Goal: Task Accomplishment & Management: Manage account settings

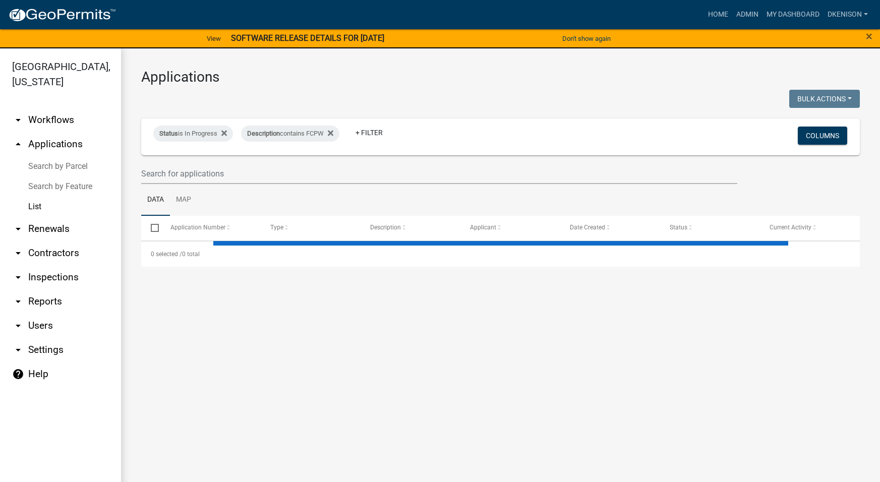
select select "3: 100"
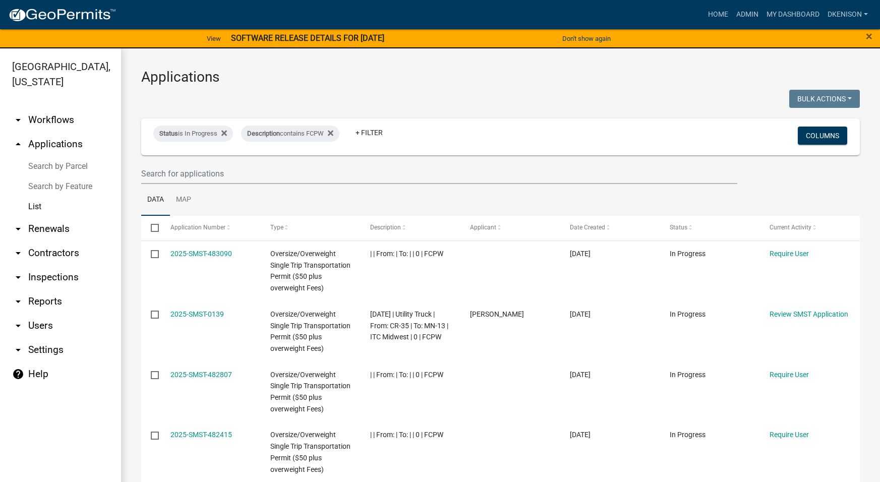
click at [331, 34] on strong "SOFTWARE RELEASE DETAILS FOR 9/24/2025" at bounding box center [307, 38] width 153 height 10
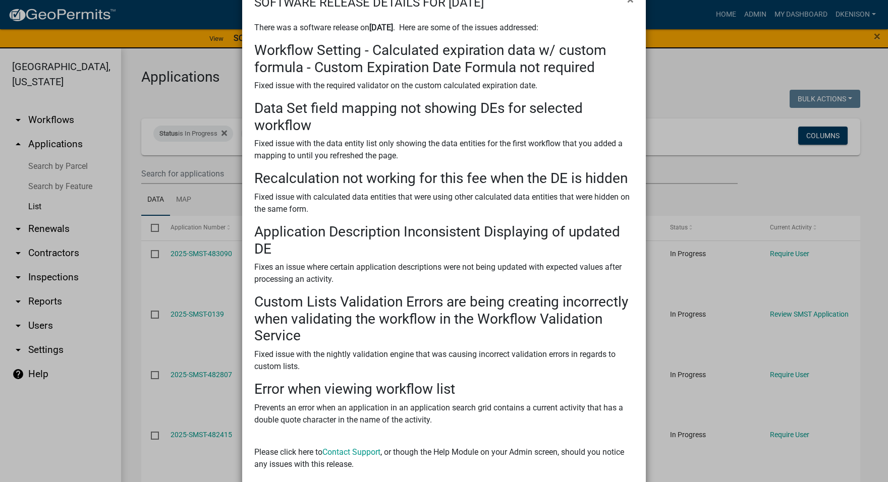
scroll to position [93, 0]
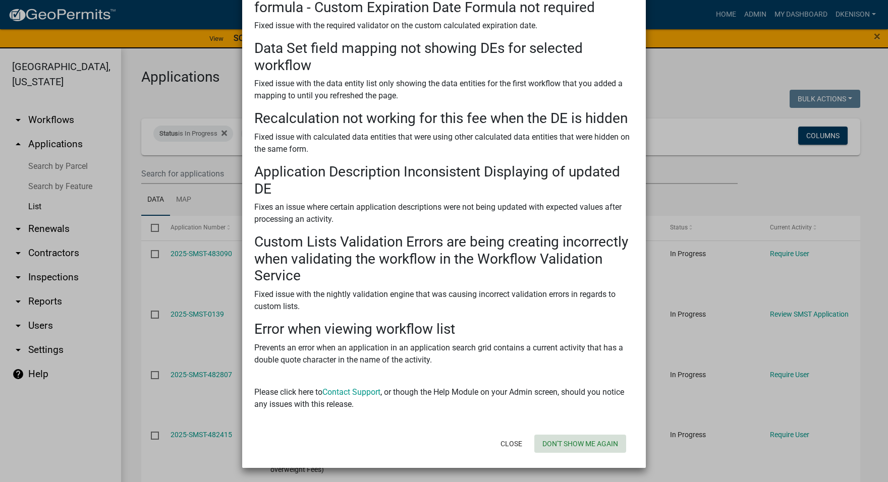
click at [578, 444] on button "Don't show me again" at bounding box center [580, 444] width 92 height 18
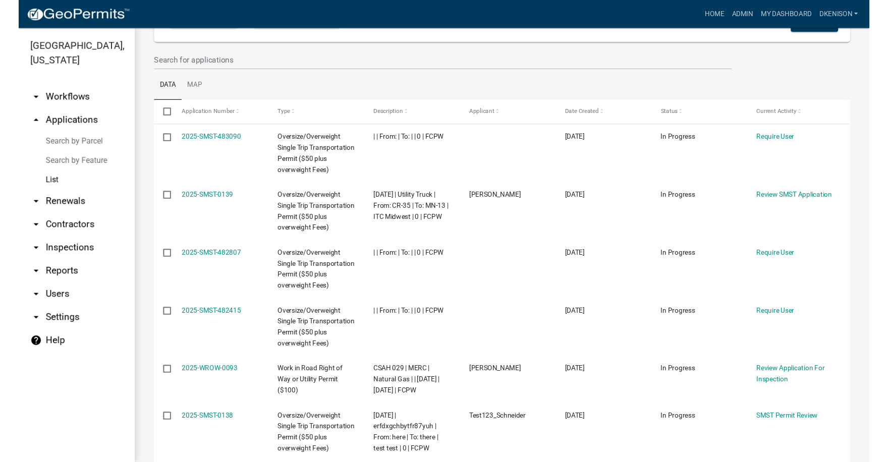
scroll to position [0, 0]
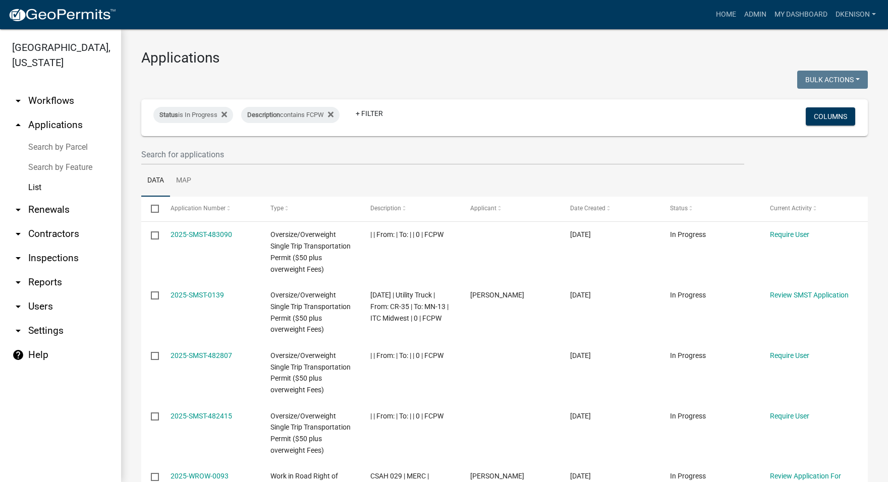
drag, startPoint x: 44, startPoint y: 102, endPoint x: 44, endPoint y: 94, distance: 8.1
click at [44, 102] on link "arrow_drop_down Workflows" at bounding box center [60, 101] width 121 height 24
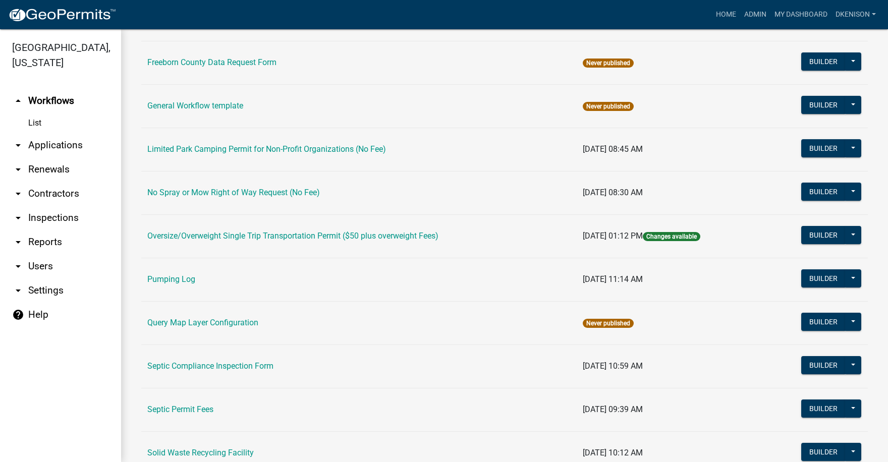
scroll to position [299, 0]
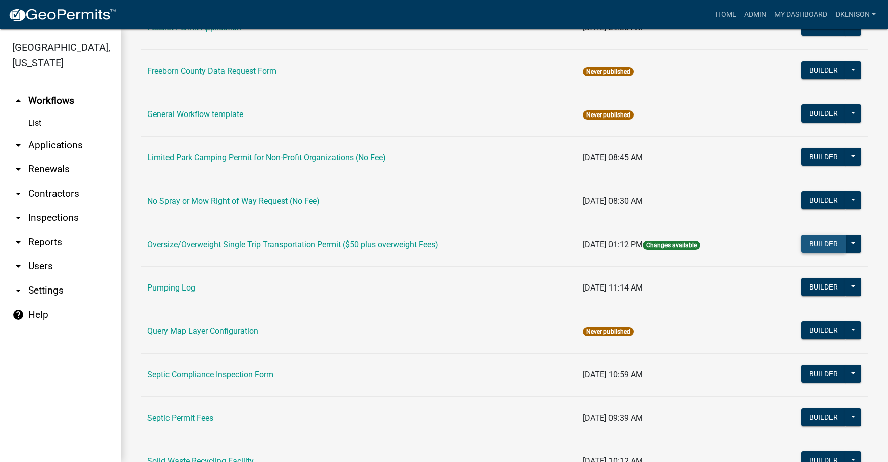
click at [816, 242] on button "Builder" at bounding box center [823, 244] width 44 height 18
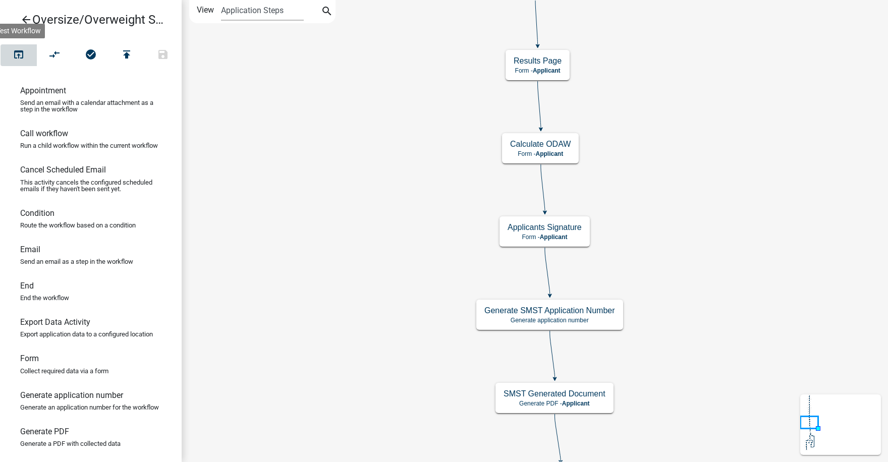
click at [18, 54] on icon "open_in_browser" at bounding box center [19, 55] width 12 height 14
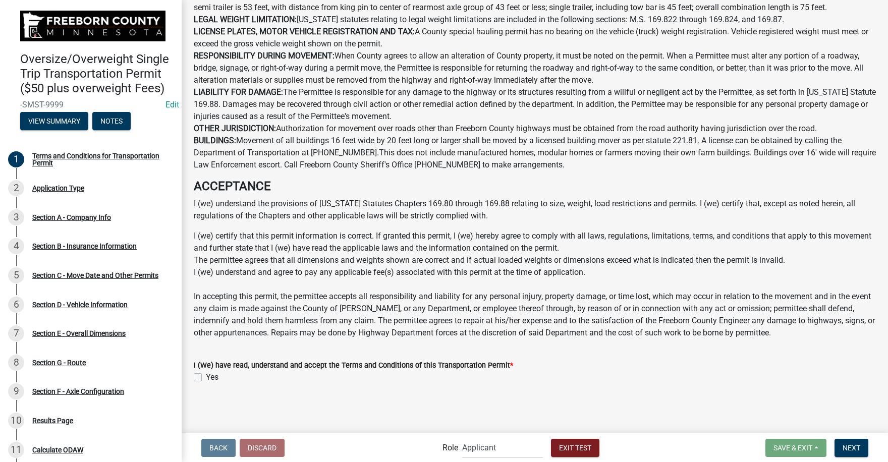
scroll to position [517, 0]
click at [206, 376] on label "Yes" at bounding box center [212, 377] width 13 height 12
click at [206, 376] on input "Yes" at bounding box center [209, 374] width 7 height 7
checkbox input "true"
click at [852, 445] on span "Next" at bounding box center [851, 447] width 18 height 8
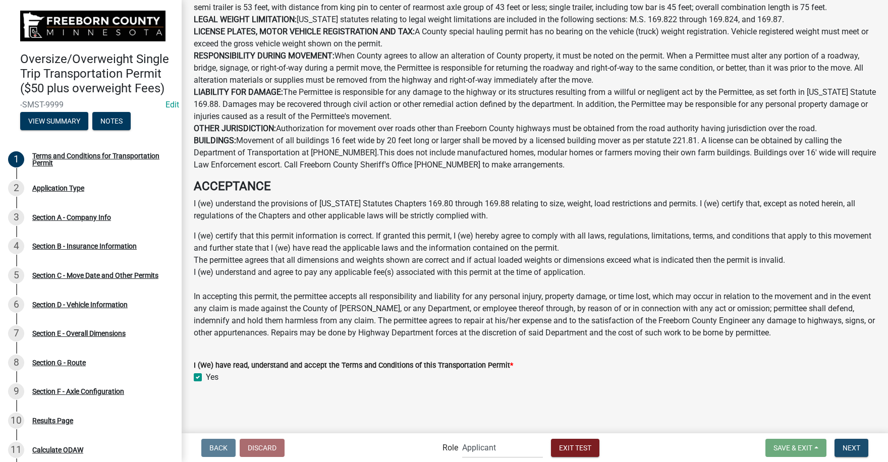
scroll to position [0, 0]
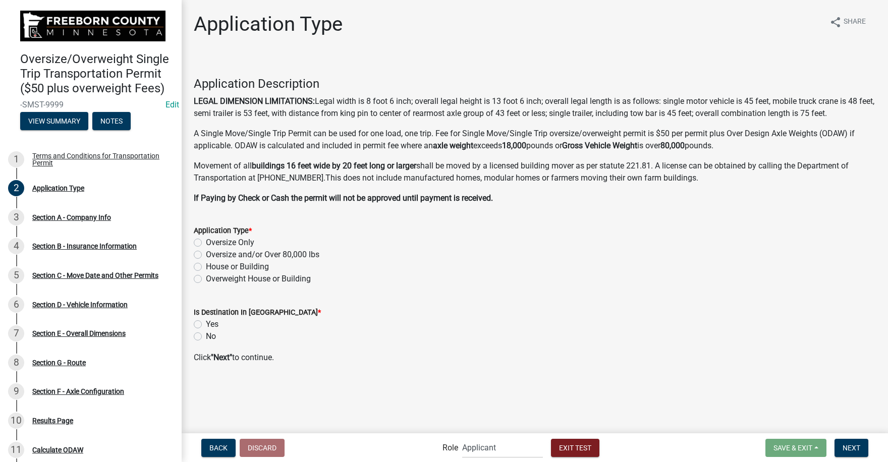
click at [206, 254] on label "Oversize and/or Over 80,000 lbs" at bounding box center [262, 255] width 113 height 12
click at [206, 254] on input "Oversize and/or Over 80,000 lbs" at bounding box center [209, 252] width 7 height 7
radio input "true"
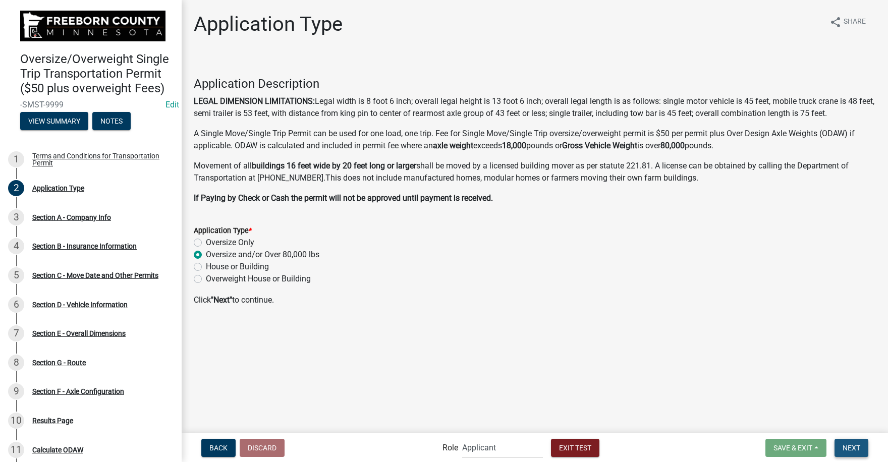
click at [851, 449] on span "Next" at bounding box center [851, 447] width 18 height 8
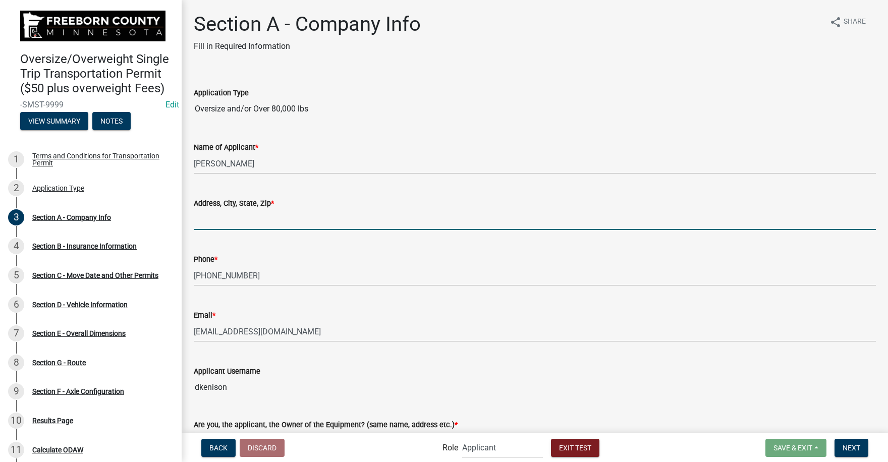
click at [209, 222] on input "Address, City, State, Zip *" at bounding box center [535, 219] width 682 height 21
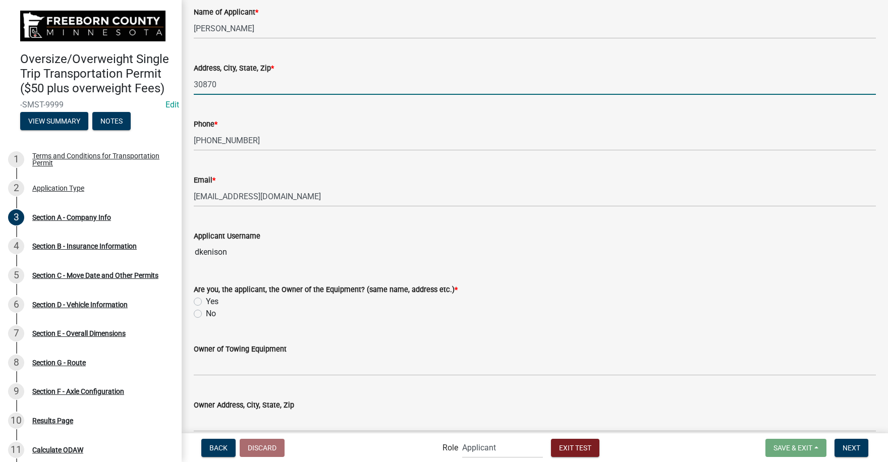
scroll to position [202, 0]
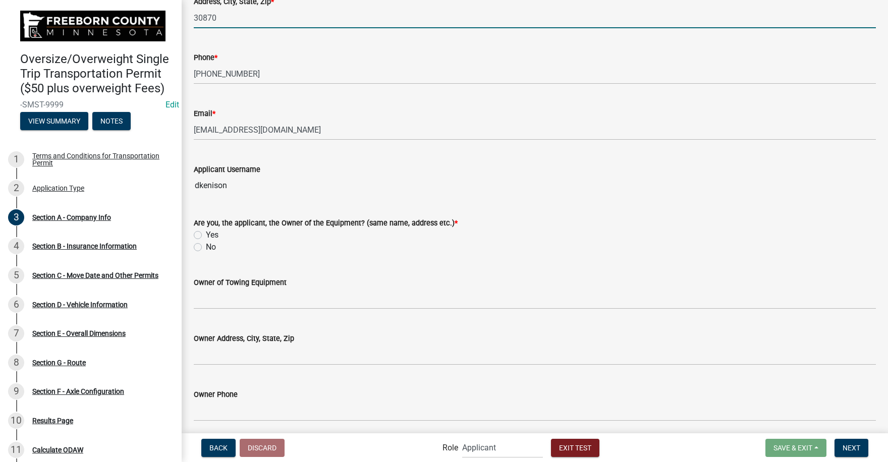
type input "30870"
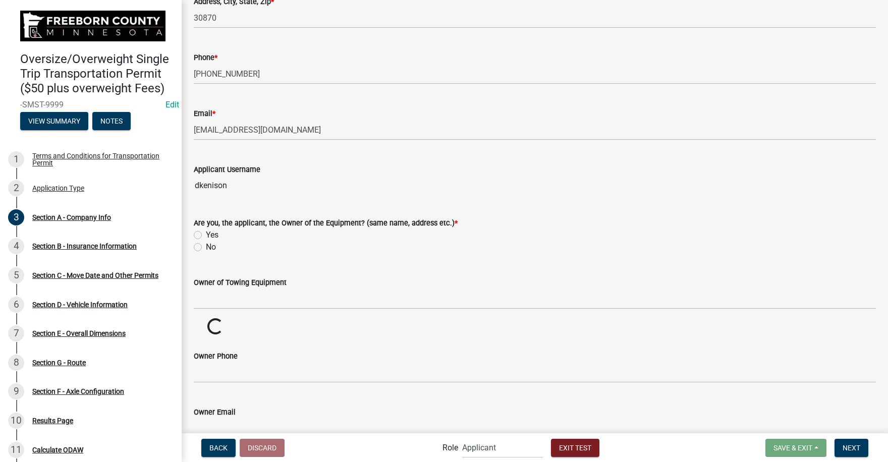
click at [206, 234] on label "Yes" at bounding box center [212, 235] width 13 height 12
click at [206, 234] on input "Yes" at bounding box center [209, 232] width 7 height 7
radio input "true"
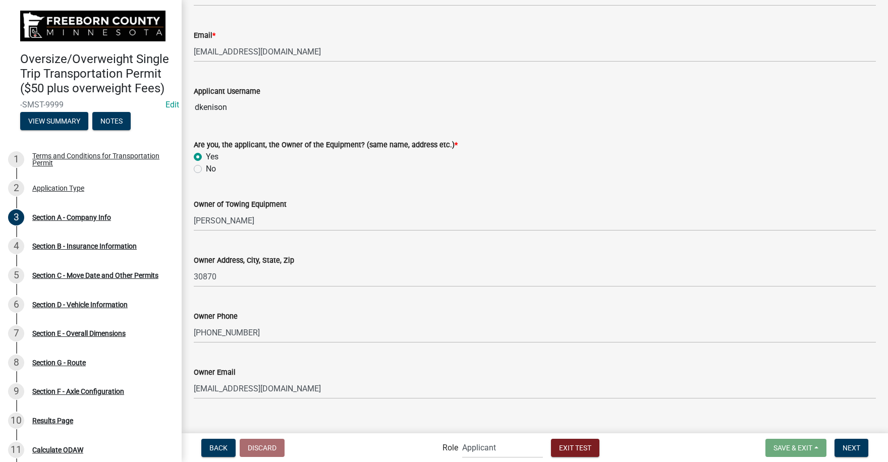
scroll to position [296, 0]
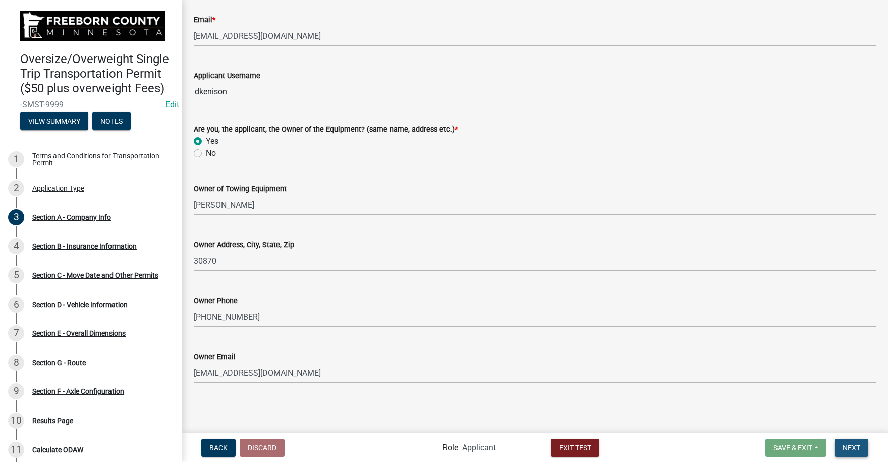
click at [853, 446] on span "Next" at bounding box center [851, 447] width 18 height 8
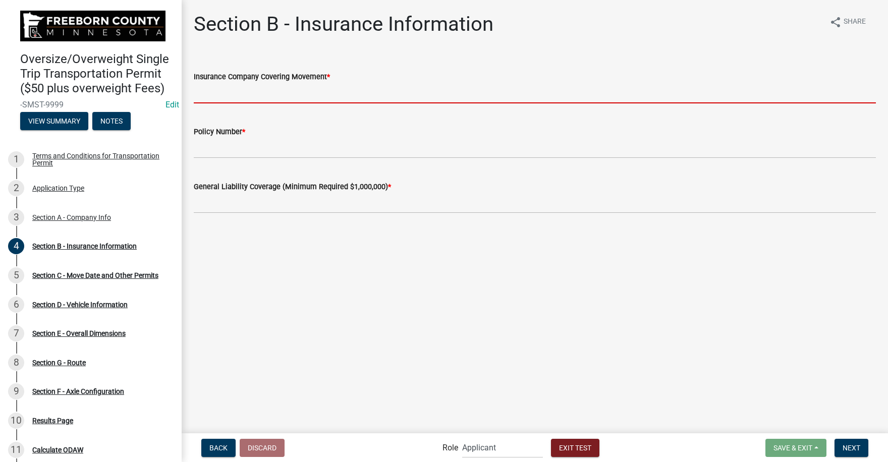
click at [205, 95] on input "Insurance Company Covering Movement *" at bounding box center [535, 93] width 682 height 21
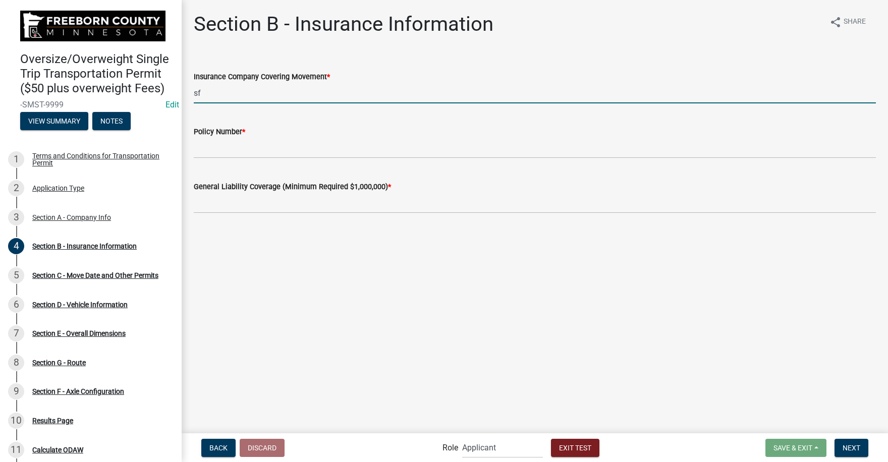
type input "sf"
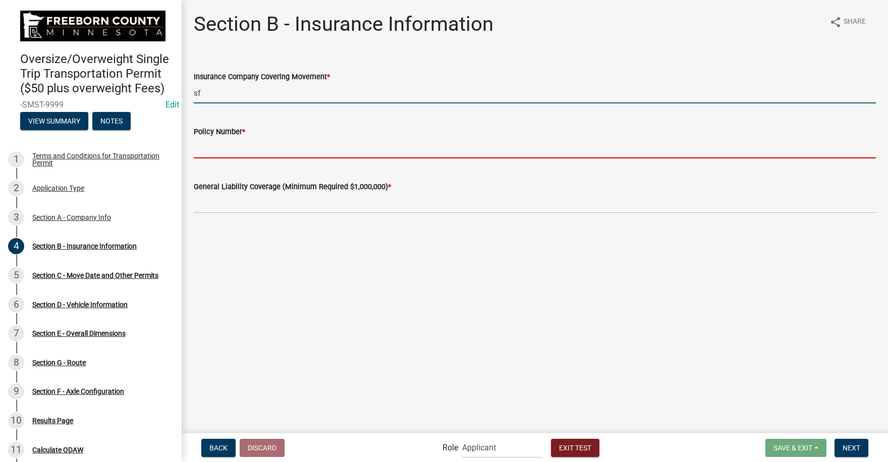
click at [220, 149] on input "Policy Number *" at bounding box center [535, 148] width 682 height 21
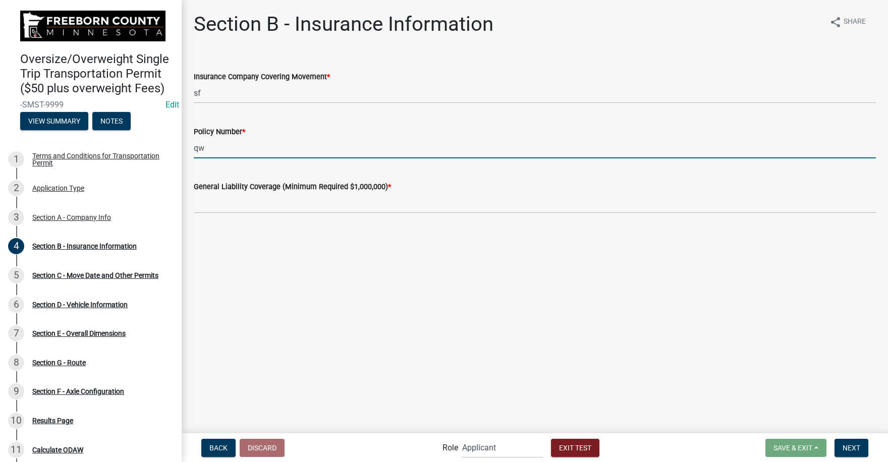
type input "qw"
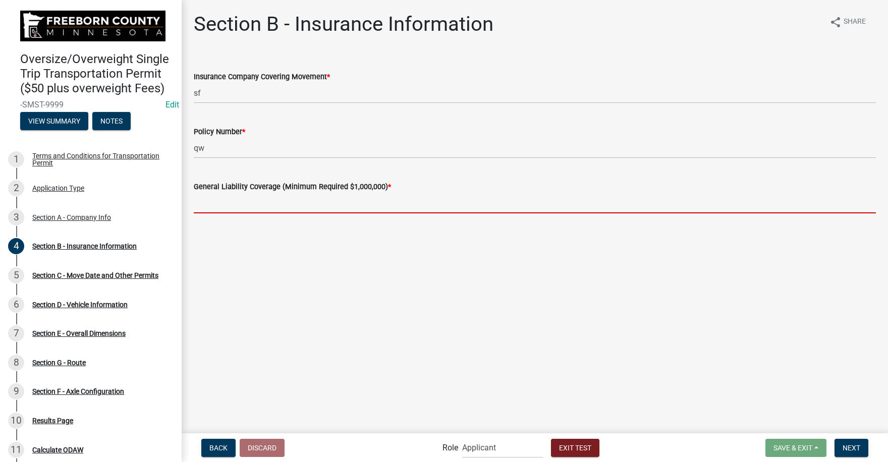
click at [238, 201] on input "text" at bounding box center [535, 203] width 682 height 21
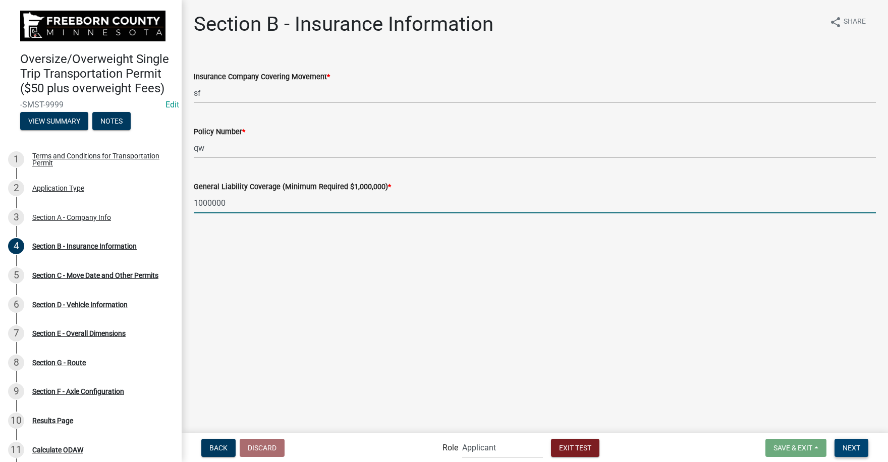
type input "1000000"
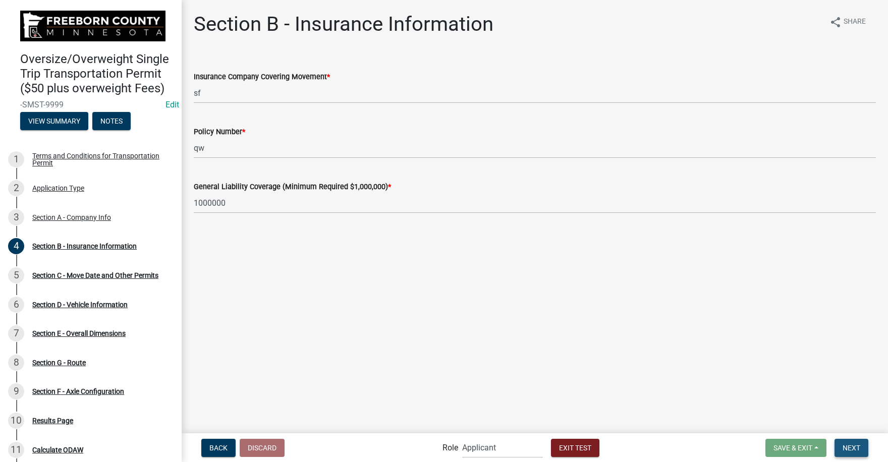
click at [855, 448] on span "Next" at bounding box center [851, 447] width 18 height 8
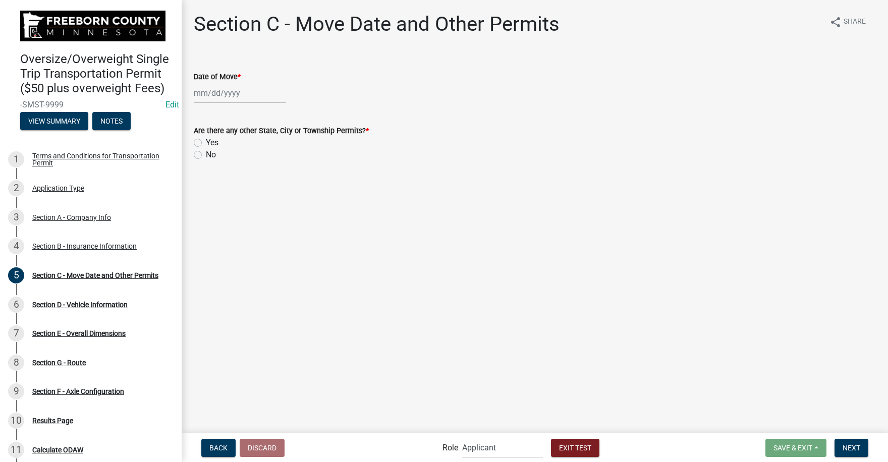
click at [220, 92] on div at bounding box center [240, 93] width 92 height 21
select select "9"
select select "2025"
click at [254, 193] on div "25" at bounding box center [252, 195] width 16 height 16
type input "[DATE]"
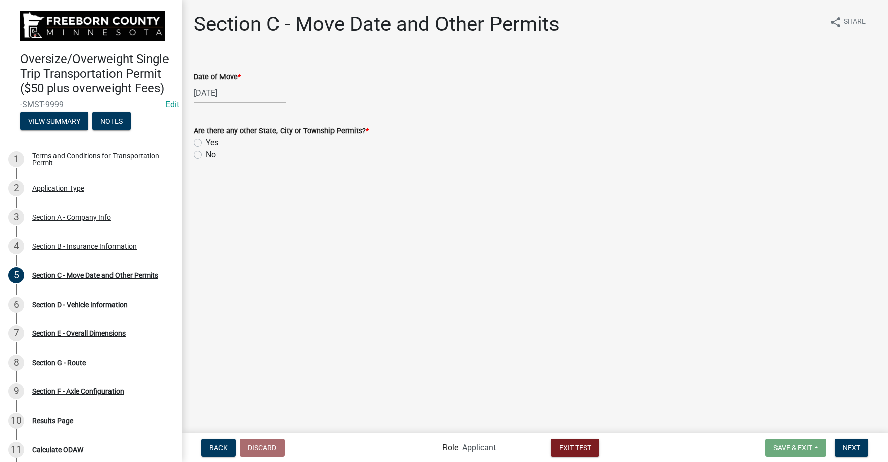
click at [206, 141] on label "Yes" at bounding box center [212, 143] width 13 height 12
click at [206, 141] on input "Yes" at bounding box center [209, 140] width 7 height 7
radio input "true"
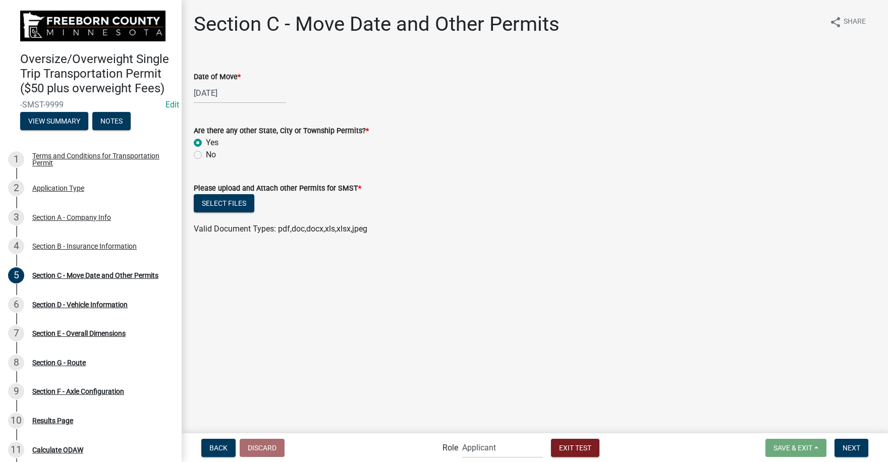
click at [206, 154] on label "No" at bounding box center [211, 155] width 10 height 12
click at [206, 154] on input "No" at bounding box center [209, 152] width 7 height 7
radio input "true"
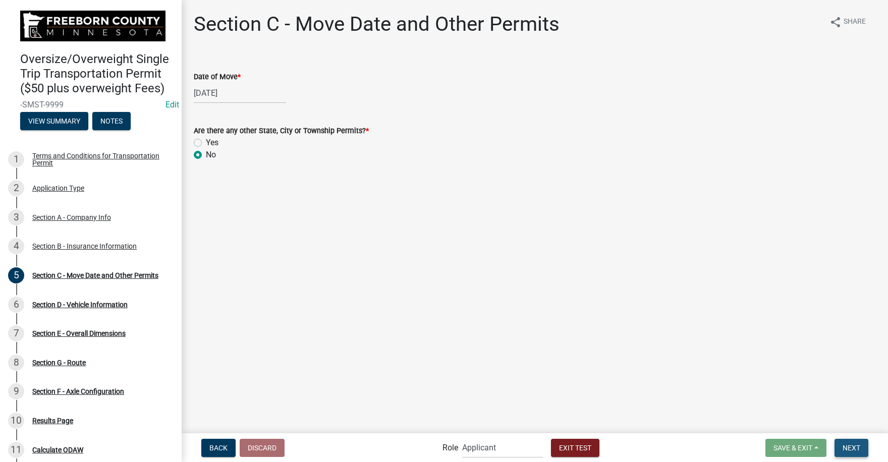
click at [858, 447] on span "Next" at bounding box center [851, 447] width 18 height 8
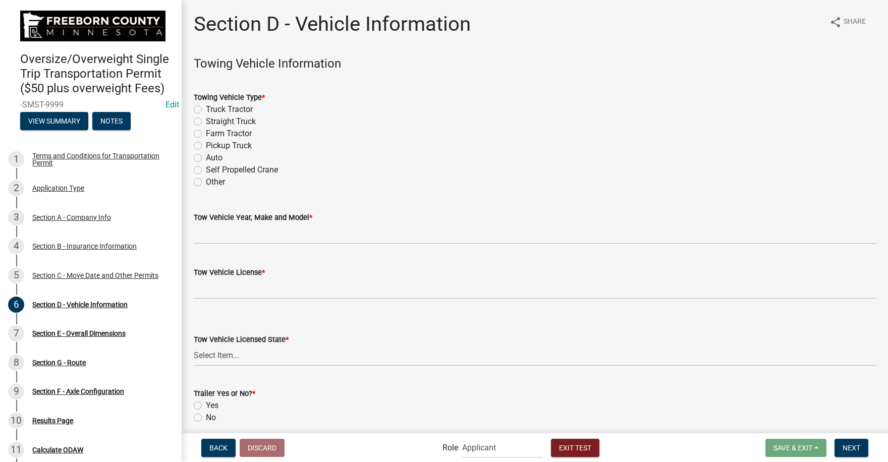
click at [206, 107] on label "Truck Tractor" at bounding box center [229, 109] width 47 height 12
click at [206, 107] on input "Truck Tractor" at bounding box center [209, 106] width 7 height 7
radio input "true"
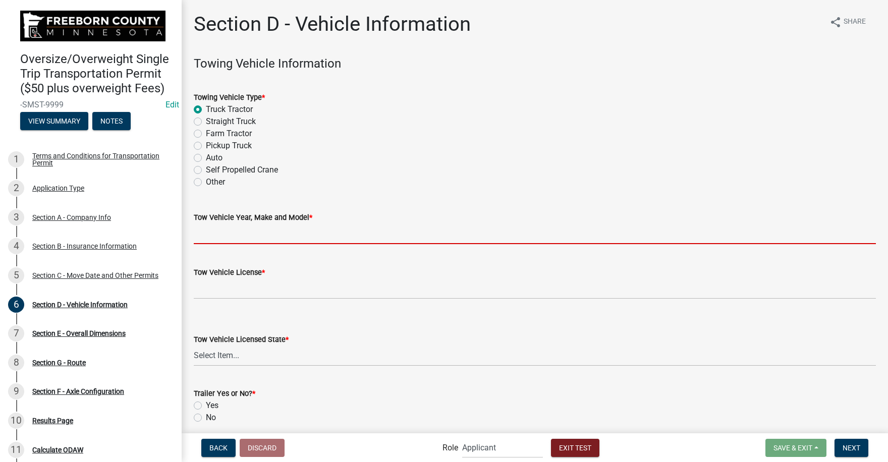
click at [208, 236] on input "Tow Vehicle Year, Make and Model *" at bounding box center [535, 233] width 682 height 21
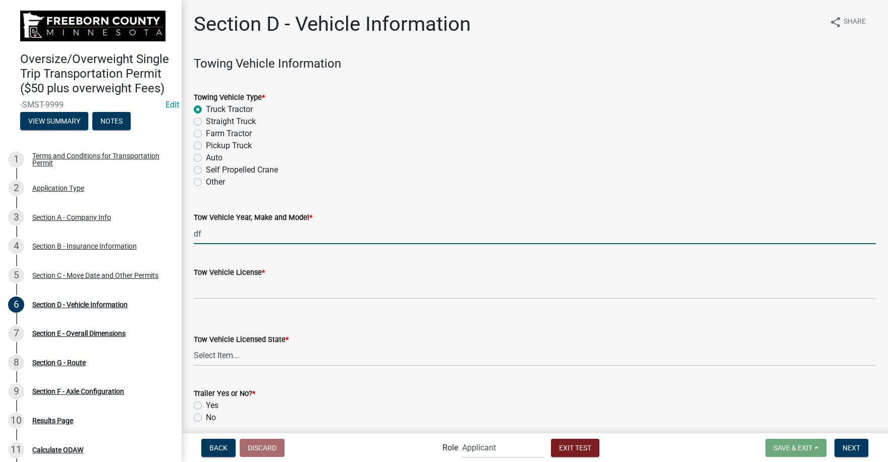
type input "df"
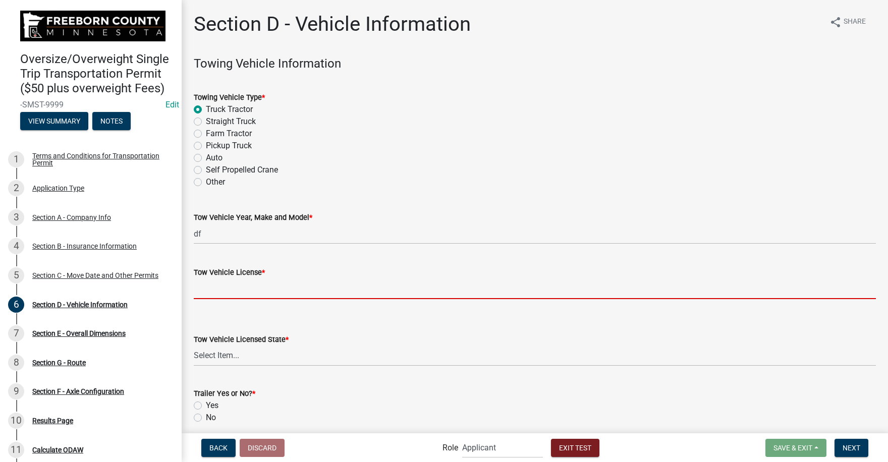
click at [219, 294] on input "Tow Vehicle License *" at bounding box center [535, 288] width 682 height 21
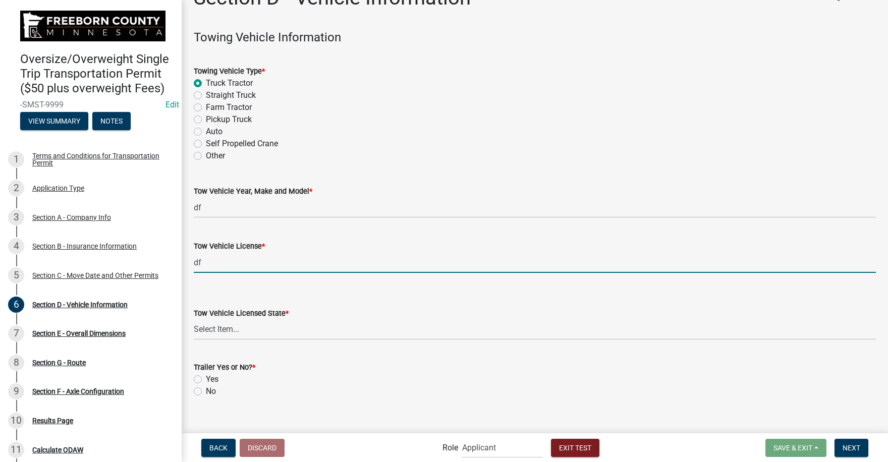
scroll to position [40, 0]
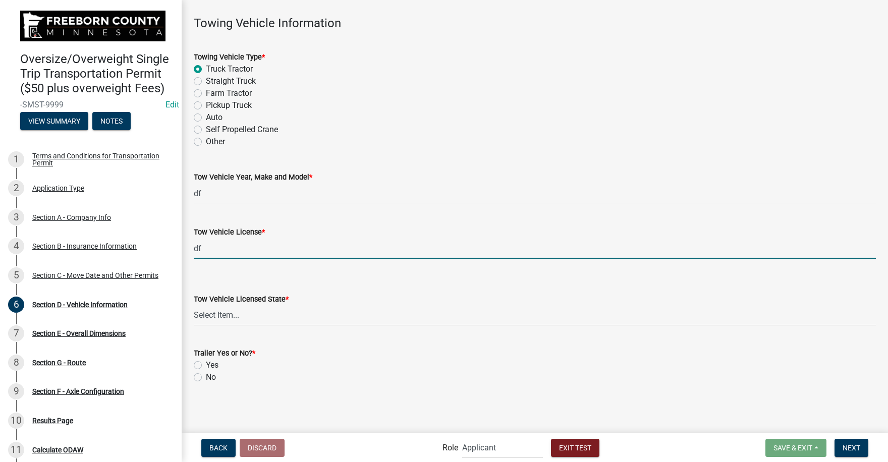
type input "df"
click at [218, 316] on select "Select Item... Alabama Alaska Arizona Arkansas California Colorado Connecticut …" at bounding box center [535, 315] width 682 height 21
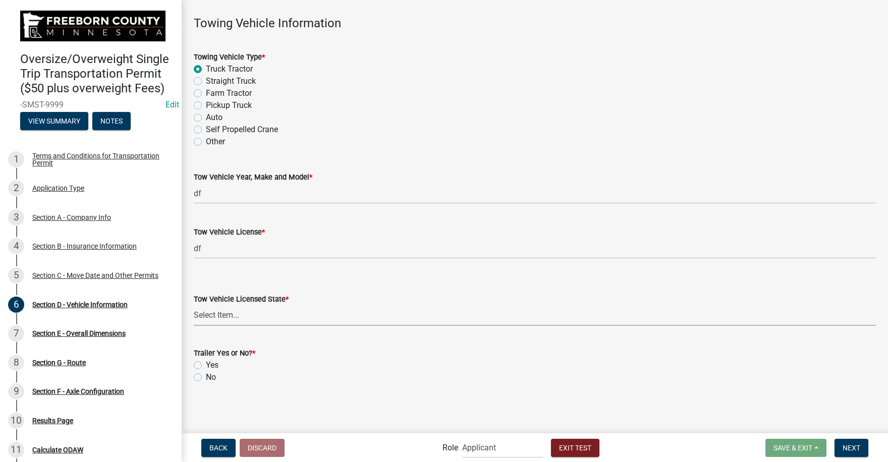
select select "MN"
click at [194, 305] on select "Select Item... Alabama Alaska Arizona Arkansas California Colorado Connecticut …" at bounding box center [535, 315] width 682 height 21
drag, startPoint x: 195, startPoint y: 362, endPoint x: 201, endPoint y: 362, distance: 6.1
click at [206, 362] on label "Yes" at bounding box center [212, 365] width 13 height 12
click at [206, 362] on input "Yes" at bounding box center [209, 362] width 7 height 7
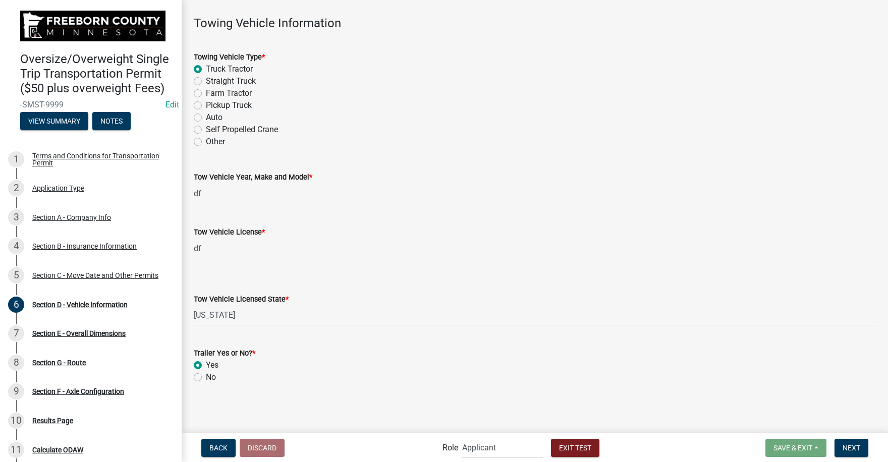
radio input "true"
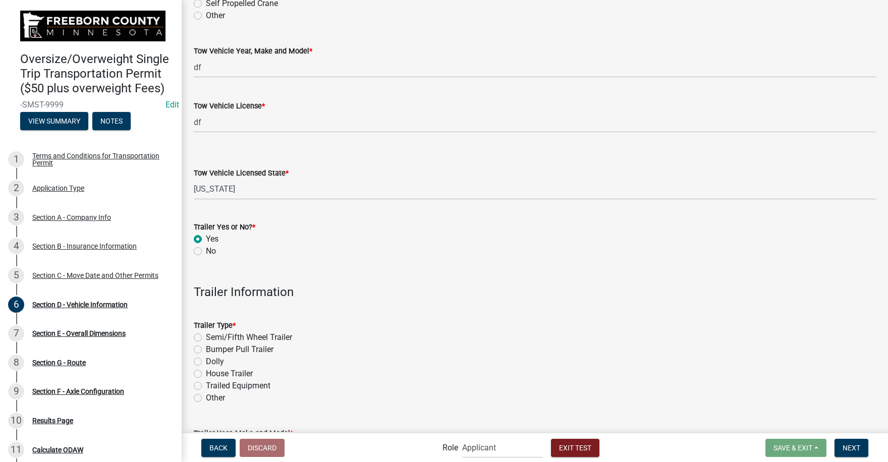
scroll to position [330, 0]
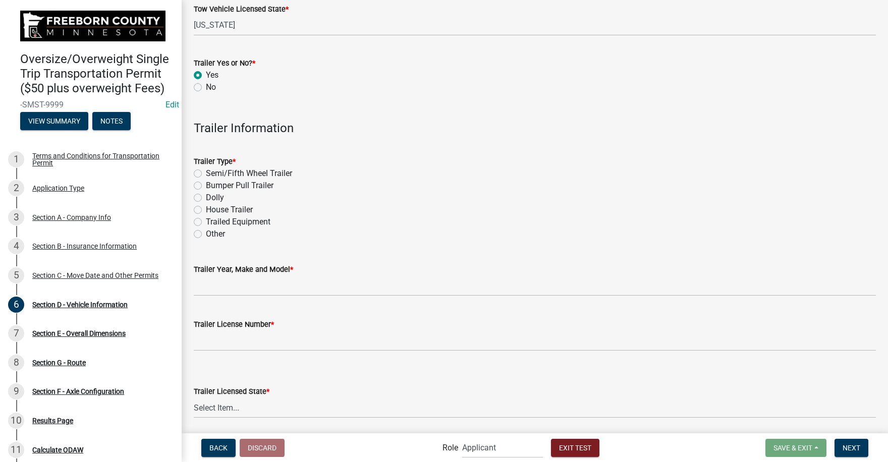
click at [206, 173] on label "Semi/Fifth Wheel Trailer" at bounding box center [249, 173] width 86 height 12
click at [206, 173] on input "Semi/Fifth Wheel Trailer" at bounding box center [209, 170] width 7 height 7
radio input "true"
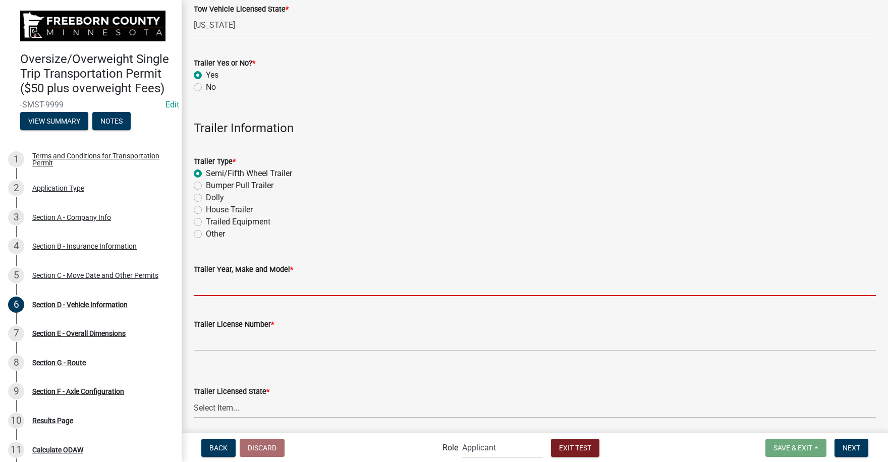
click at [215, 287] on input "Trailer Year, Make and Model *" at bounding box center [535, 285] width 682 height 21
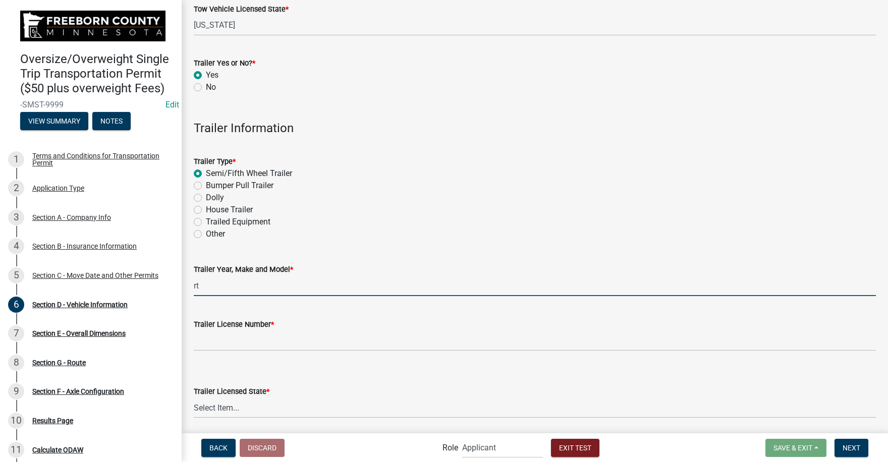
type input "rt"
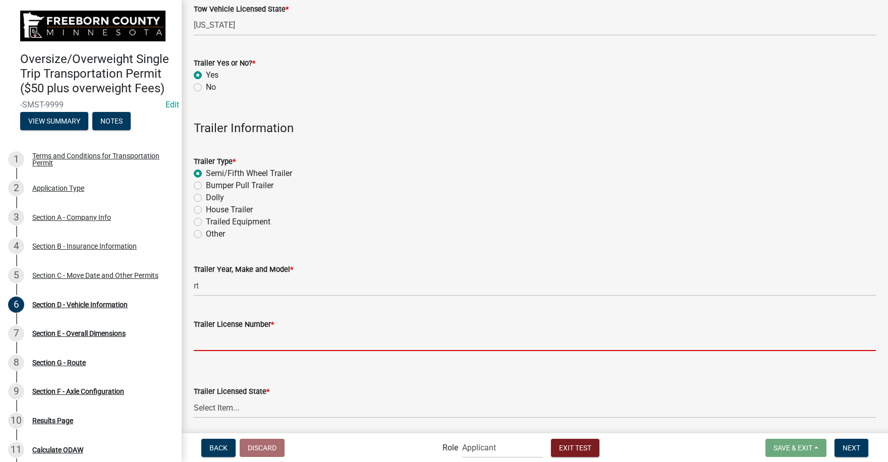
click at [214, 347] on input "Trailer License Number *" at bounding box center [535, 340] width 682 height 21
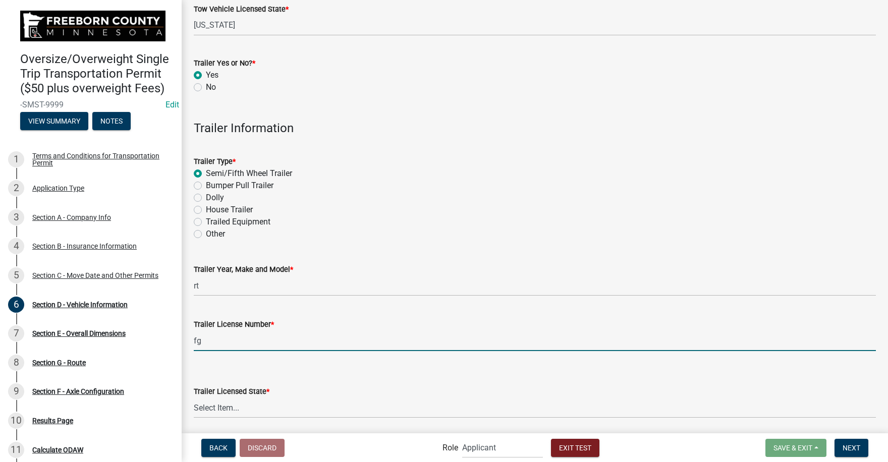
type input "fg"
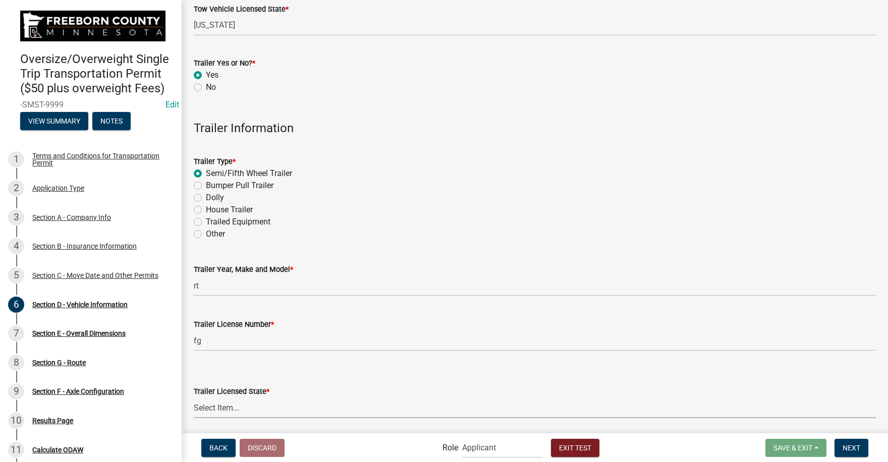
click at [228, 405] on select "Select Item... Alabama Alaska Arizona Arkansas California Colorado Connecticut …" at bounding box center [535, 407] width 682 height 21
select select "MN"
click at [194, 397] on select "Select Item... Alabama Alaska Arizona Arkansas California Colorado Connecticut …" at bounding box center [535, 407] width 682 height 21
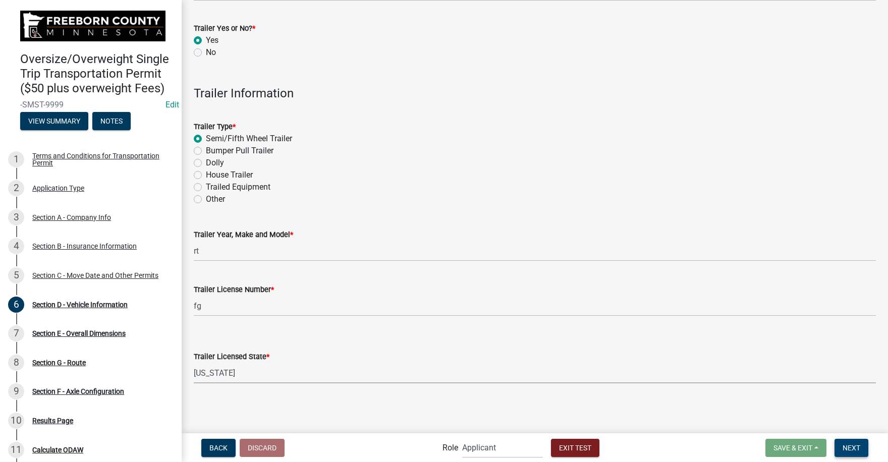
drag, startPoint x: 852, startPoint y: 446, endPoint x: 842, endPoint y: 443, distance: 10.7
click at [850, 446] on span "Next" at bounding box center [851, 447] width 18 height 8
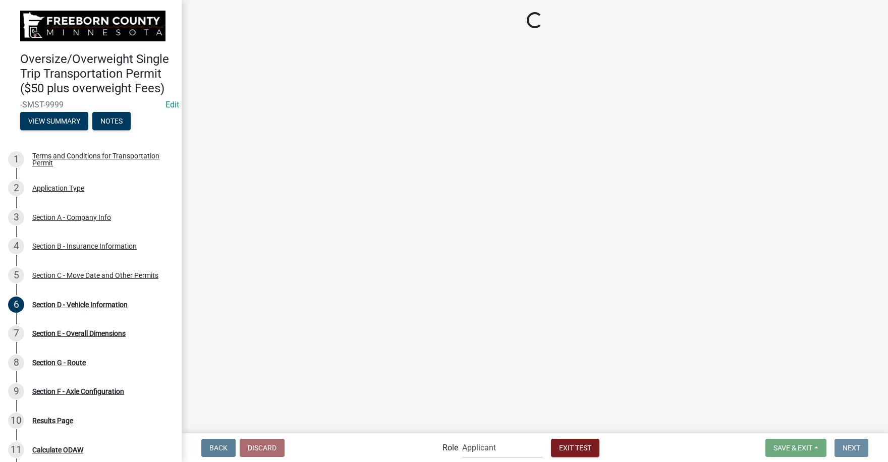
scroll to position [0, 0]
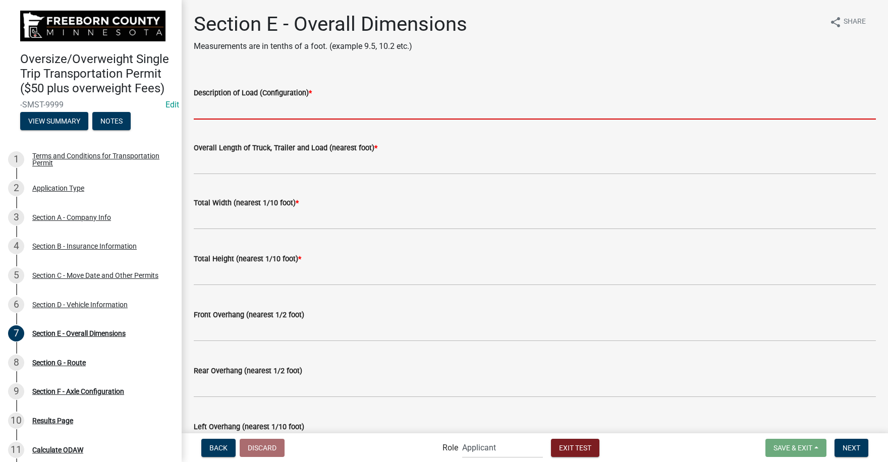
click at [233, 110] on input "Description of Load (Configuration) *" at bounding box center [535, 109] width 682 height 21
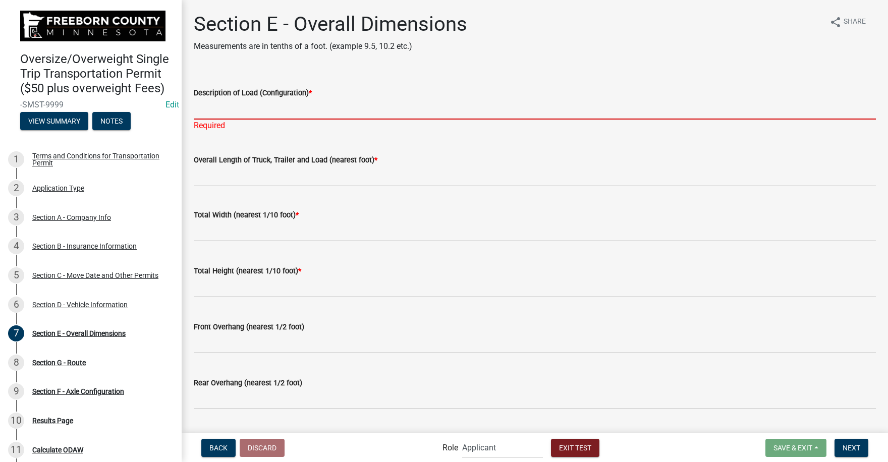
click at [227, 111] on input "Description of Load (Configuration) *" at bounding box center [535, 109] width 682 height 21
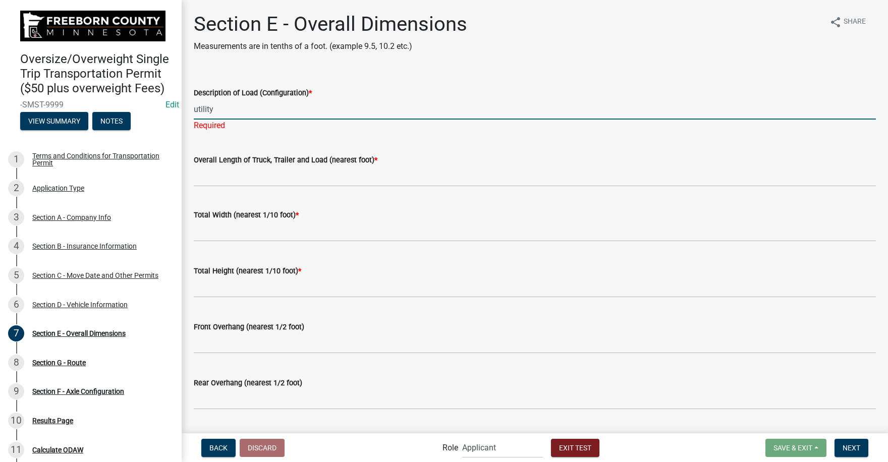
type input "utility"
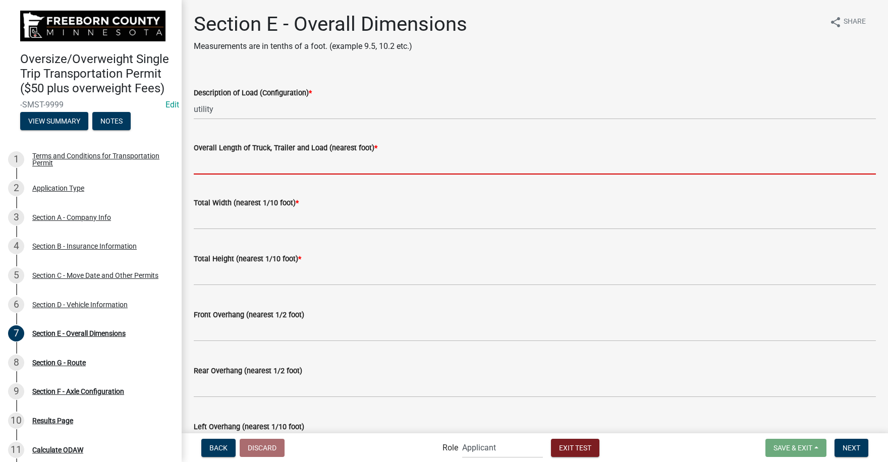
click at [233, 178] on wm-data-entity-input "Overall Length of Truck, Trailer and Load (nearest foot) *" at bounding box center [535, 155] width 682 height 55
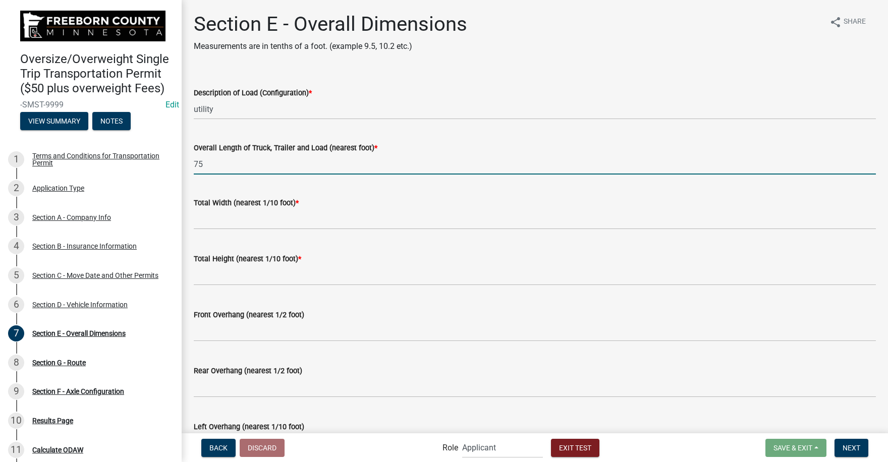
type input "75"
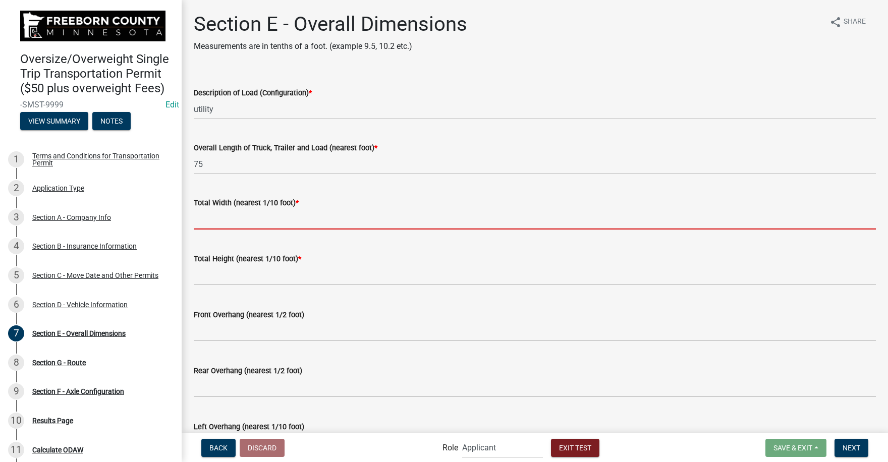
click at [237, 220] on input "text" at bounding box center [535, 219] width 682 height 21
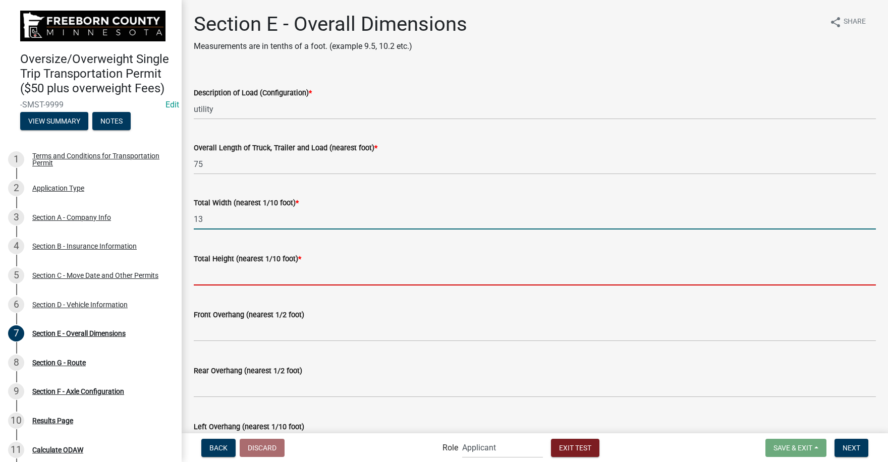
type input "13.0"
click at [235, 279] on input "text" at bounding box center [535, 275] width 682 height 21
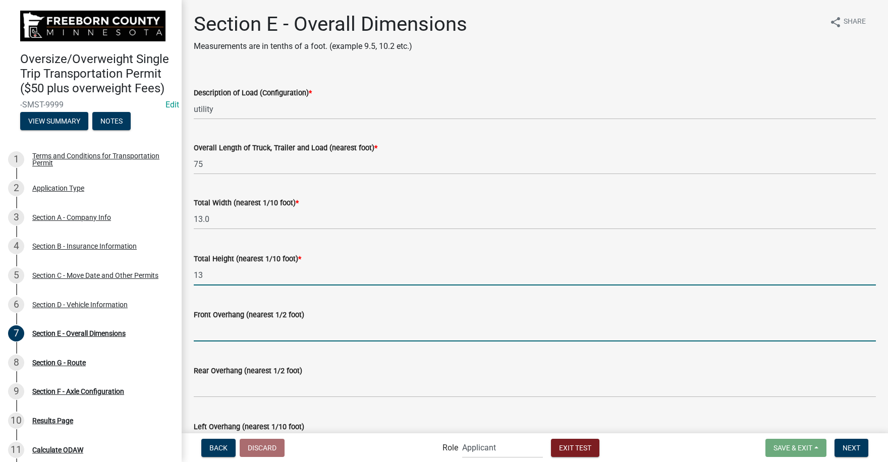
type input "13.0"
click at [227, 331] on input "text" at bounding box center [535, 331] width 682 height 21
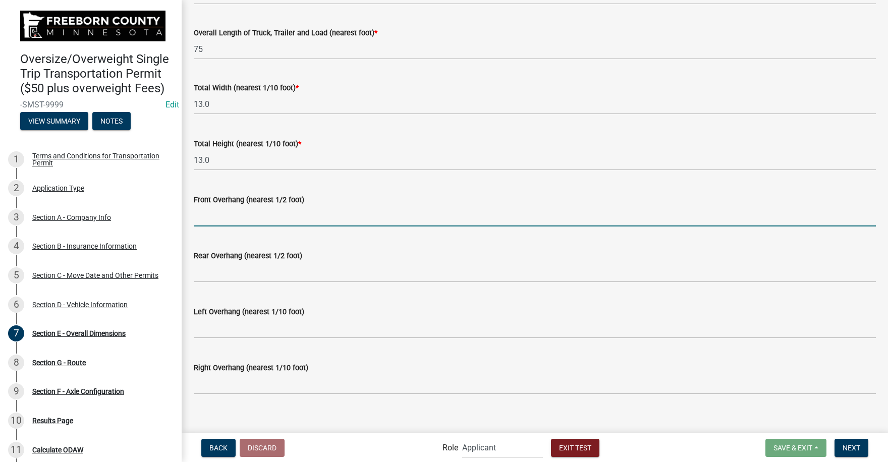
scroll to position [126, 0]
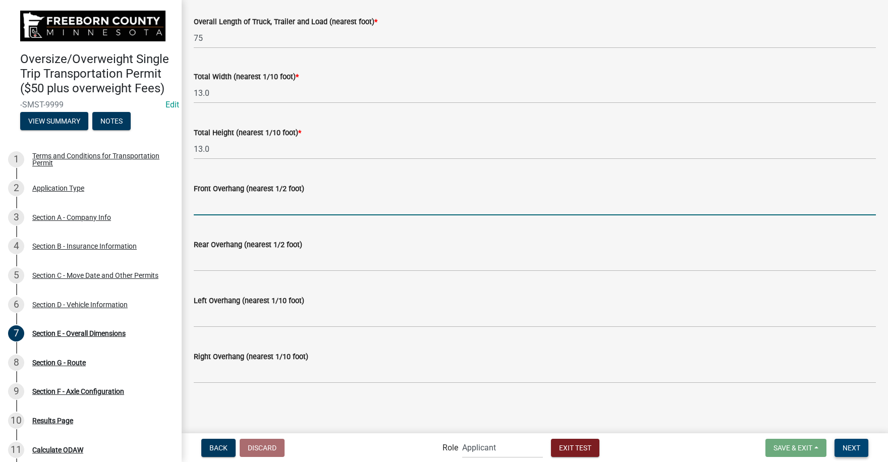
click at [850, 443] on span "Next" at bounding box center [851, 447] width 18 height 8
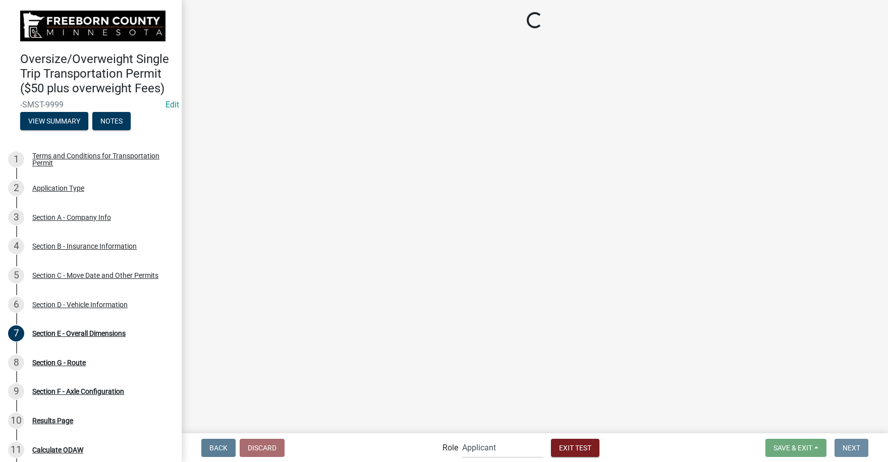
scroll to position [0, 0]
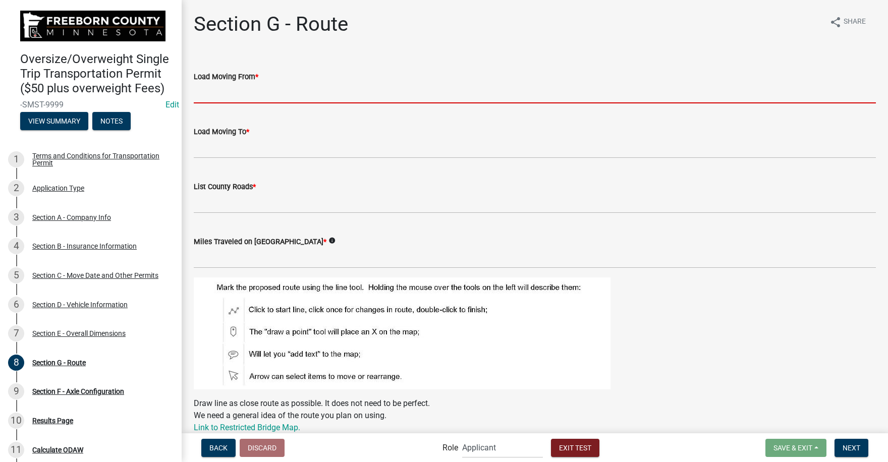
click at [220, 98] on input "Load Moving From *" at bounding box center [535, 93] width 682 height 21
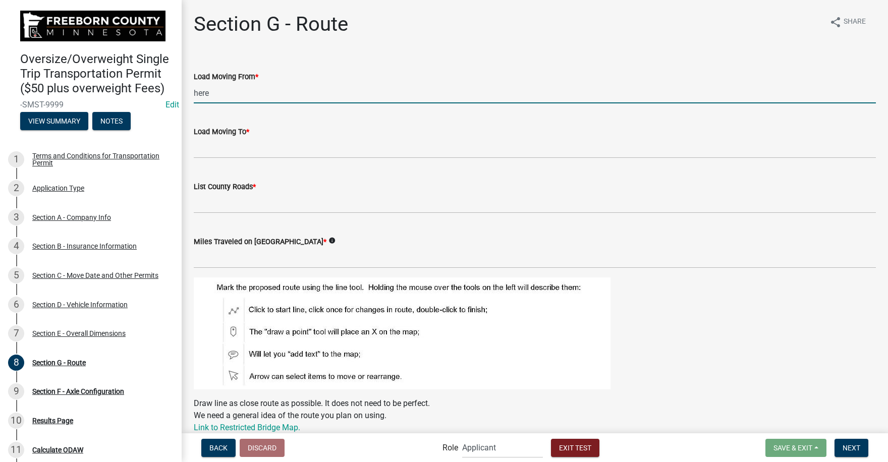
type input "here"
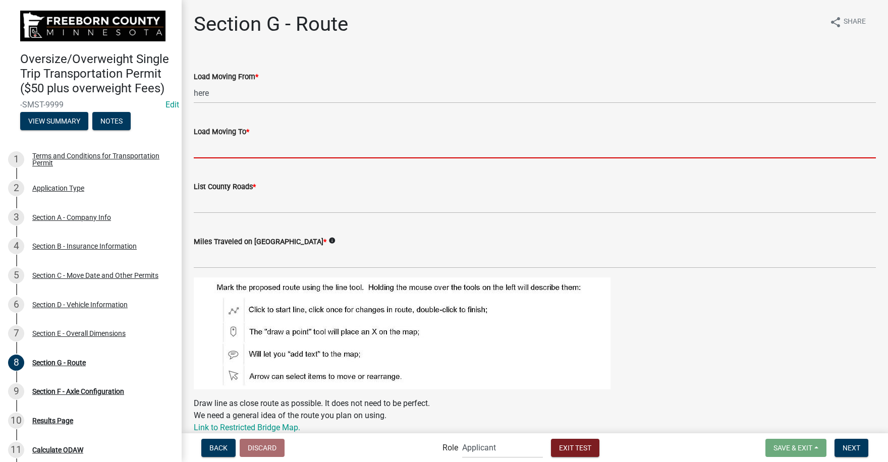
click at [228, 150] on input "Load Moving To *" at bounding box center [535, 148] width 682 height 21
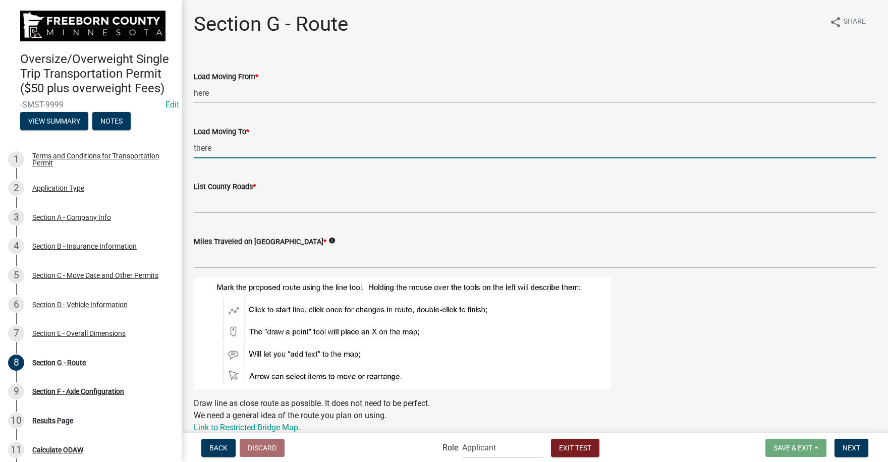
type input "there"
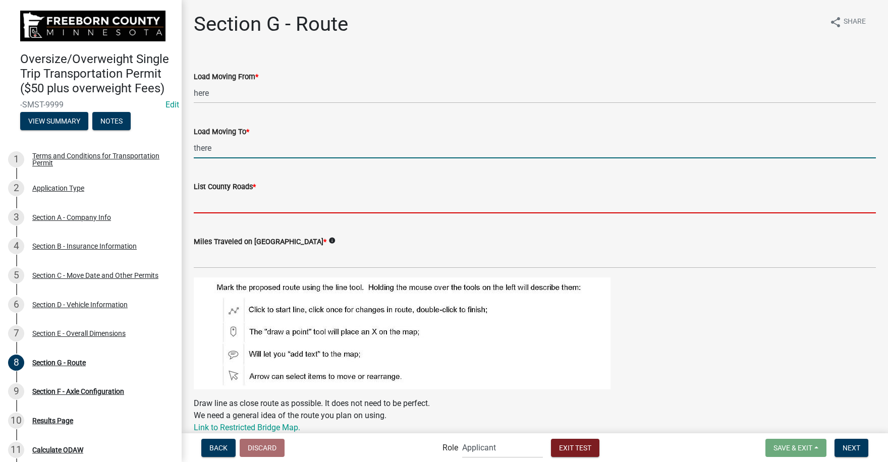
click at [227, 206] on input "List County Roads *" at bounding box center [535, 203] width 682 height 21
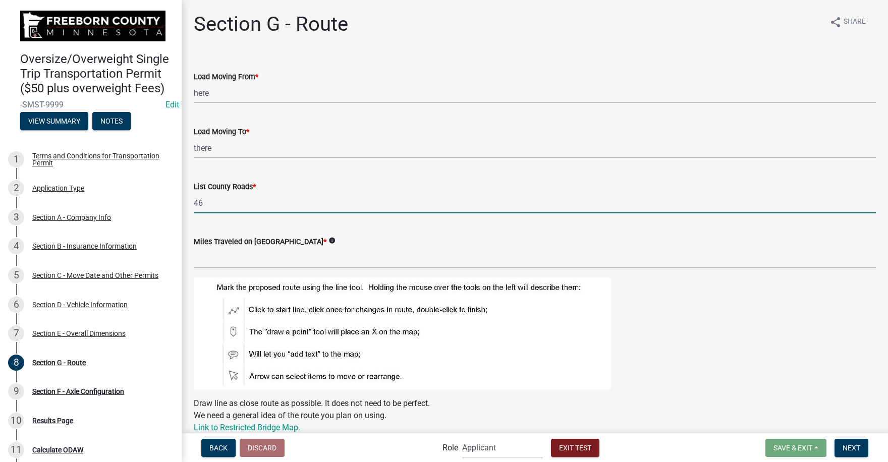
type input "46"
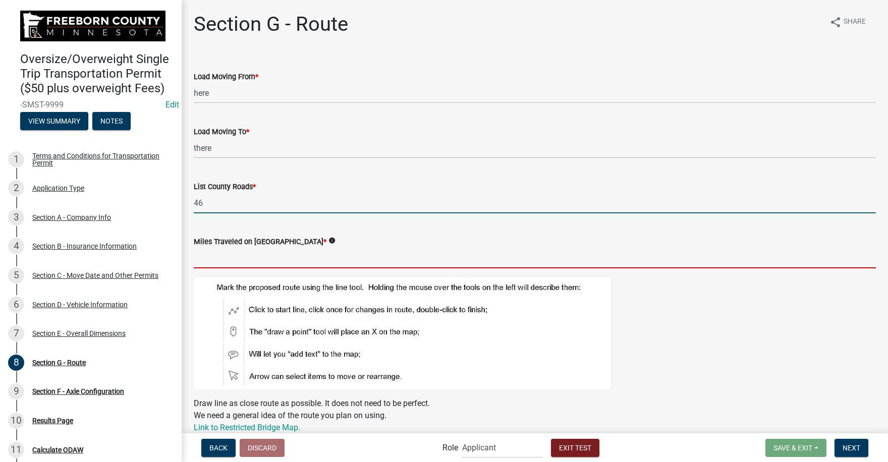
click at [222, 260] on input "text" at bounding box center [535, 258] width 682 height 21
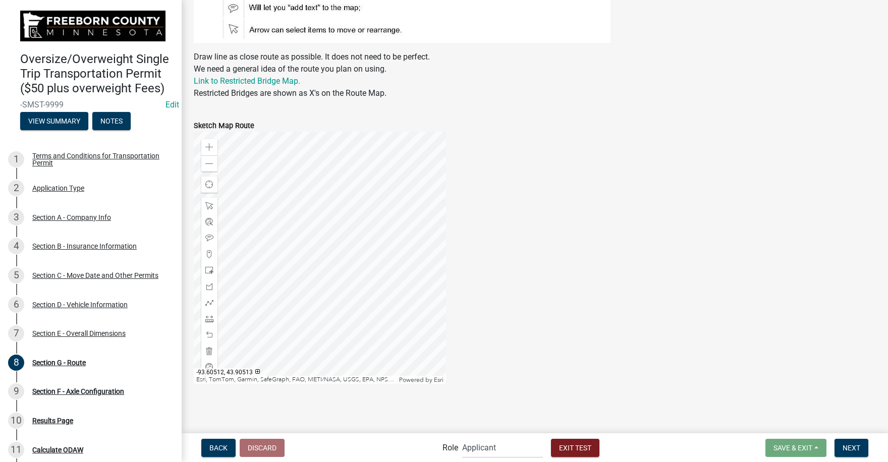
scroll to position [347, 0]
type input "10"
click at [309, 262] on div at bounding box center [320, 257] width 252 height 252
click at [209, 303] on span at bounding box center [209, 302] width 8 height 8
click at [229, 265] on div at bounding box center [320, 257] width 252 height 252
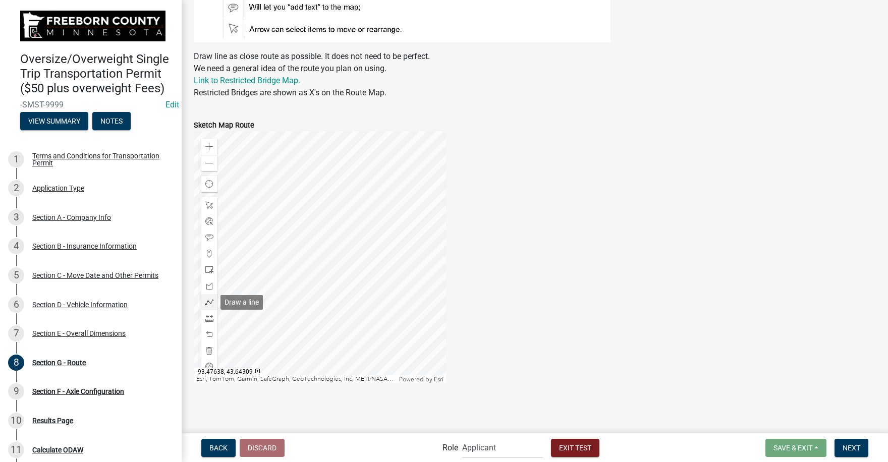
click at [209, 301] on span at bounding box center [209, 302] width 8 height 8
click at [230, 267] on div at bounding box center [320, 257] width 252 height 252
click at [230, 208] on div at bounding box center [320, 257] width 252 height 252
click at [391, 210] on div at bounding box center [320, 257] width 252 height 252
click at [386, 216] on div at bounding box center [320, 257] width 252 height 252
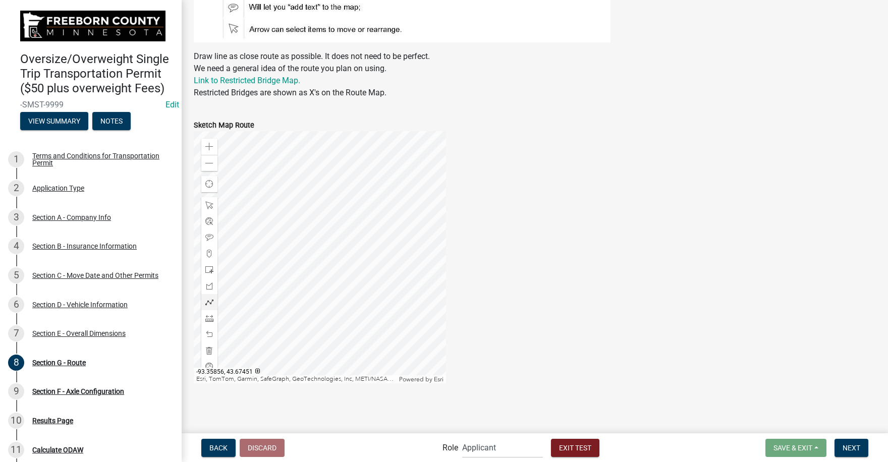
click at [386, 264] on div at bounding box center [320, 257] width 252 height 252
click at [386, 292] on div at bounding box center [320, 257] width 252 height 252
click at [852, 446] on span "Next" at bounding box center [851, 447] width 18 height 8
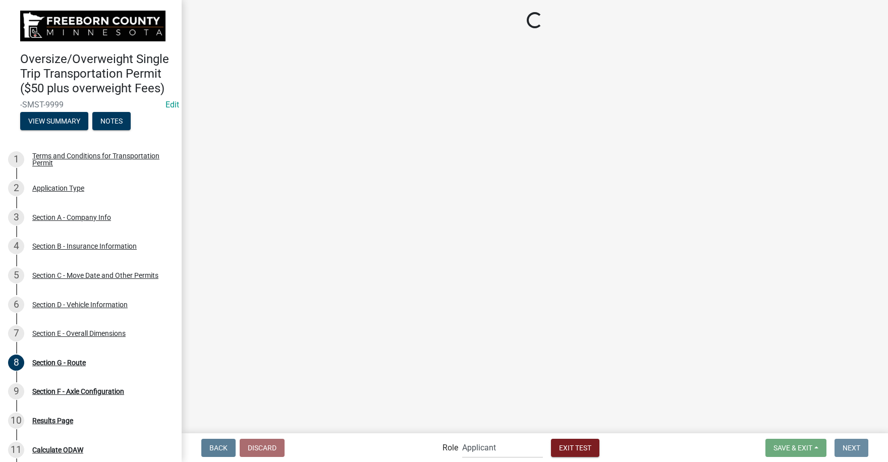
scroll to position [0, 0]
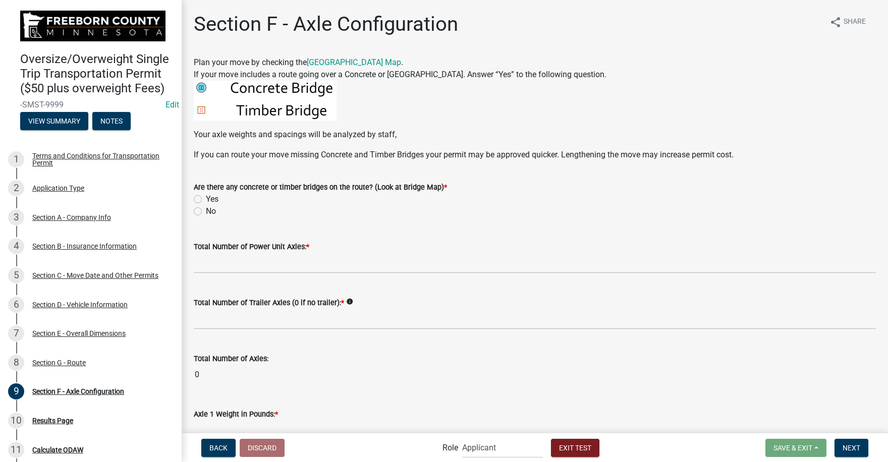
click at [206, 199] on label "Yes" at bounding box center [212, 199] width 13 height 12
click at [206, 199] on input "Yes" at bounding box center [209, 196] width 7 height 7
radio input "true"
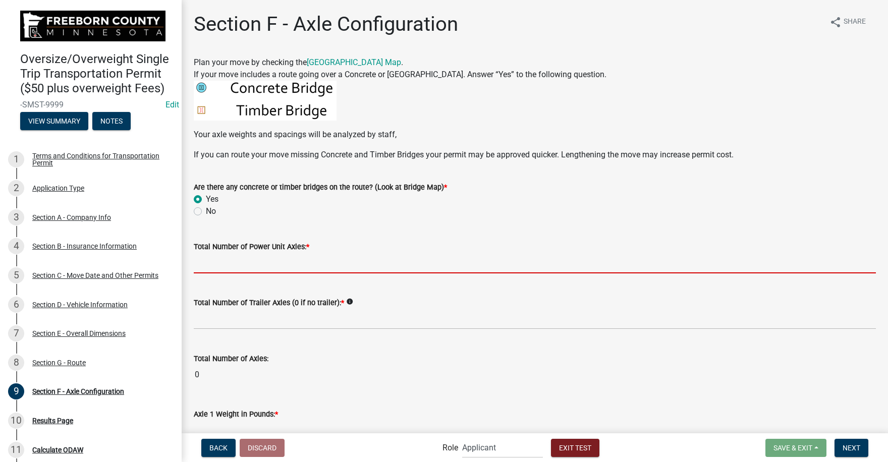
click at [220, 268] on input "text" at bounding box center [535, 263] width 682 height 21
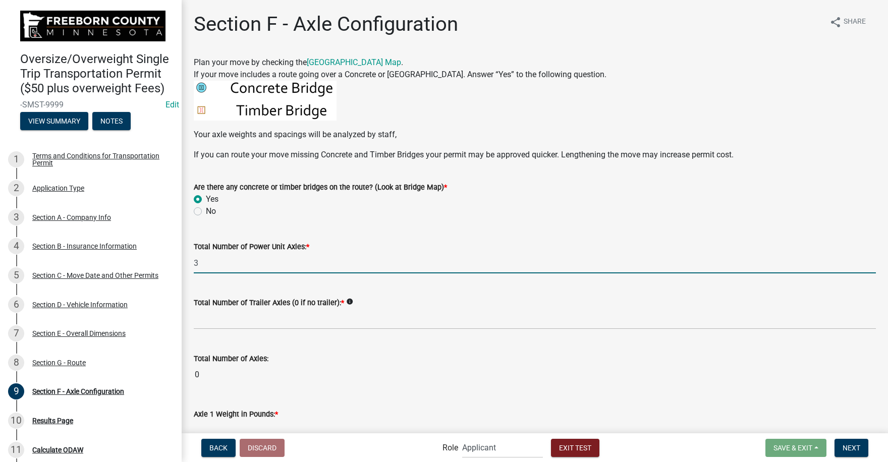
type input "3"
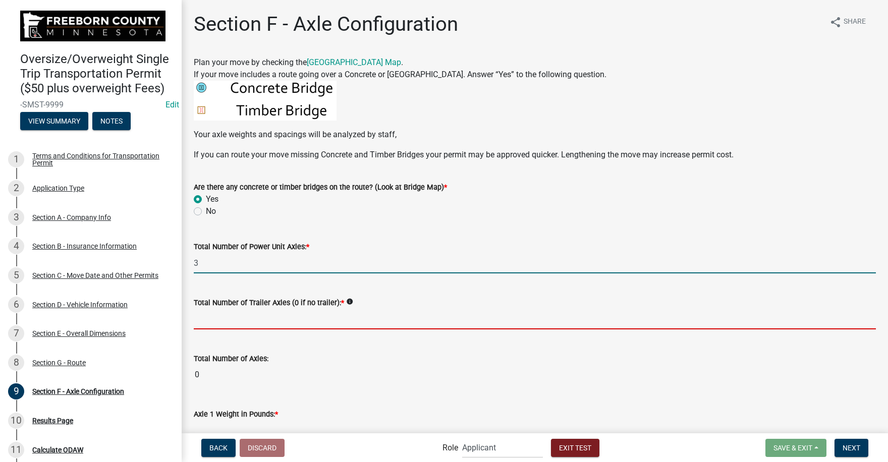
click at [209, 321] on input "text" at bounding box center [535, 319] width 682 height 21
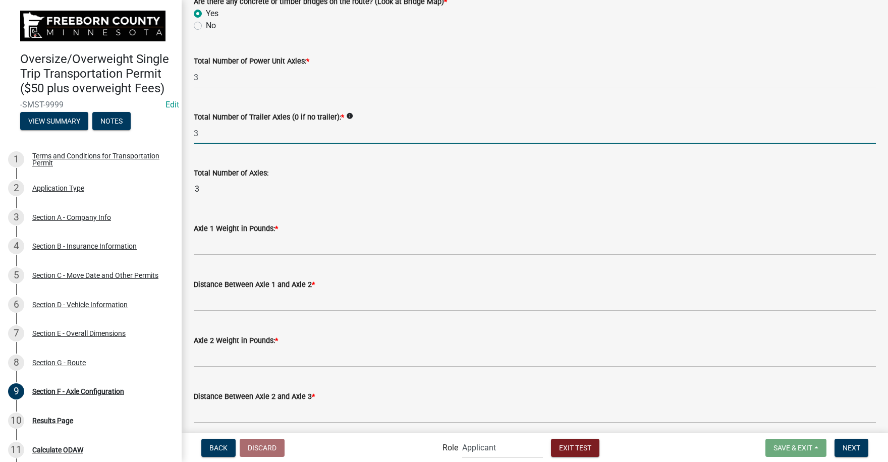
scroll to position [252, 0]
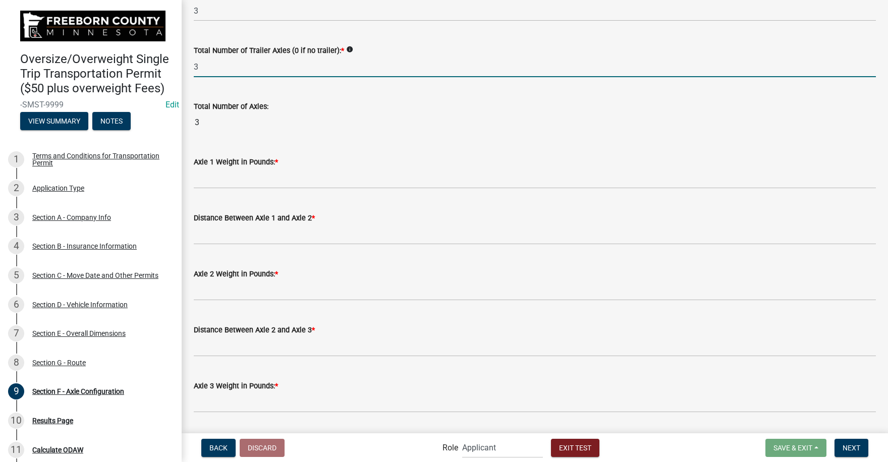
type input "3"
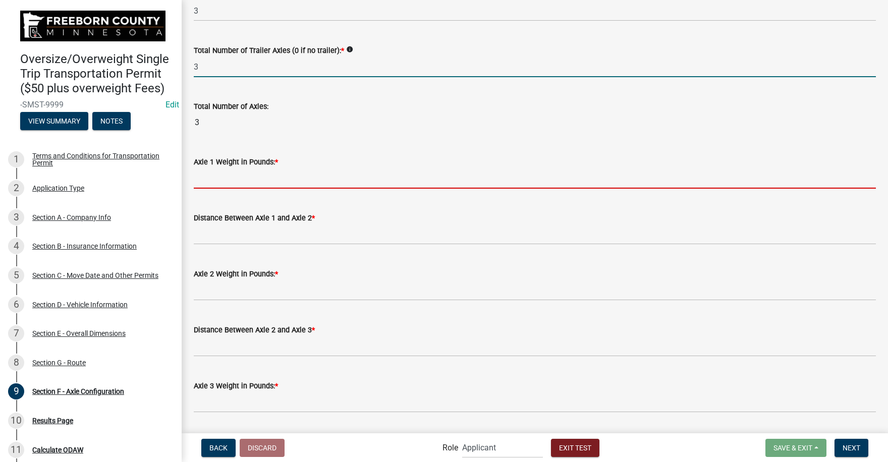
click at [205, 181] on wm-data-entity-input-list "Plan your move by checking the Freeborn County Bridge Map . If your move includ…" at bounding box center [535, 196] width 682 height 784
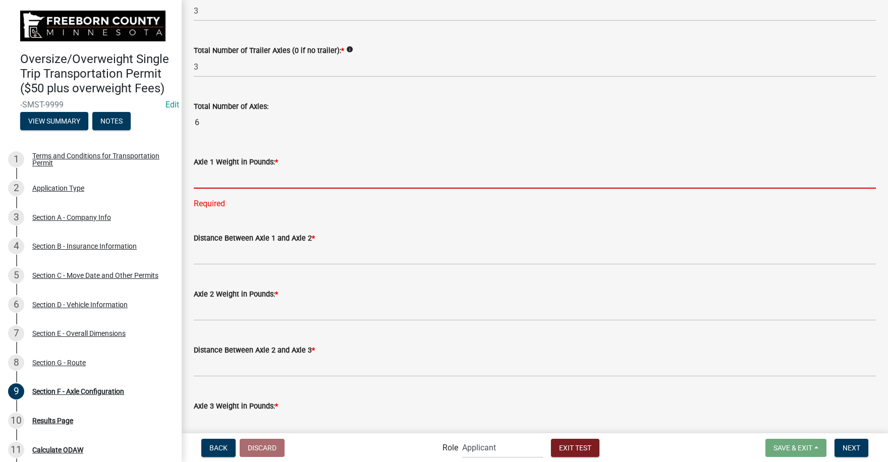
click at [217, 184] on input "text" at bounding box center [535, 178] width 682 height 21
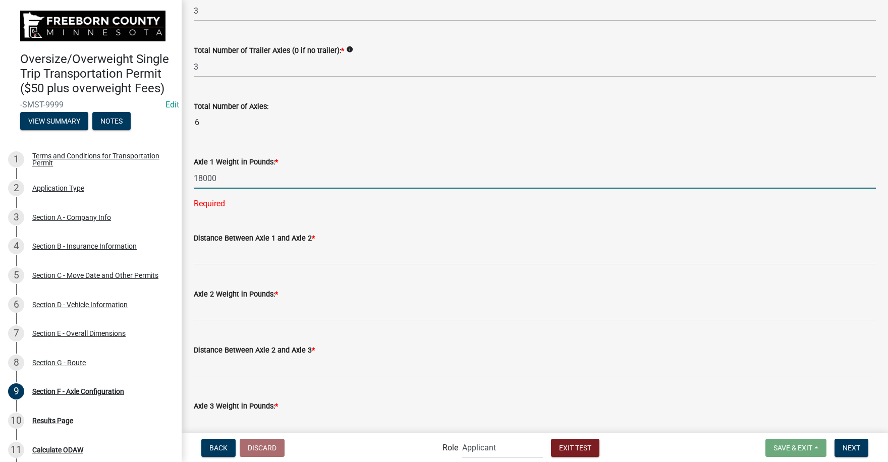
type input "18000"
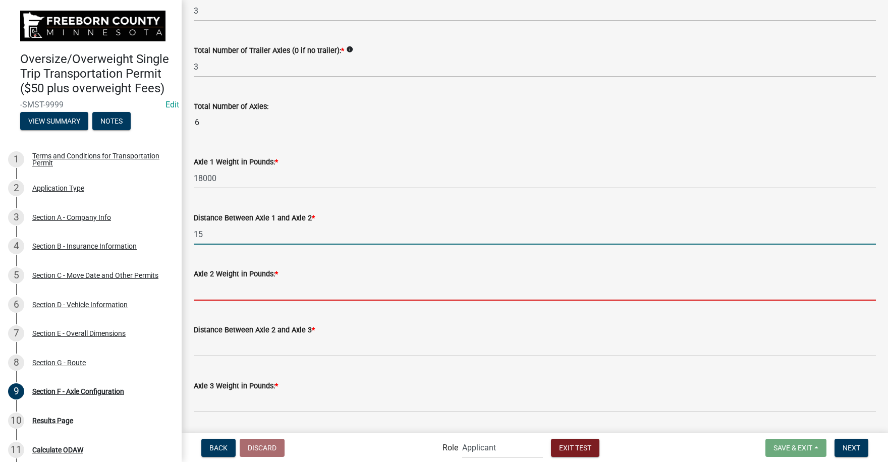
type input "15.0"
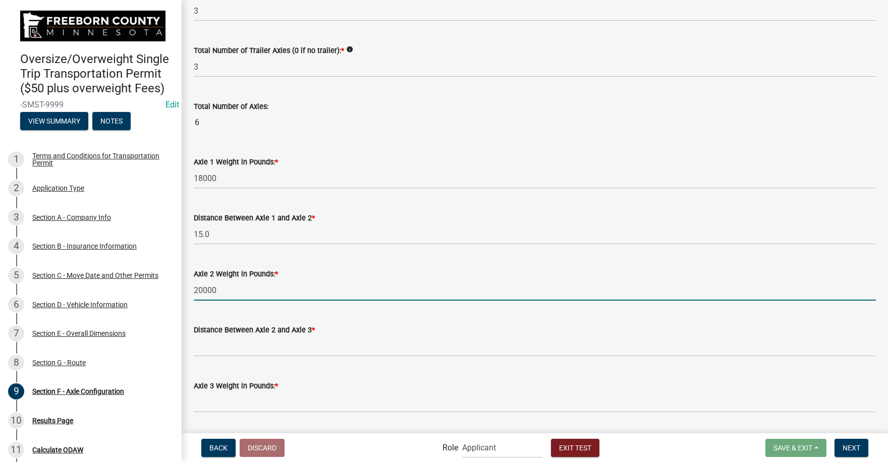
type input "20000"
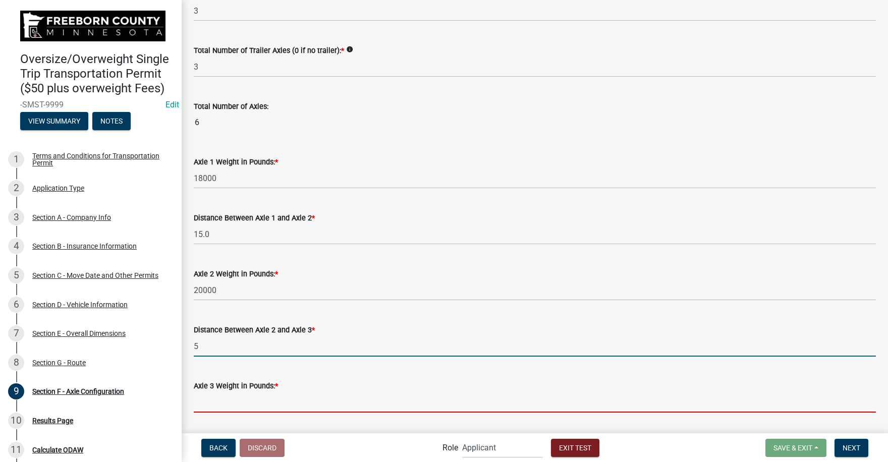
type input "5.0"
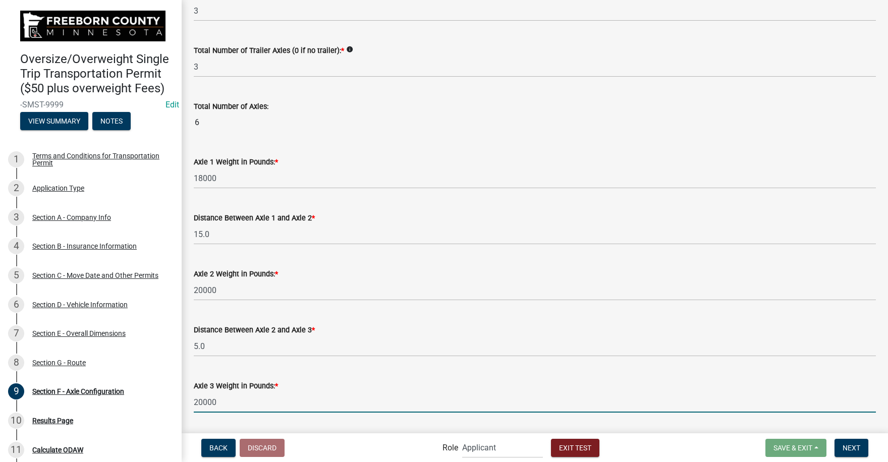
type input "20000"
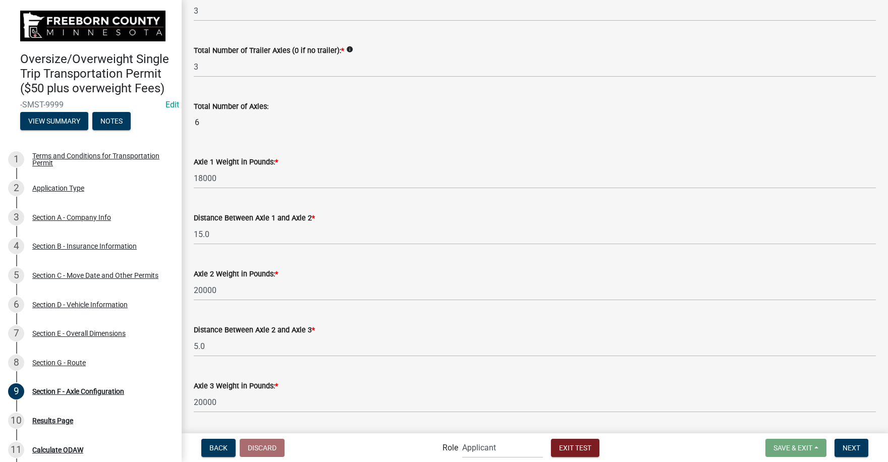
scroll to position [495, 0]
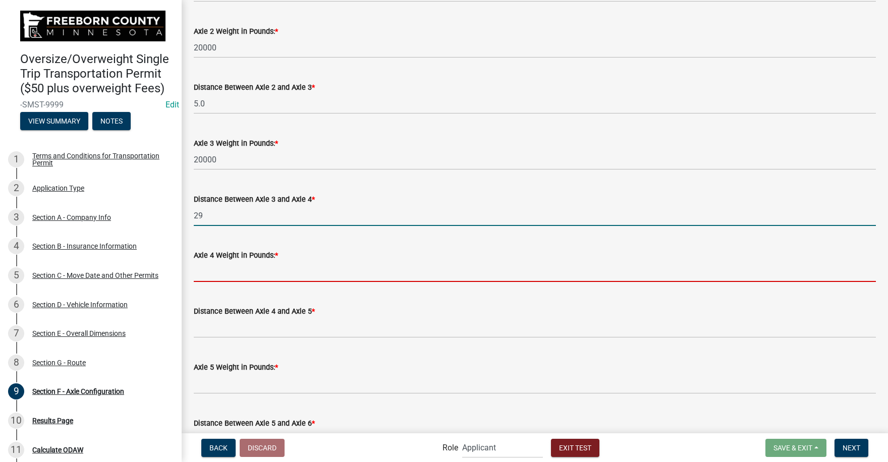
type input "29.0"
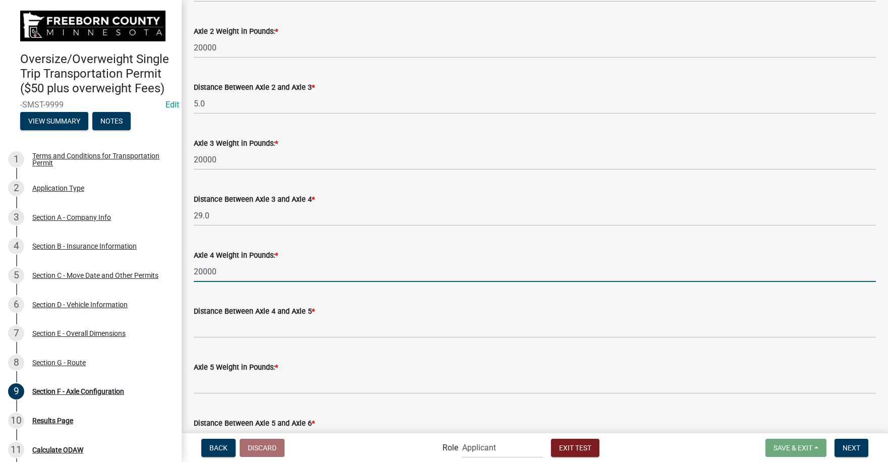
type input "20000"
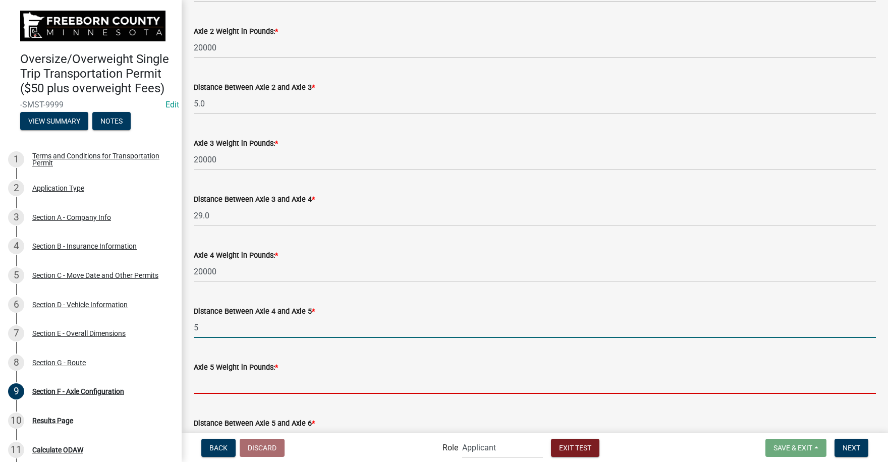
type input "5.0"
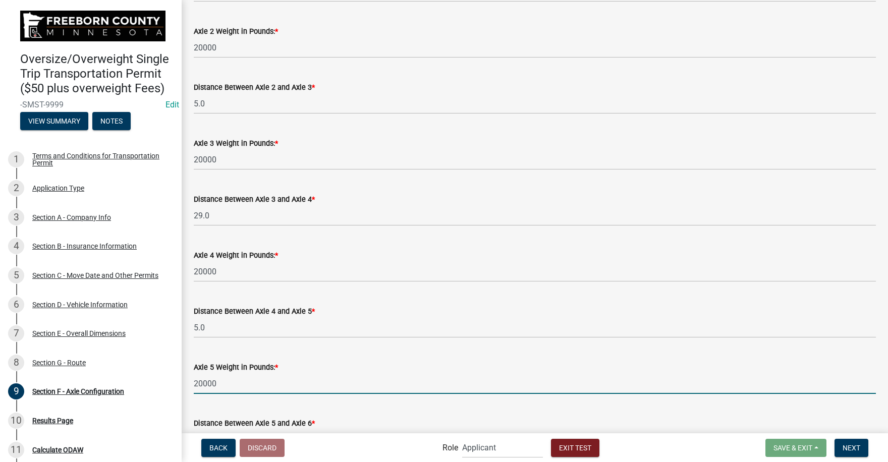
type input "20000"
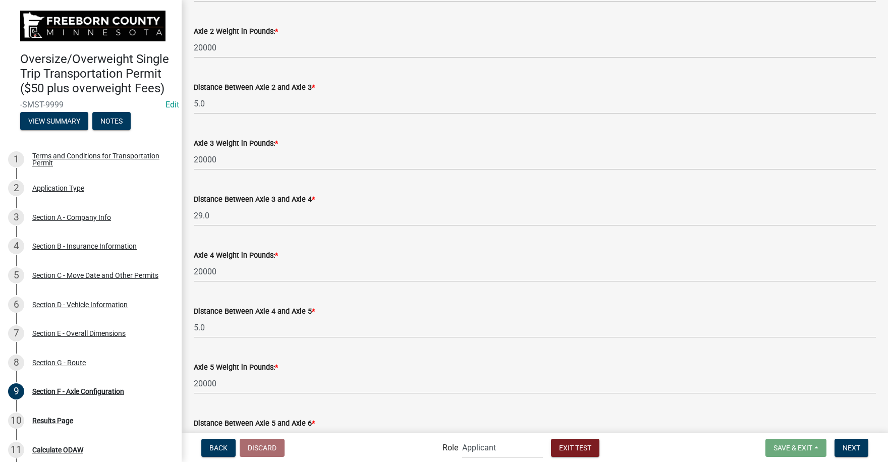
scroll to position [513, 0]
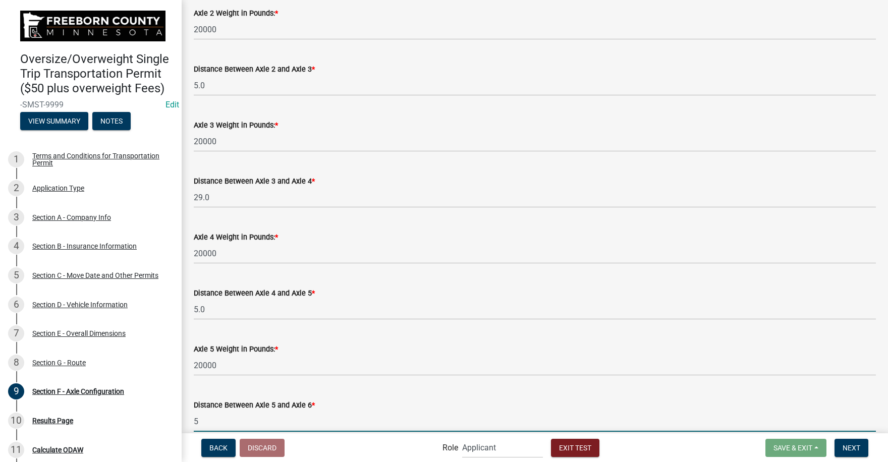
type input "5.0"
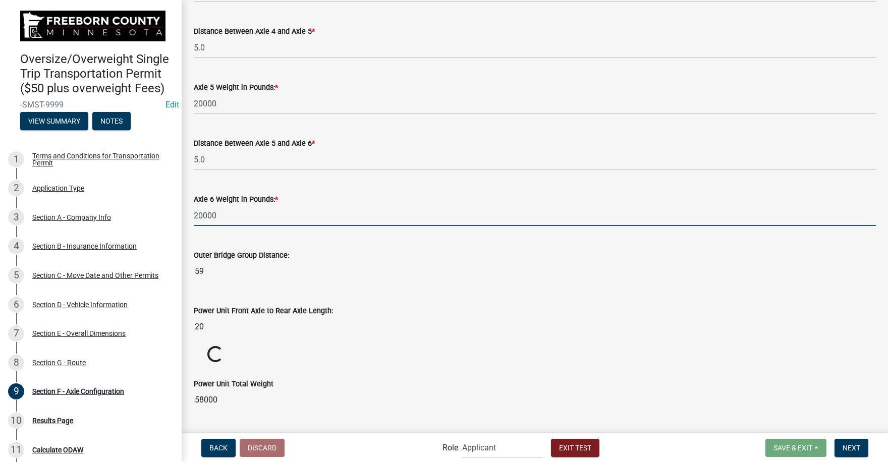
type input "20000"
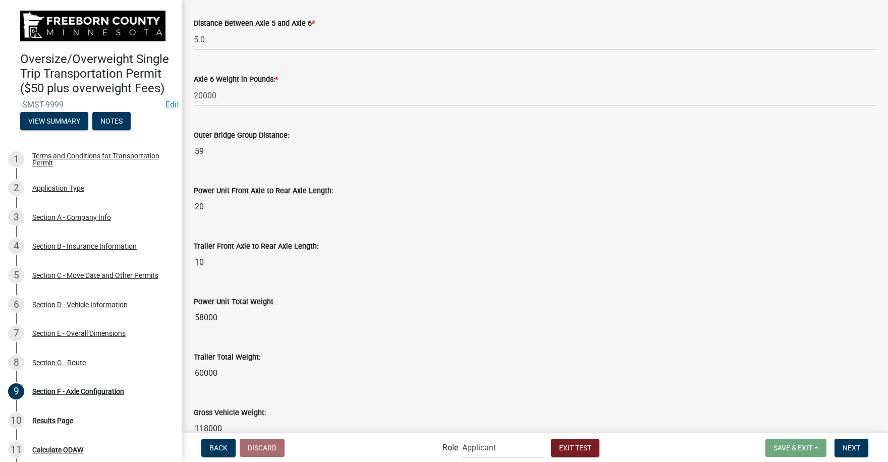
scroll to position [950, 0]
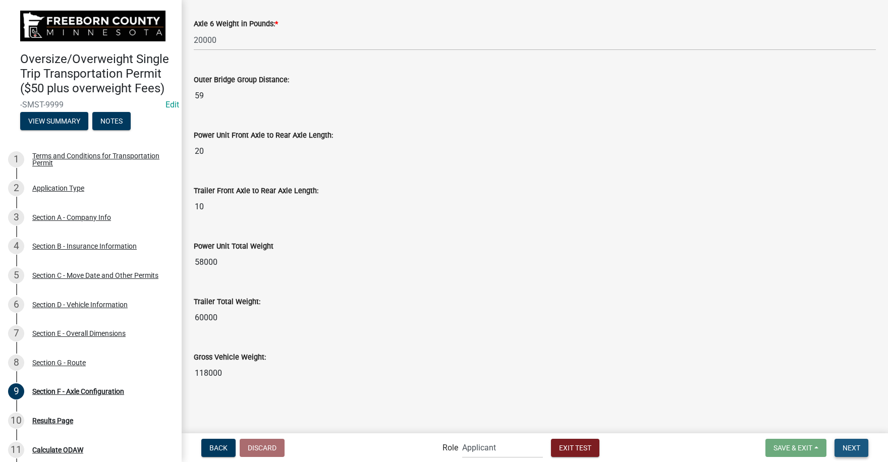
click at [853, 448] on span "Next" at bounding box center [851, 447] width 18 height 8
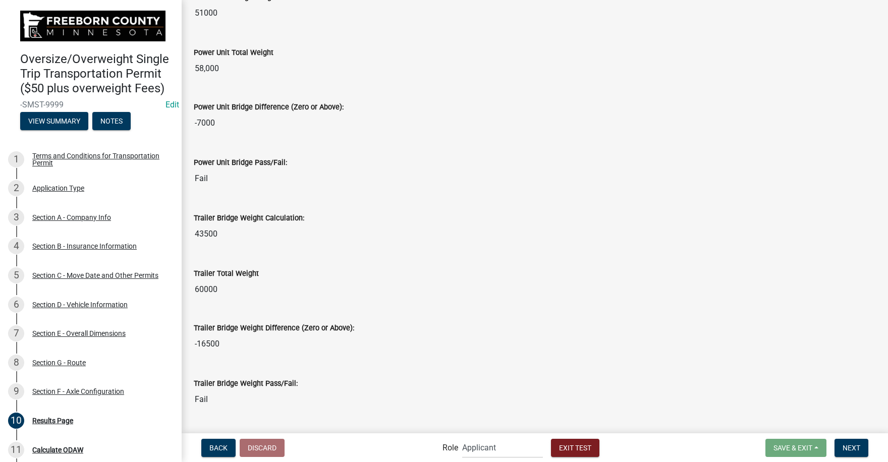
scroll to position [659, 0]
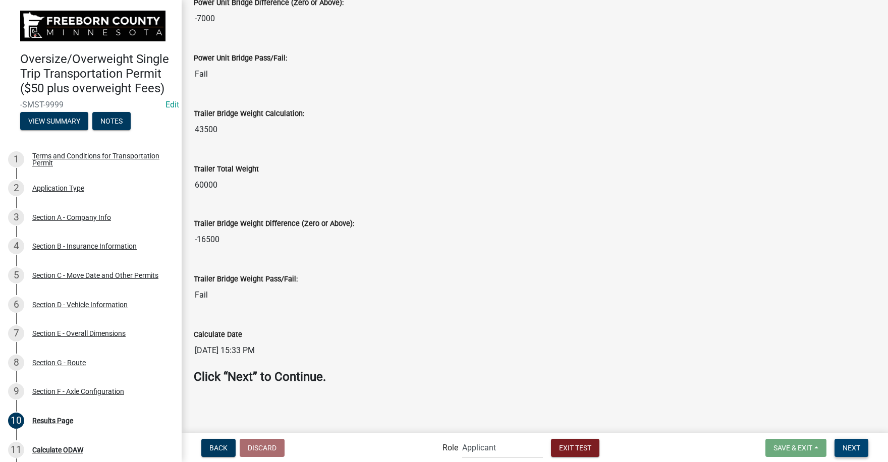
click at [852, 445] on span "Next" at bounding box center [851, 447] width 18 height 8
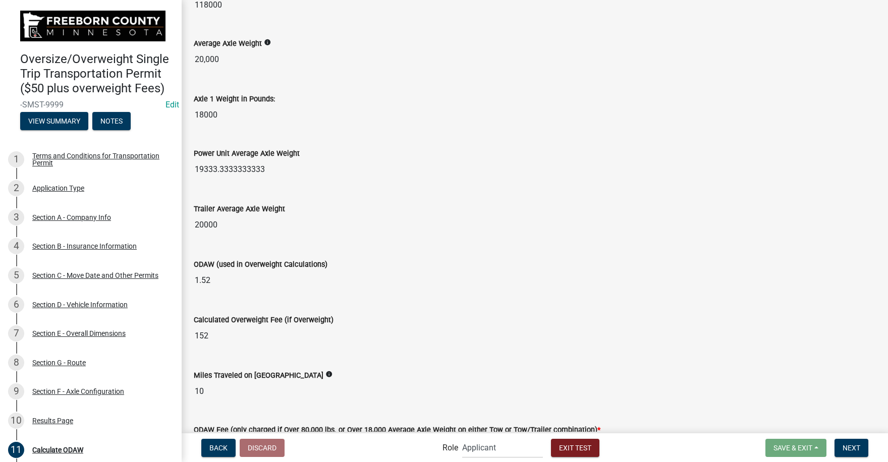
scroll to position [0, 0]
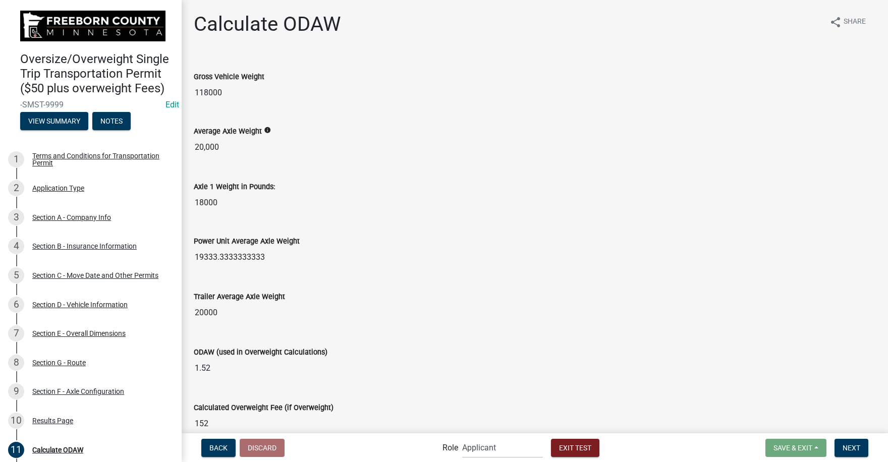
click at [264, 130] on icon "info" at bounding box center [267, 130] width 7 height 7
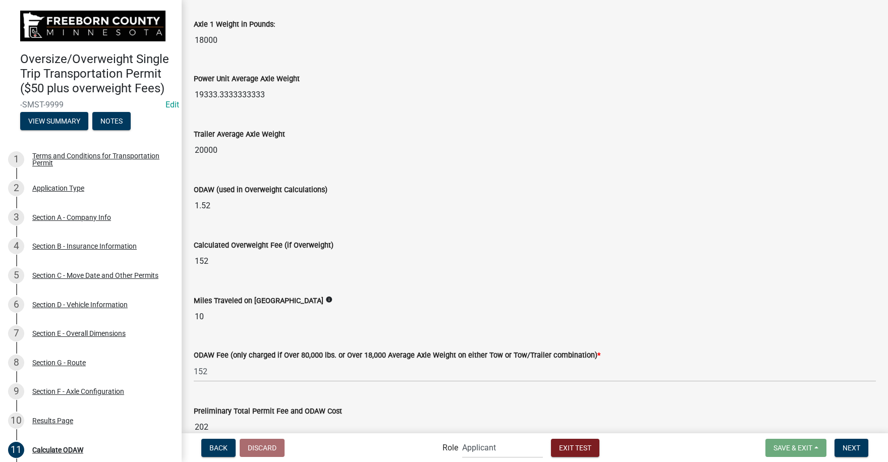
scroll to position [239, 0]
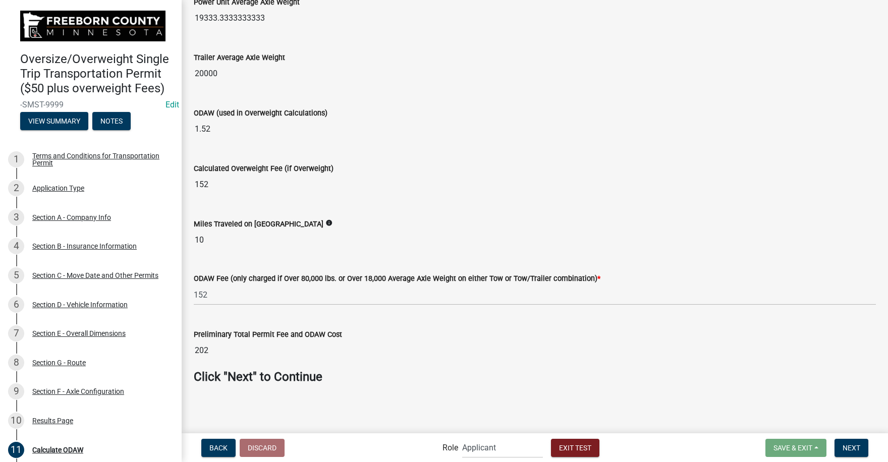
click at [332, 222] on icon "info" at bounding box center [328, 222] width 7 height 7
click at [852, 449] on span "Next" at bounding box center [851, 447] width 18 height 8
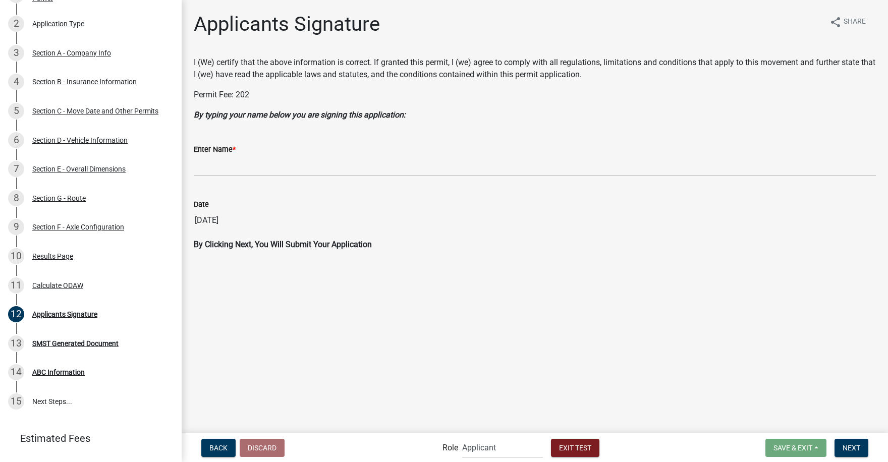
scroll to position [202, 0]
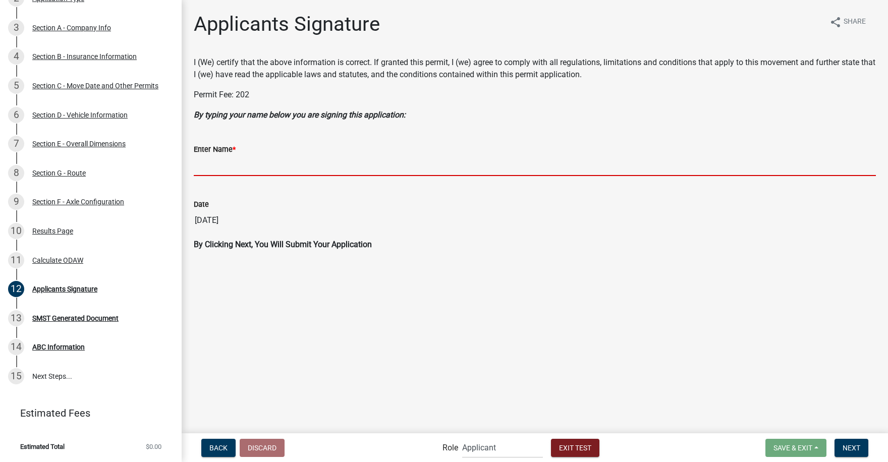
click at [229, 171] on input "Enter Name *" at bounding box center [535, 165] width 682 height 21
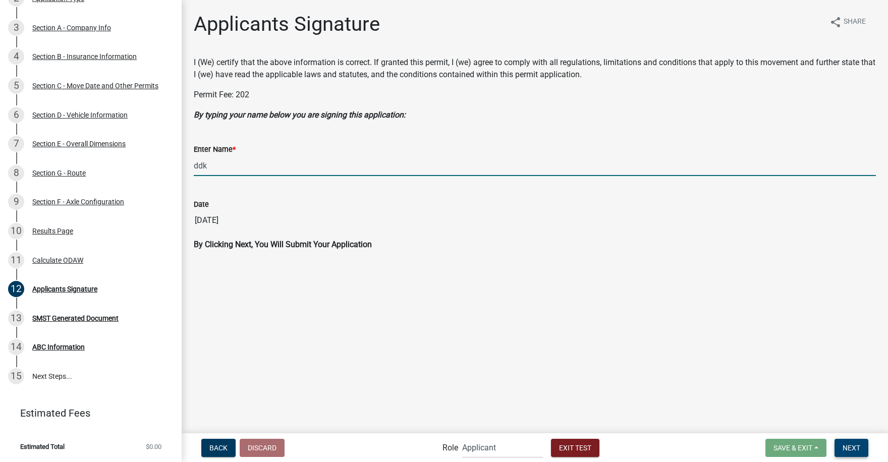
type input "ddk"
click at [856, 446] on span "Next" at bounding box center [851, 447] width 18 height 8
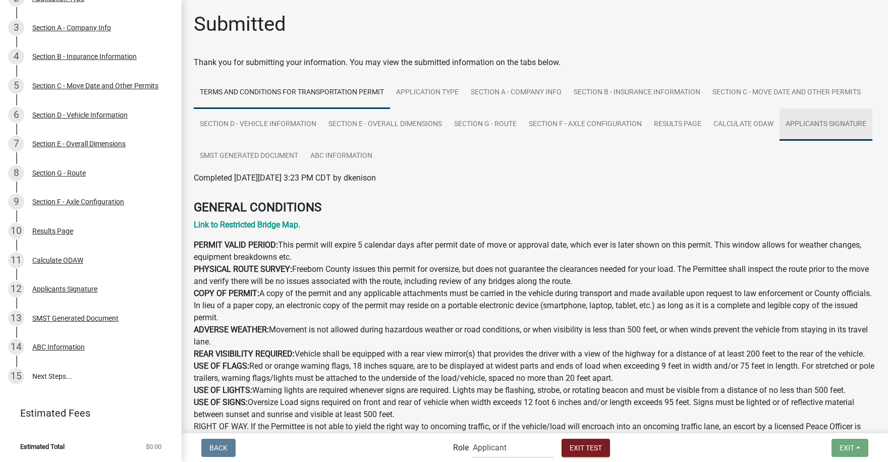
click at [779, 141] on link "Applicants Signature" at bounding box center [825, 124] width 93 height 32
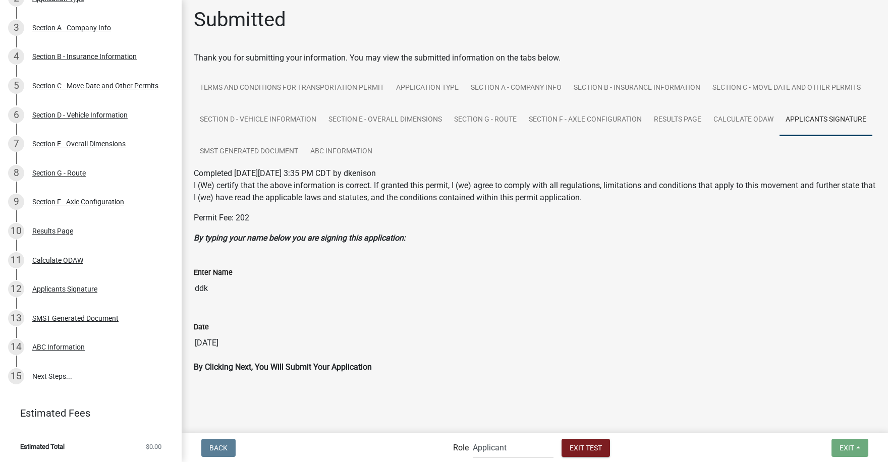
scroll to position [6, 0]
click at [493, 446] on select "Applicant FCPW Oversize Agents Admin" at bounding box center [513, 447] width 81 height 21
click at [473, 437] on select "Applicant FCPW Oversize Agents Admin" at bounding box center [513, 447] width 81 height 21
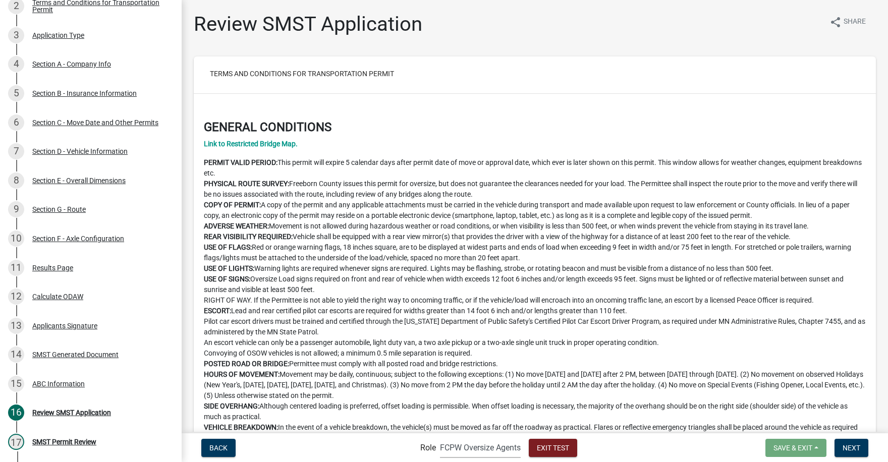
scroll to position [309, 0]
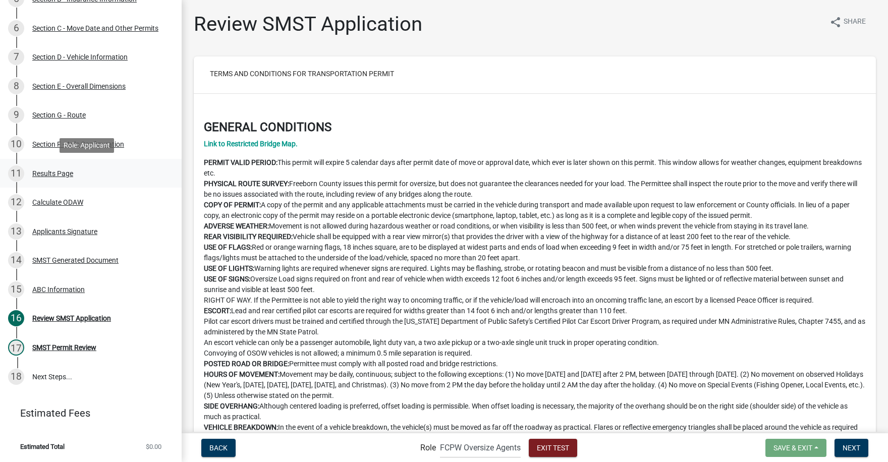
click at [43, 175] on div "Results Page" at bounding box center [52, 173] width 41 height 7
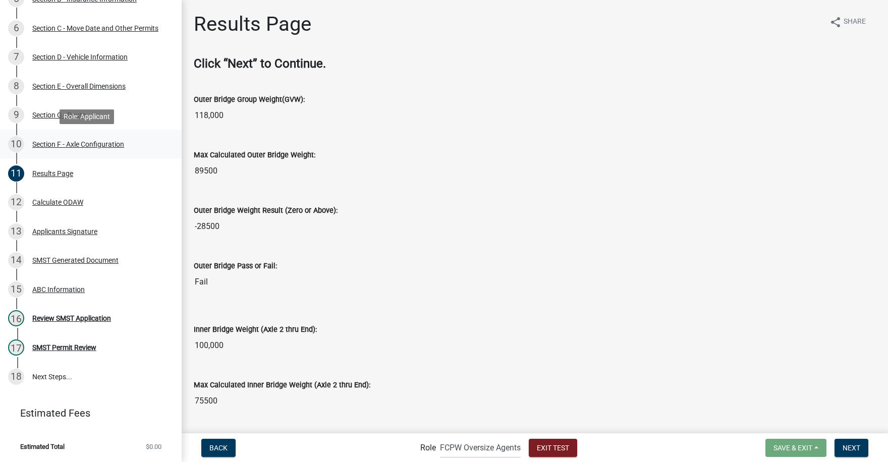
click at [50, 143] on div "Section F - Axle Configuration" at bounding box center [78, 144] width 92 height 7
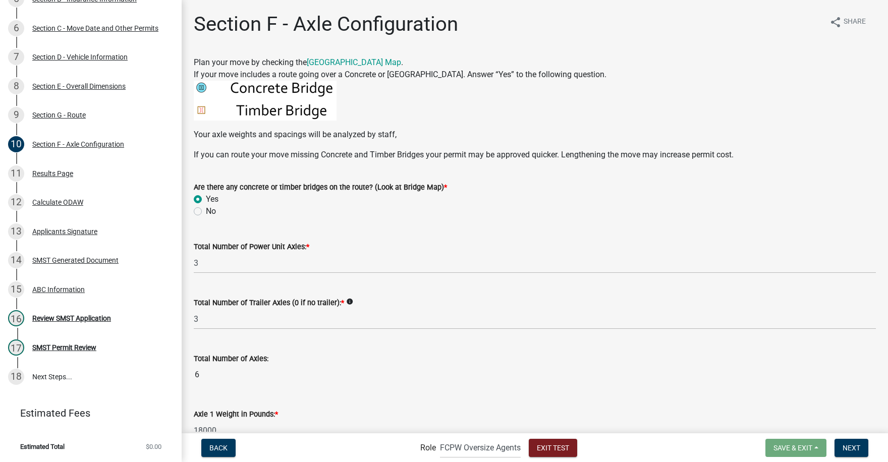
click at [347, 302] on icon "info" at bounding box center [349, 301] width 7 height 7
click at [45, 173] on div "Results Page" at bounding box center [52, 173] width 41 height 7
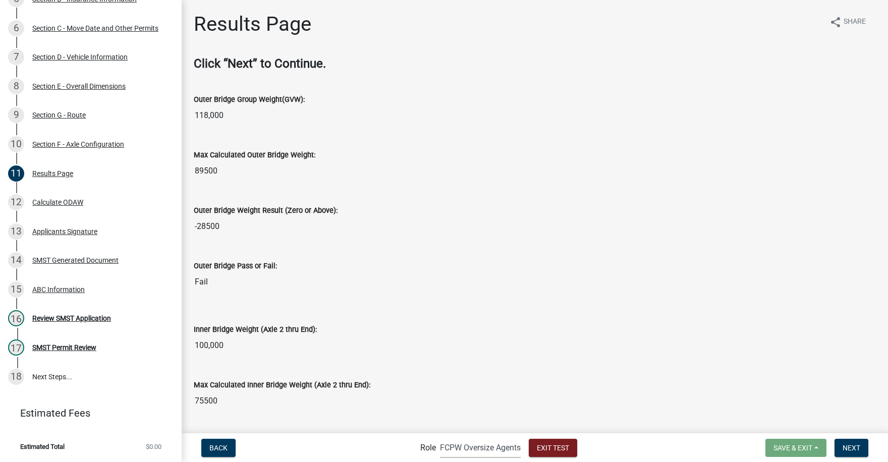
click at [475, 448] on select "Applicant FCPW Oversize Agents Admin" at bounding box center [480, 447] width 81 height 21
select select "46f061d0-ca05-4526-87ad-bae6256f3e47"
click at [440, 437] on select "Applicant FCPW Oversize Agents Admin" at bounding box center [480, 447] width 81 height 21
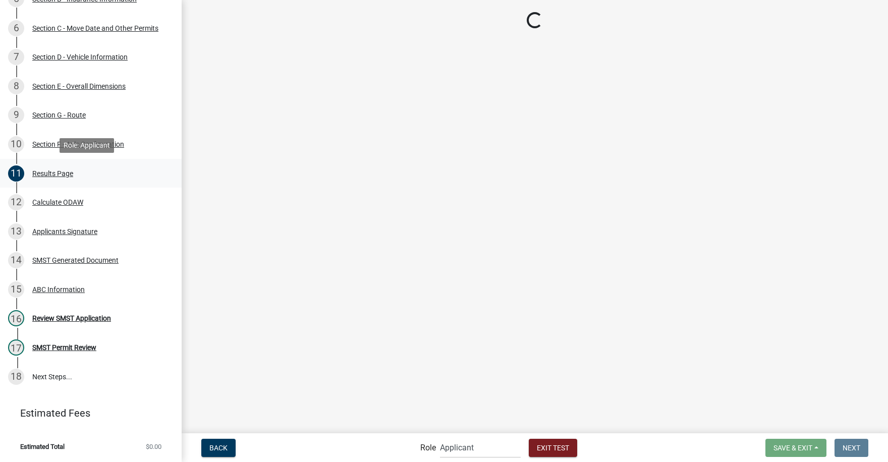
click at [43, 173] on div "Results Page" at bounding box center [52, 173] width 41 height 7
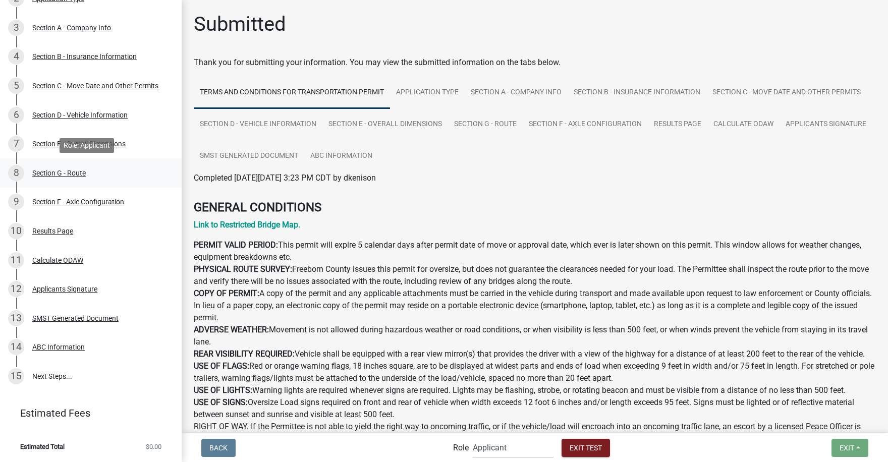
click at [45, 172] on div "Section G - Route" at bounding box center [58, 172] width 53 height 7
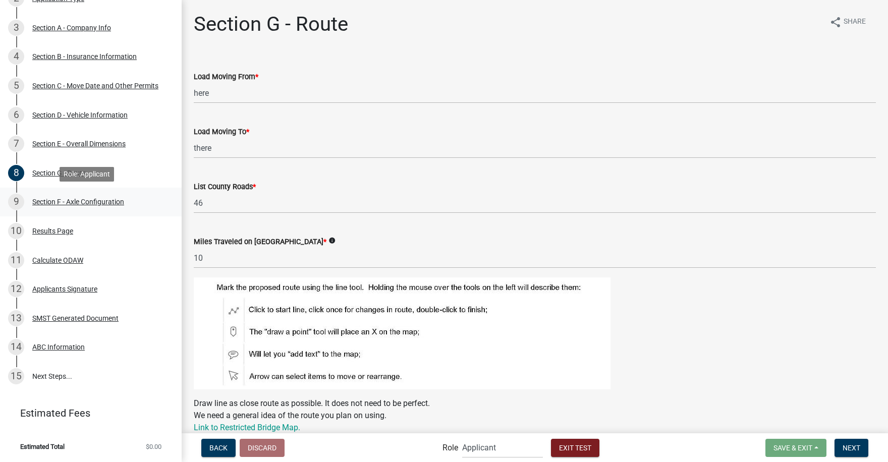
click at [51, 202] on div "Section F - Axle Configuration" at bounding box center [78, 201] width 92 height 7
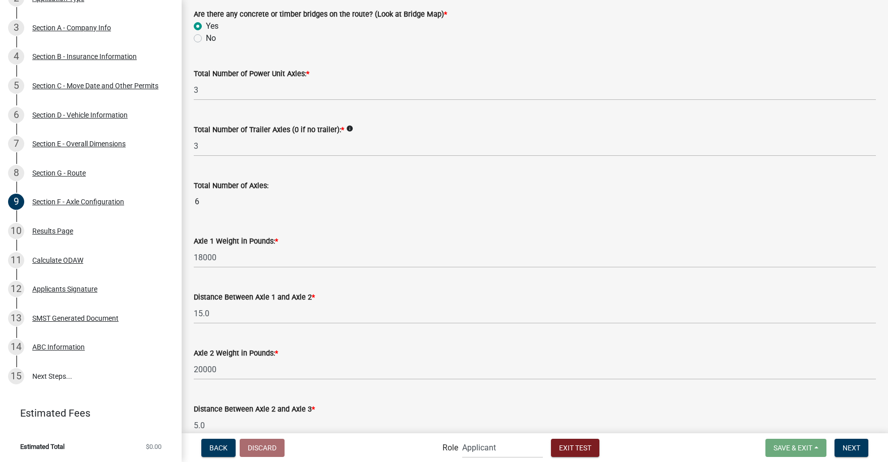
scroll to position [202, 0]
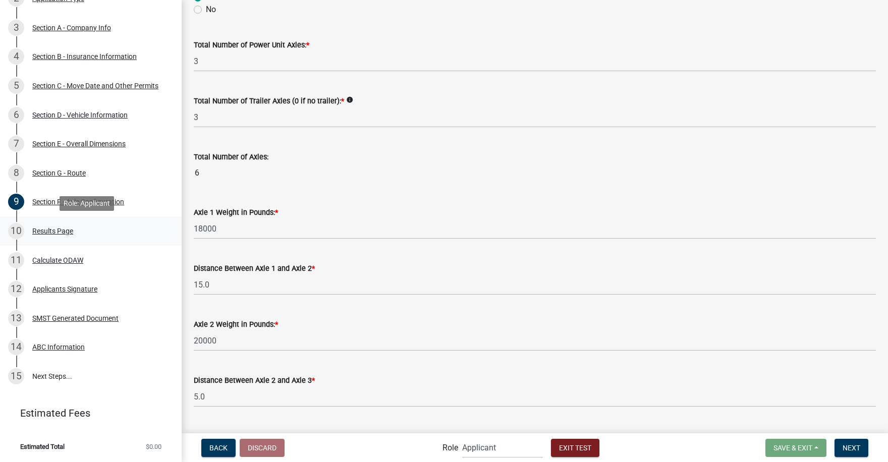
click at [43, 230] on div "Results Page" at bounding box center [52, 230] width 41 height 7
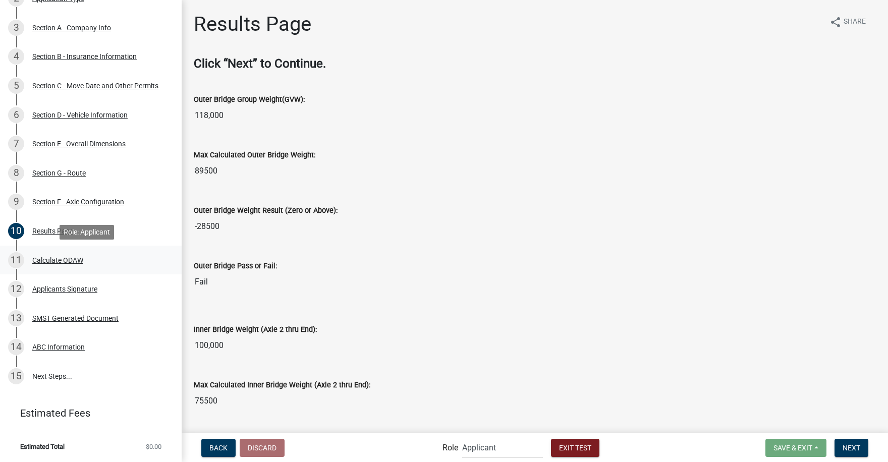
click at [54, 259] on div "Calculate ODAW" at bounding box center [57, 260] width 51 height 7
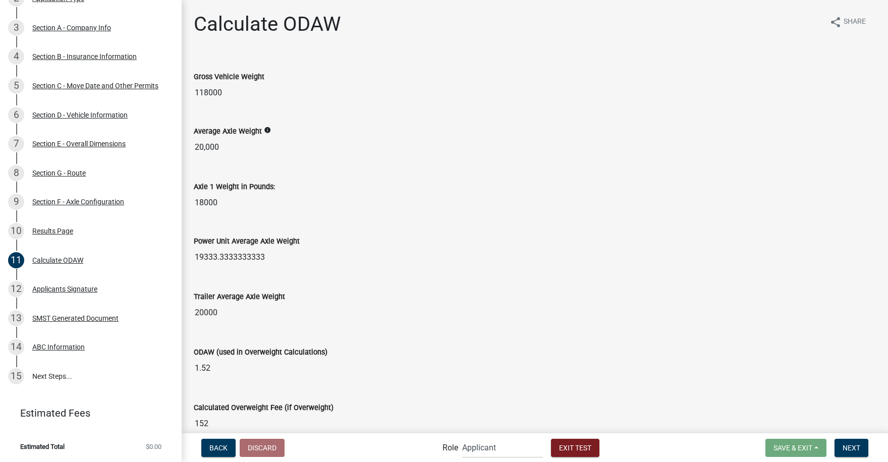
click at [264, 130] on icon "info" at bounding box center [267, 130] width 7 height 7
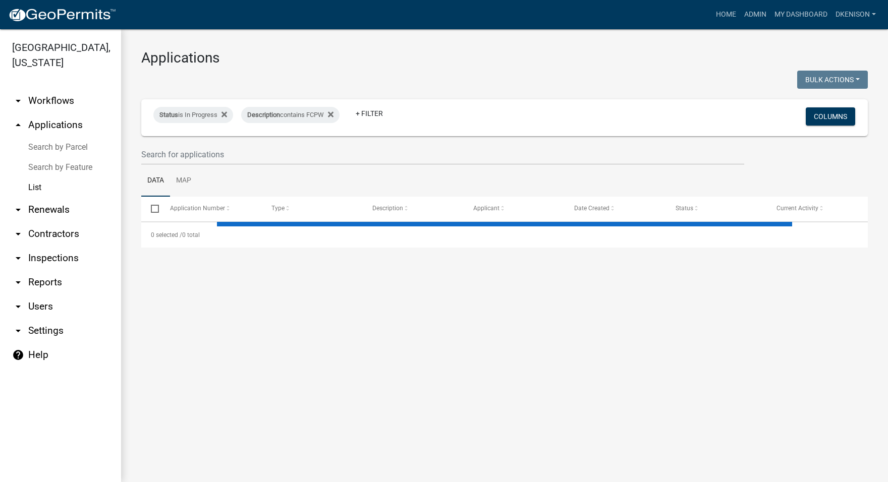
select select "3: 100"
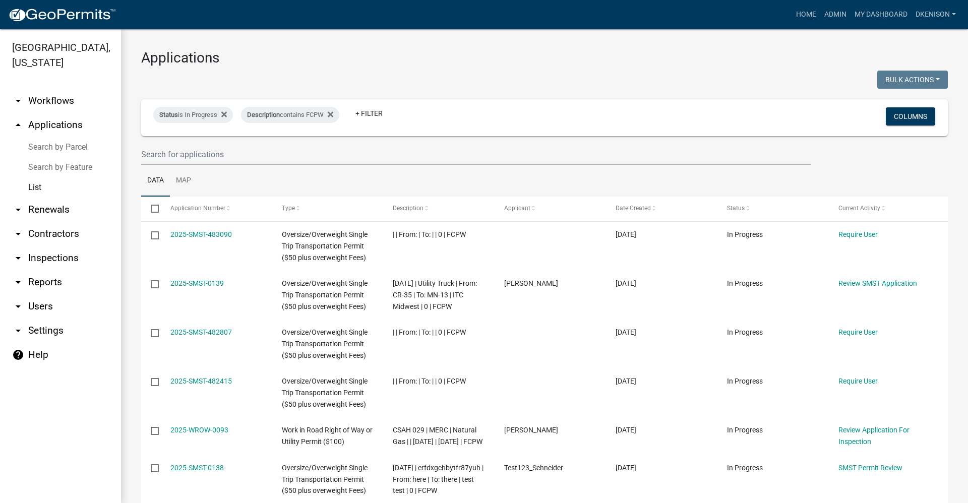
click at [40, 187] on link "List" at bounding box center [60, 188] width 121 height 20
click at [33, 188] on link "List" at bounding box center [60, 188] width 121 height 20
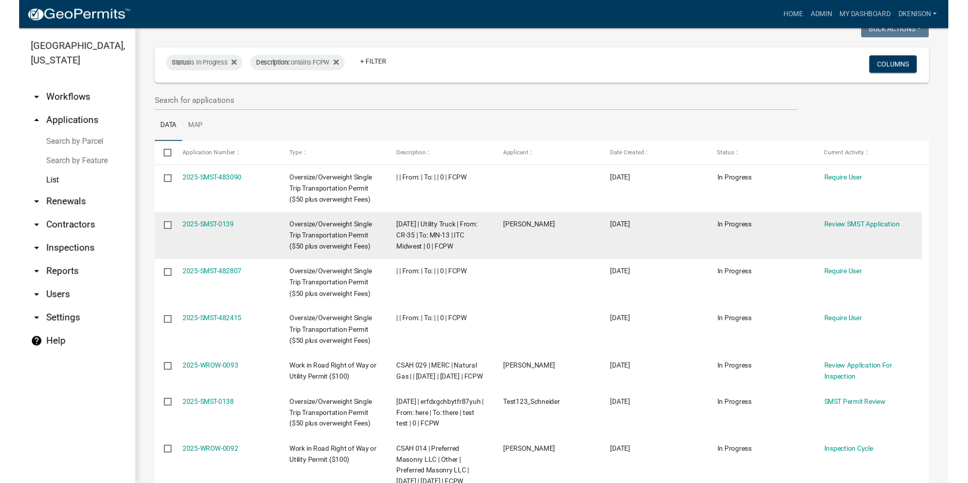
scroll to position [50, 0]
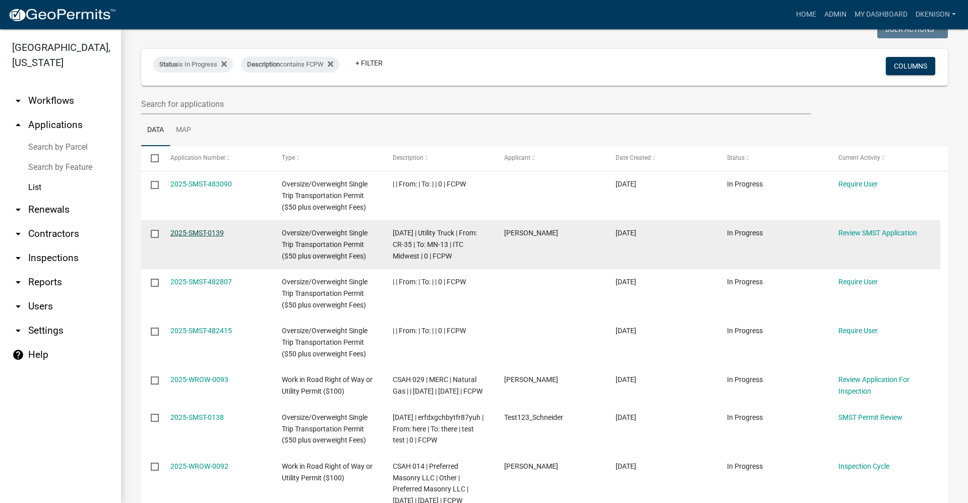
click at [187, 233] on link "2025-SMST-0139" at bounding box center [196, 233] width 53 height 8
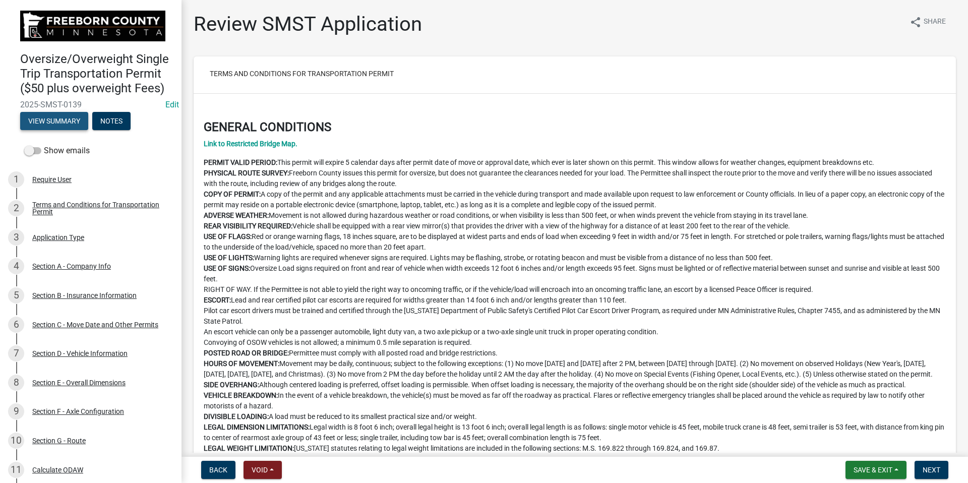
click at [57, 129] on button "View Summary" at bounding box center [54, 121] width 68 height 18
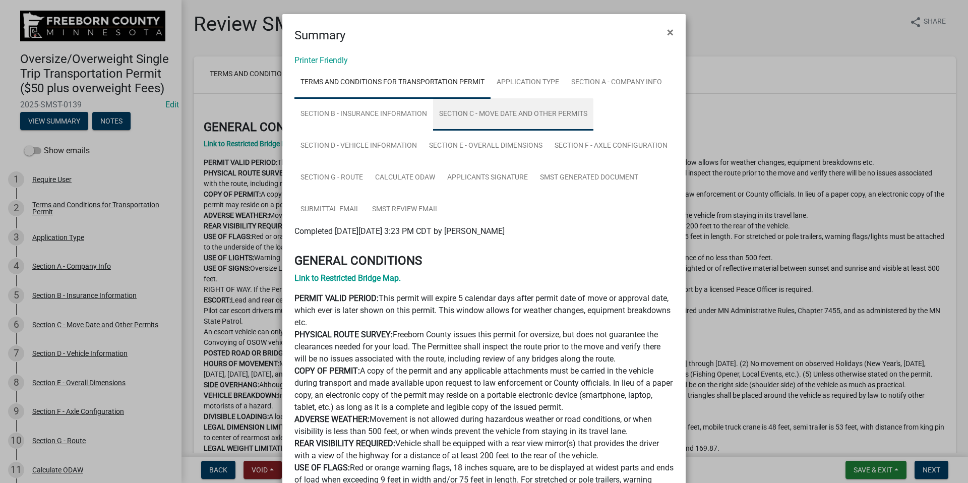
click at [471, 111] on link "Section C - Move Date and Other Permits" at bounding box center [513, 114] width 160 height 32
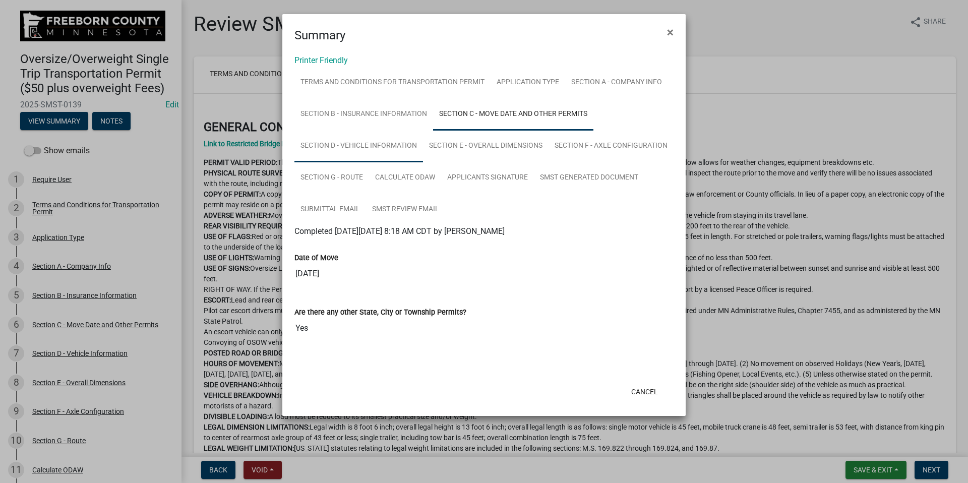
click at [363, 150] on link "Section D - Vehicle Information" at bounding box center [359, 146] width 129 height 32
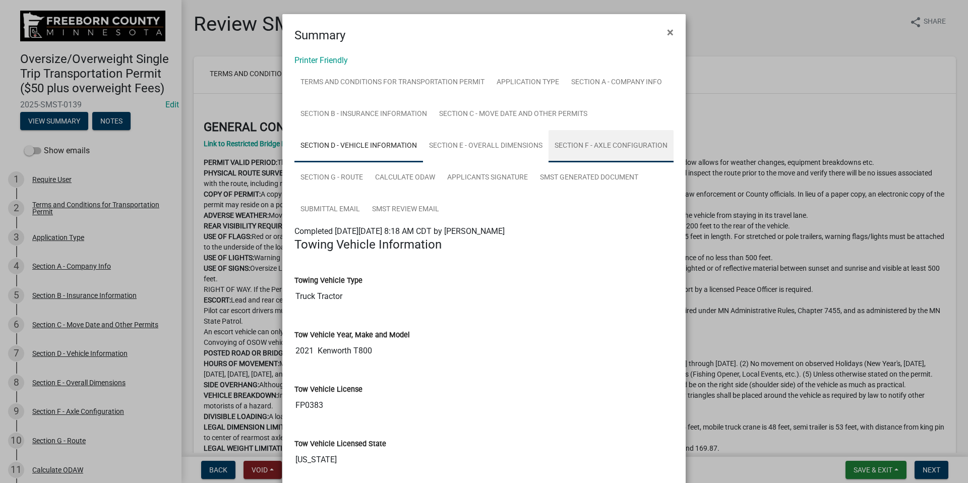
click at [589, 143] on link "Section F - Axle Configuration" at bounding box center [611, 146] width 125 height 32
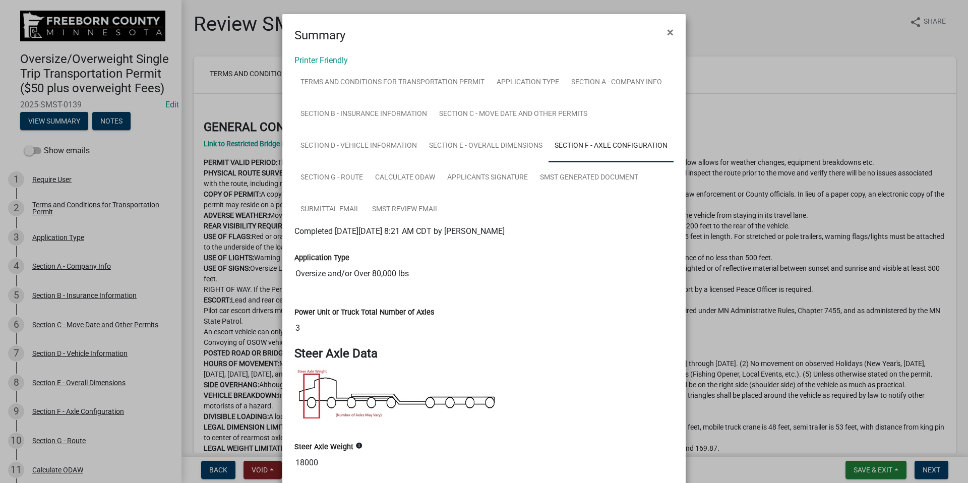
click at [36, 162] on ngb-modal-window "Summary × Printer Friendly Terms and Conditions for Transportation Permit Appli…" at bounding box center [484, 241] width 968 height 483
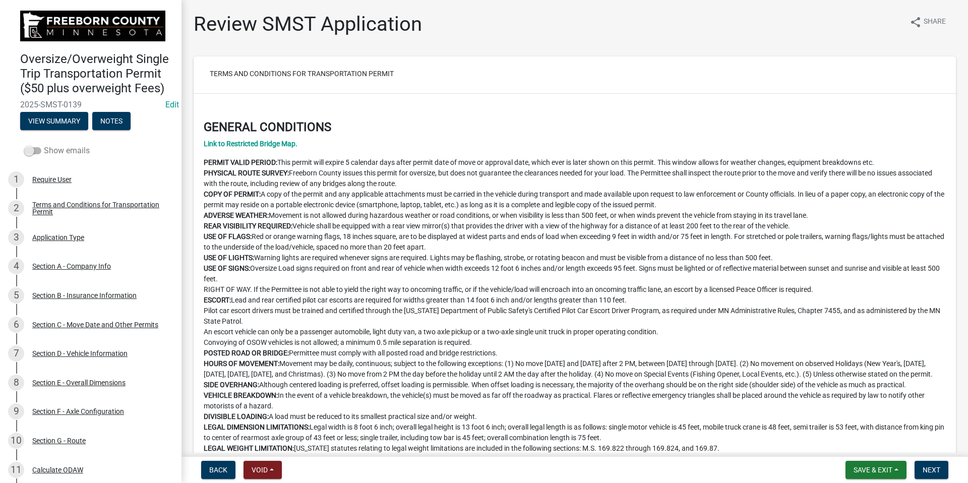
click at [38, 154] on span at bounding box center [32, 150] width 17 height 7
click at [44, 145] on input "Show emails" at bounding box center [44, 145] width 0 height 0
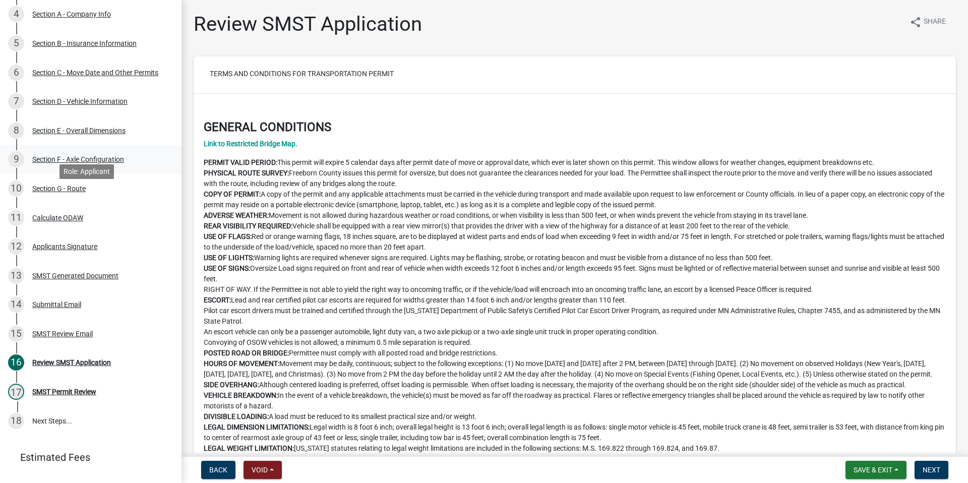
scroll to position [288, 0]
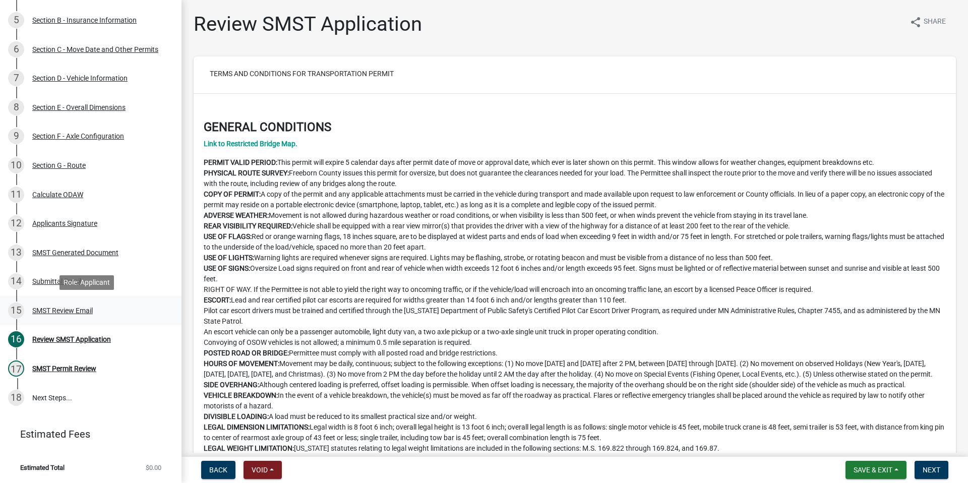
click at [61, 310] on div "SMST Review Email" at bounding box center [62, 310] width 61 height 7
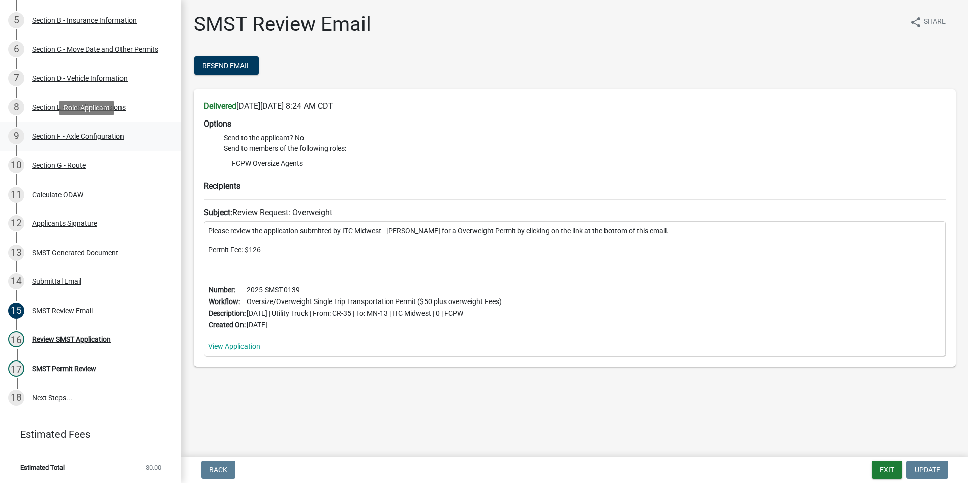
click at [62, 136] on div "Section F - Axle Configuration" at bounding box center [78, 136] width 92 height 7
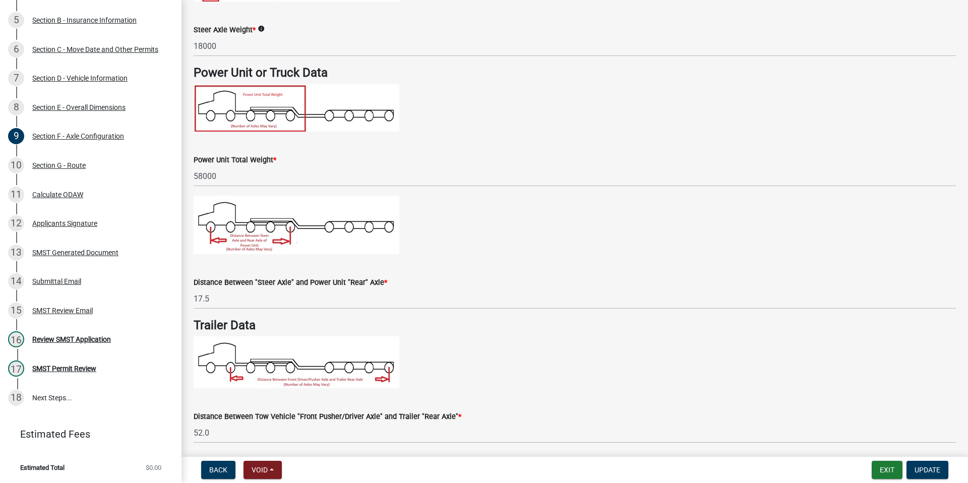
scroll to position [220, 0]
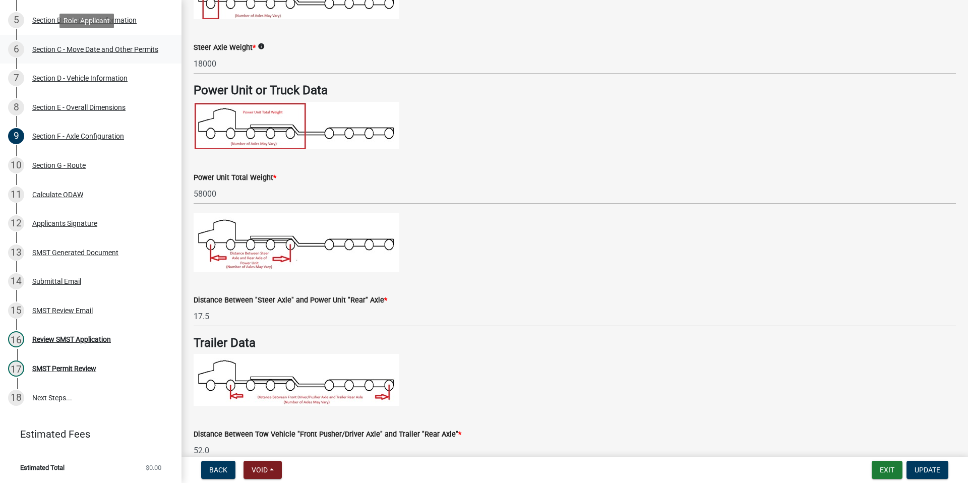
click at [69, 46] on div "Section C - Move Date and Other Permits" at bounding box center [95, 49] width 126 height 7
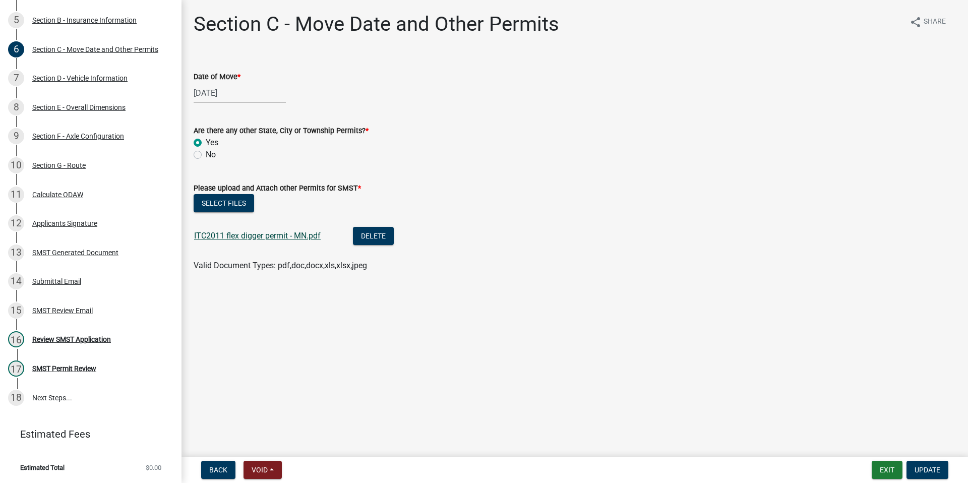
click at [246, 237] on link "ITC2011 flex digger permit - MN.pdf" at bounding box center [257, 236] width 127 height 10
click at [86, 136] on div "Section F - Axle Configuration" at bounding box center [78, 136] width 92 height 7
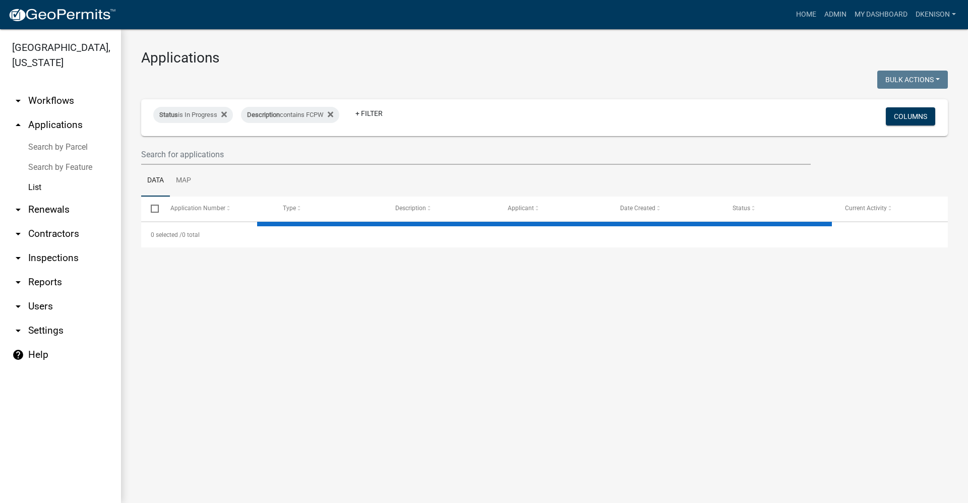
select select "3: 100"
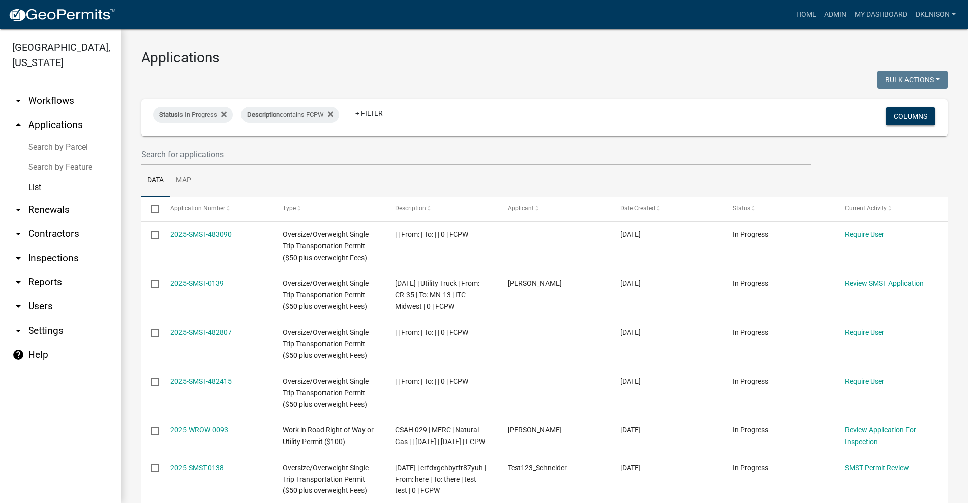
click at [49, 98] on link "arrow_drop_down Workflows" at bounding box center [60, 101] width 121 height 24
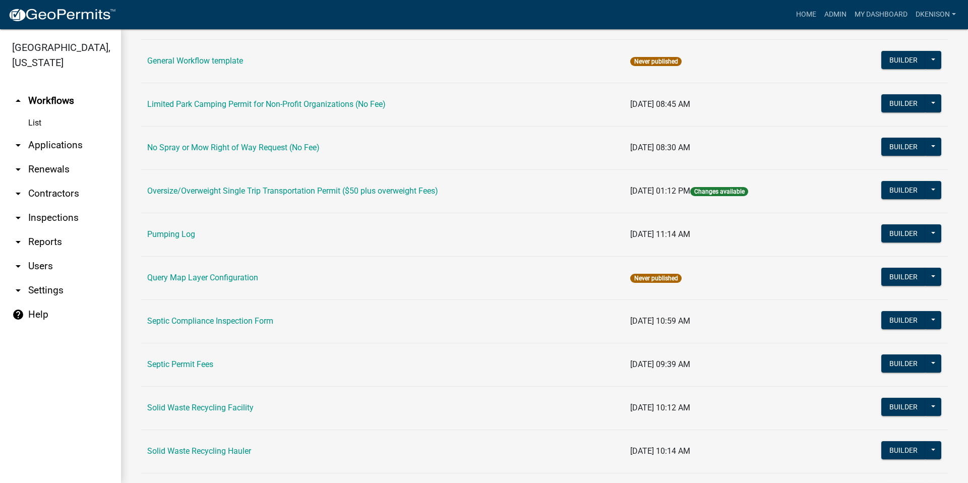
scroll to position [353, 0]
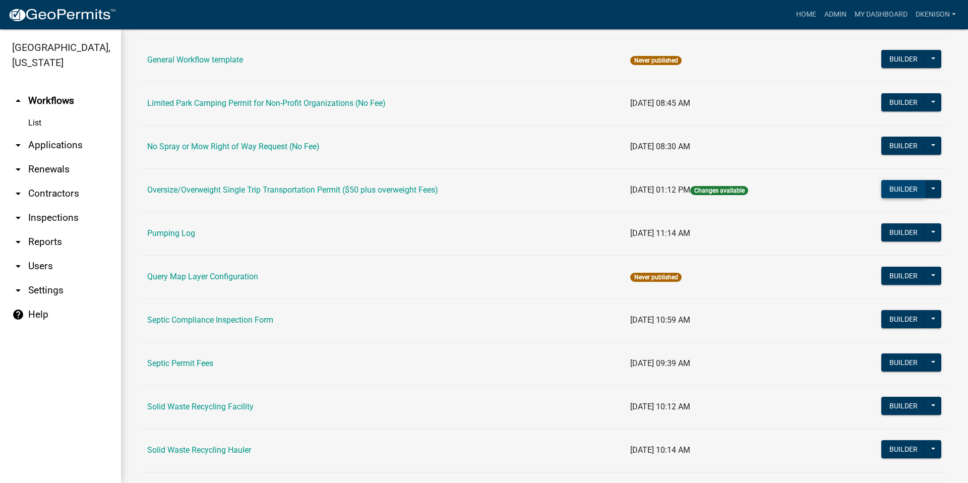
click at [887, 189] on button "Builder" at bounding box center [904, 189] width 44 height 18
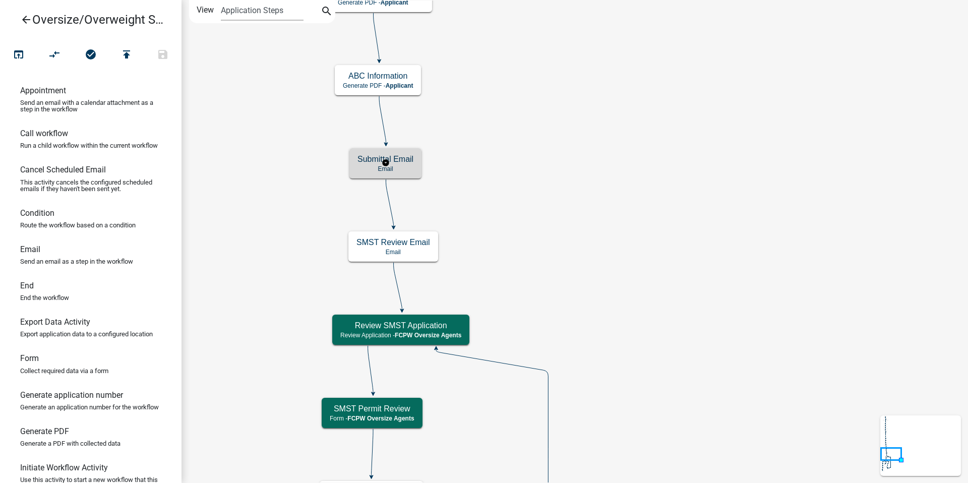
click at [402, 164] on h5 "Submittal Email" at bounding box center [386, 159] width 56 height 10
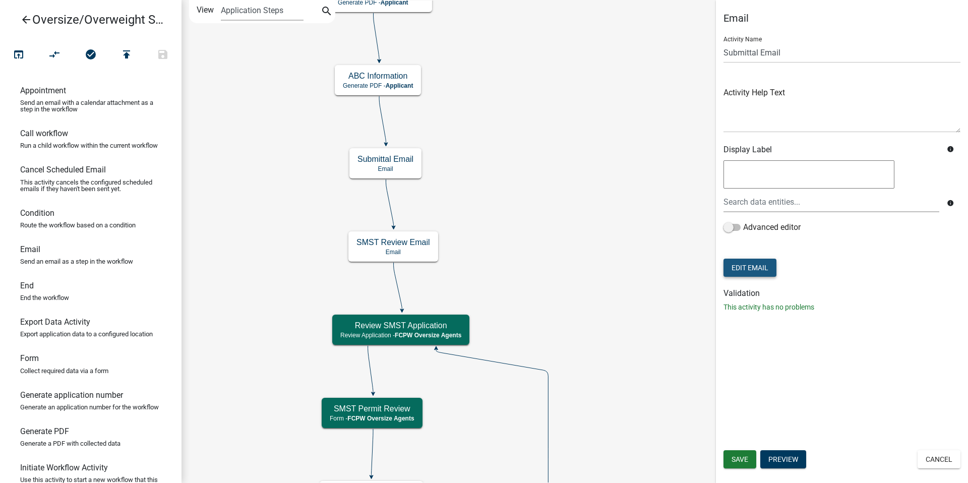
click at [755, 265] on button "Edit Email" at bounding box center [750, 268] width 53 height 18
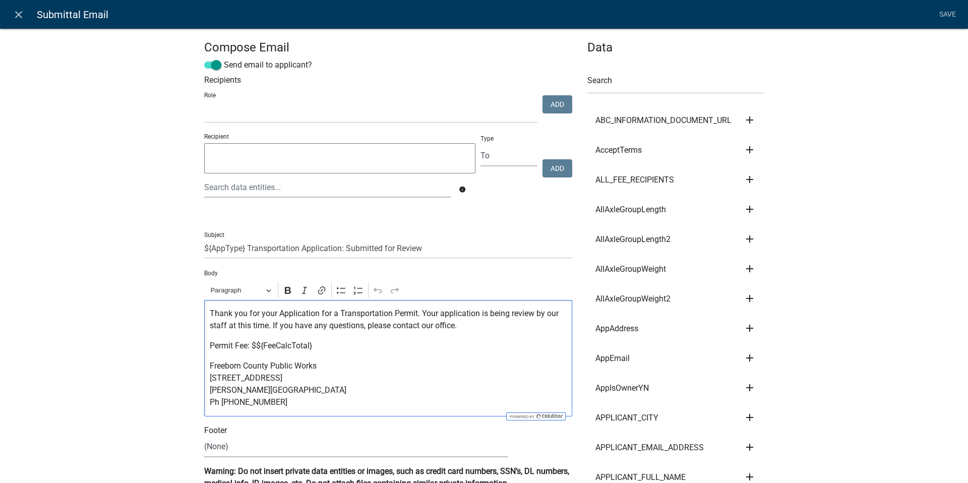
click at [531, 314] on p "Thank you for your Application for a Transportation Permit. Your application is…" at bounding box center [389, 320] width 358 height 24
click at [887, 14] on link "Save" at bounding box center [947, 14] width 25 height 19
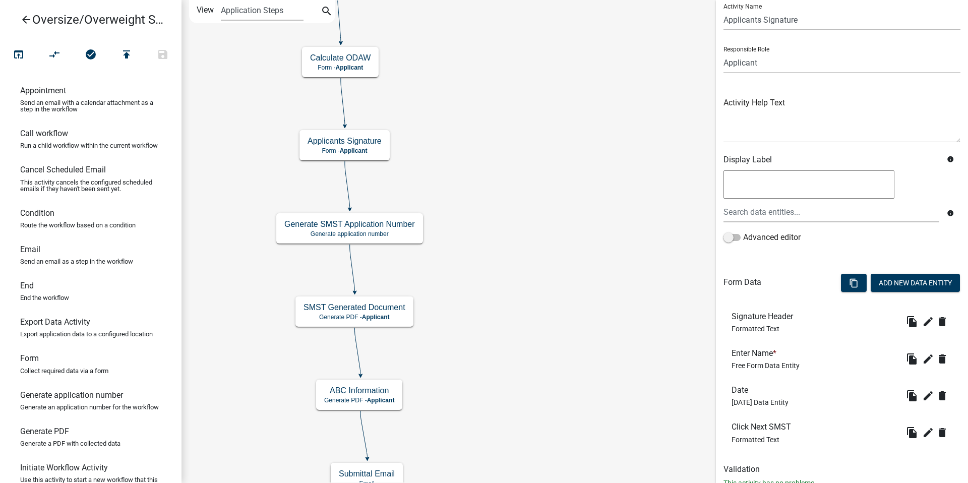
scroll to position [67, 0]
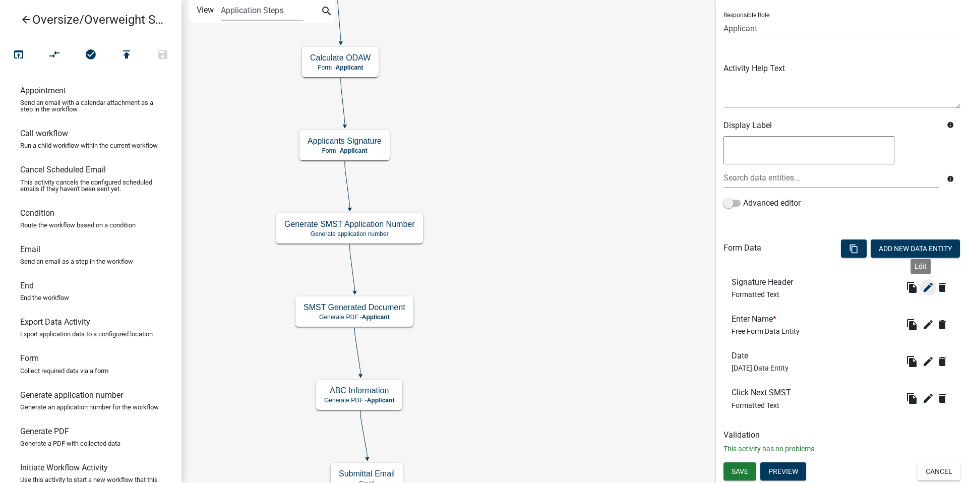
click at [887, 288] on icon "edit" at bounding box center [928, 287] width 12 height 12
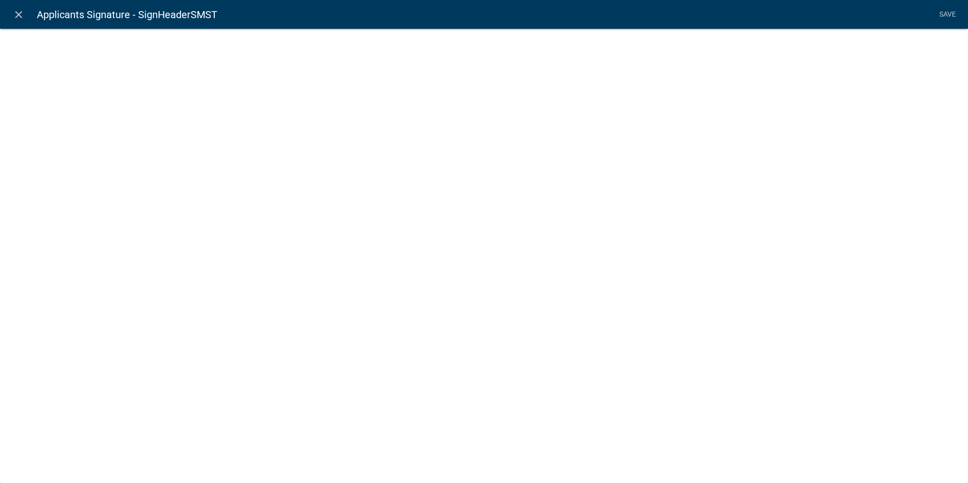
select select "rich-text"
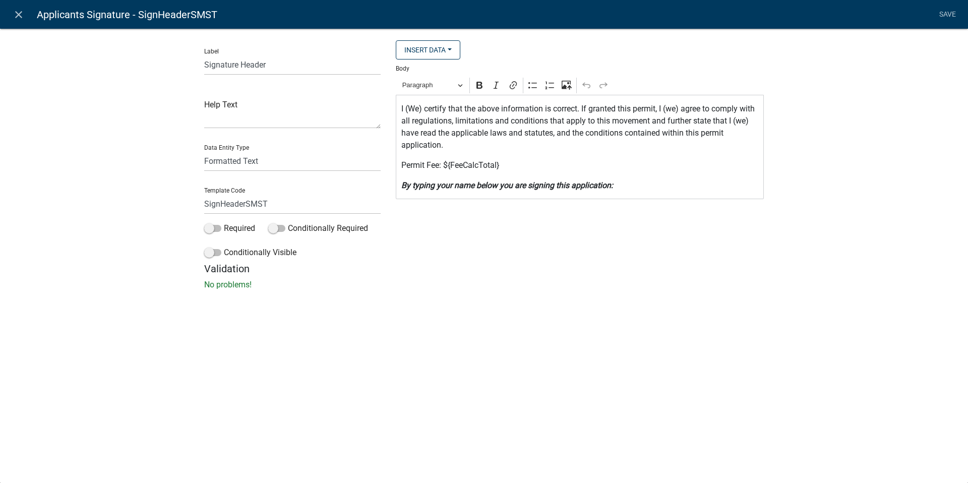
click at [442, 165] on p "Permit Fee: ${FeeCalcTotal}" at bounding box center [580, 165] width 358 height 12
click at [887, 15] on link "Save" at bounding box center [947, 14] width 25 height 19
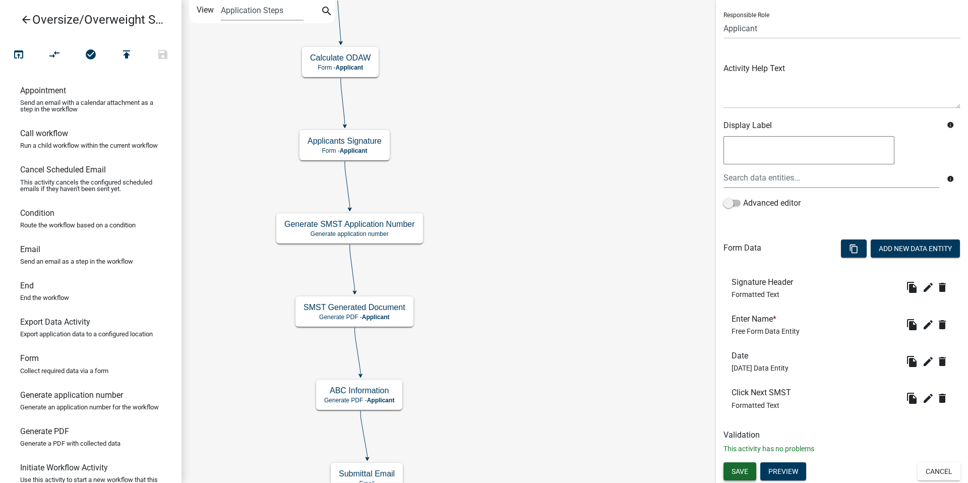
click at [743, 471] on span "Save" at bounding box center [740, 471] width 17 height 8
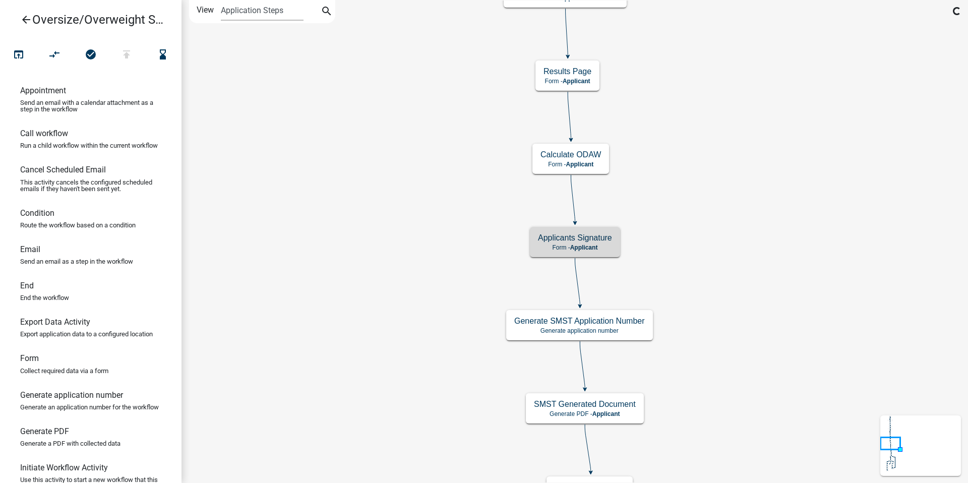
scroll to position [0, 0]
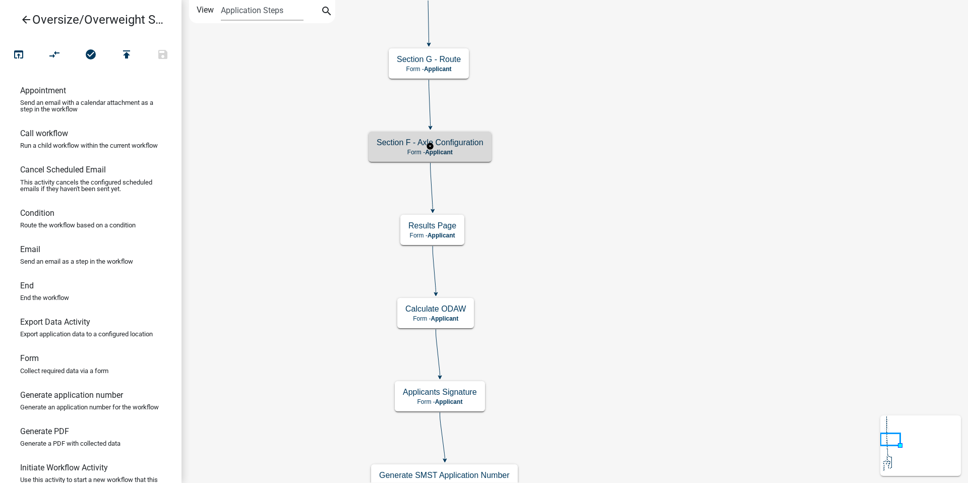
click at [464, 144] on h5 "Section F - Axle Configuration" at bounding box center [430, 143] width 107 height 10
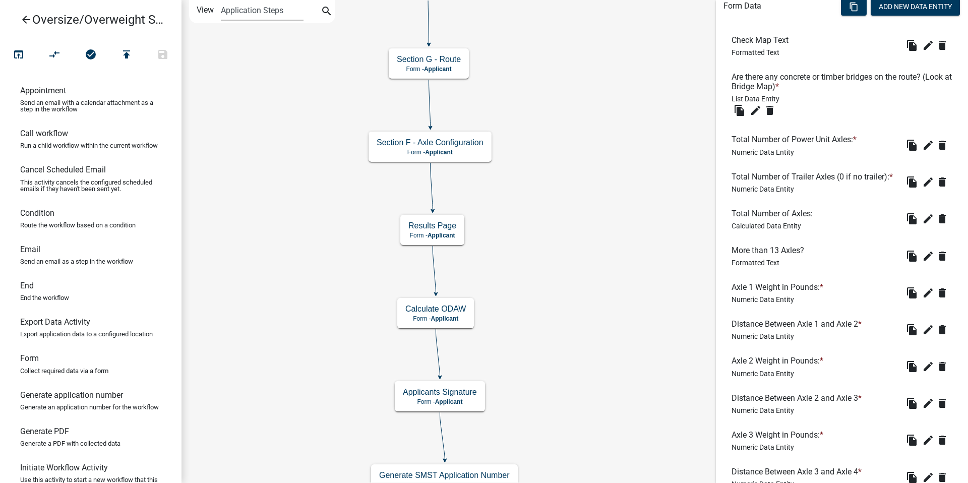
scroll to position [303, 0]
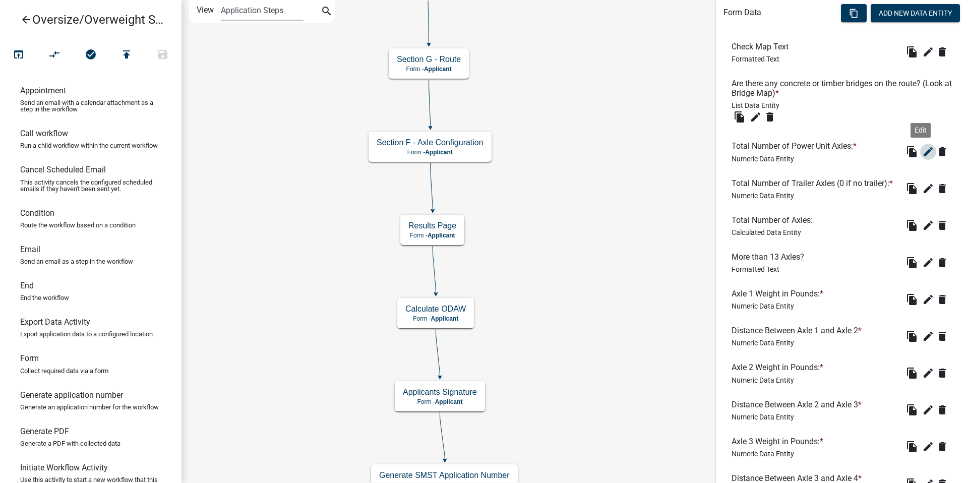
click at [887, 152] on icon "edit" at bounding box center [928, 152] width 12 height 12
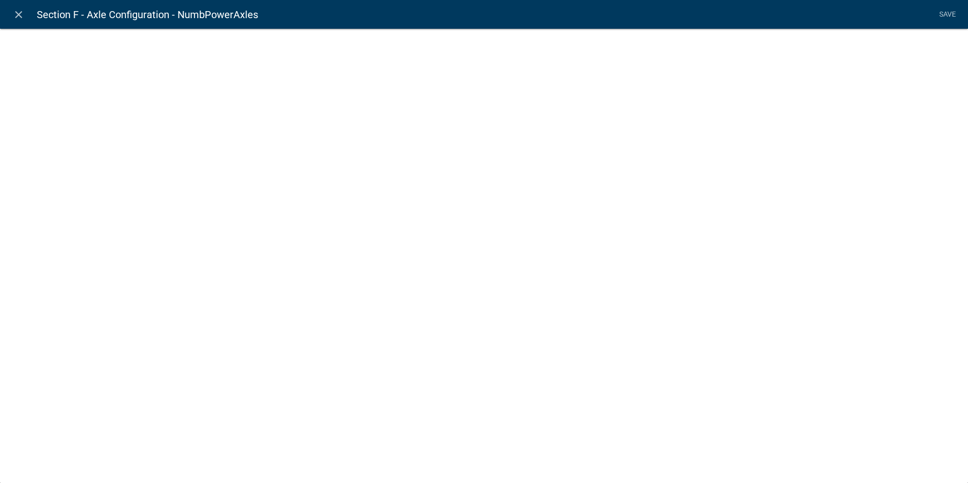
select select "numeric-data"
select select
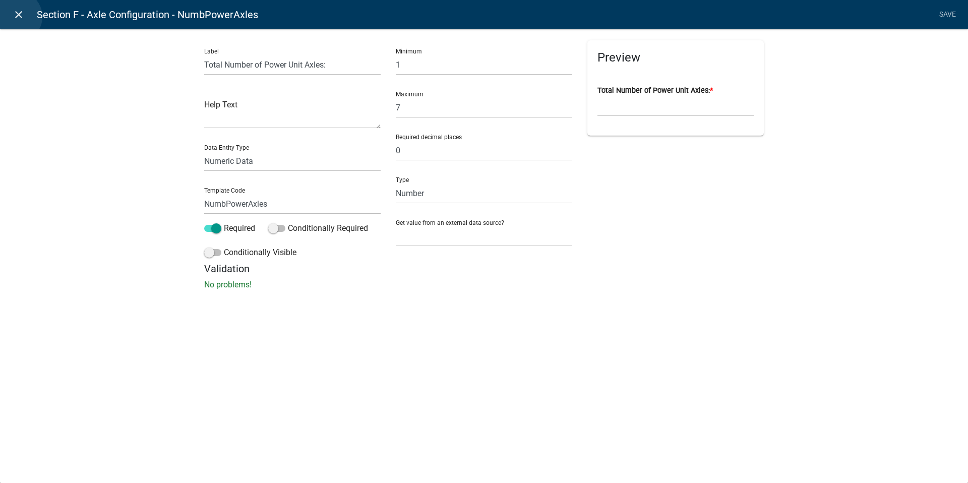
click at [17, 17] on icon "close" at bounding box center [19, 15] width 12 height 12
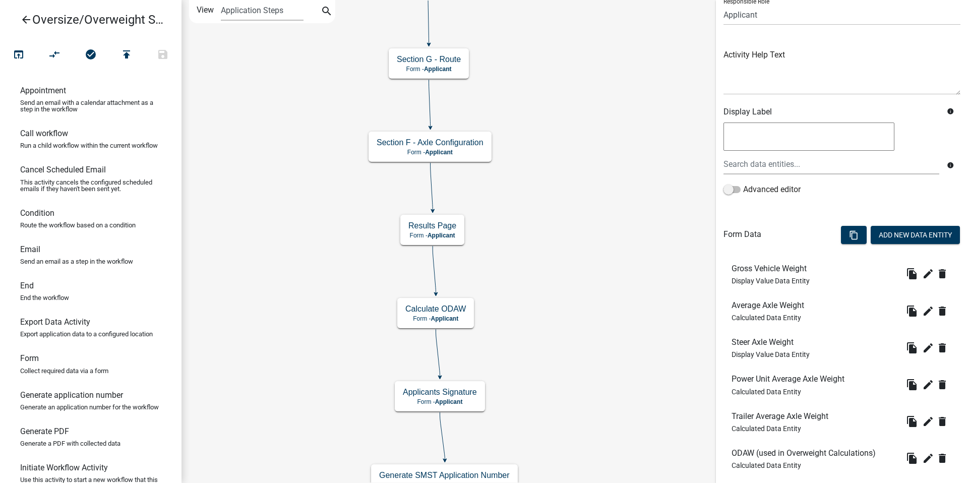
scroll to position [101, 0]
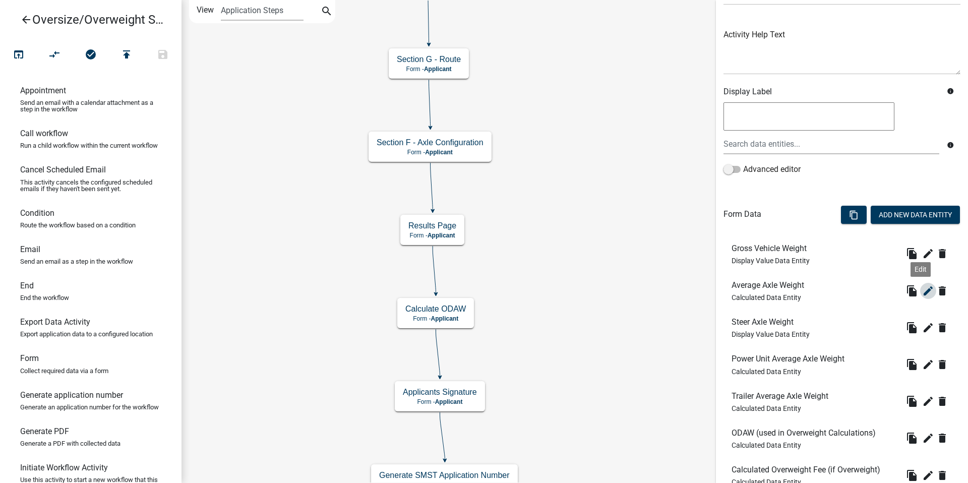
click at [887, 292] on icon "edit" at bounding box center [928, 291] width 12 height 12
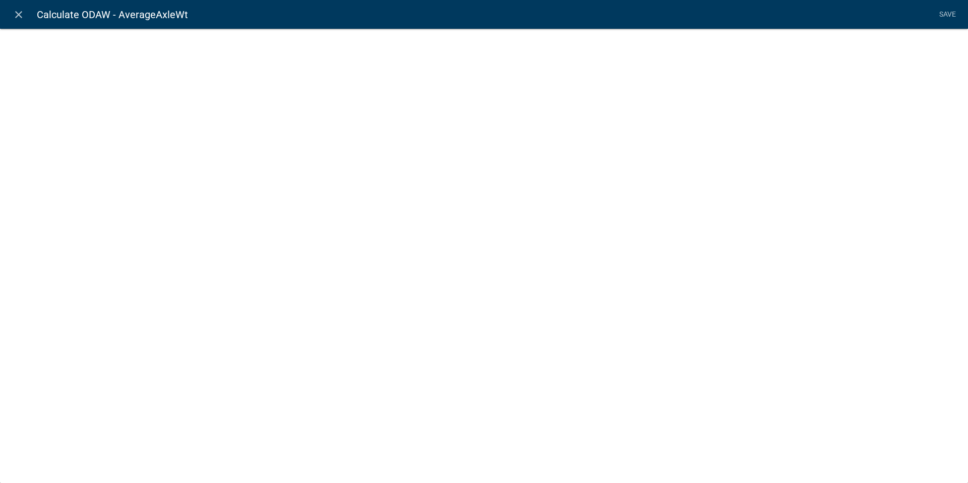
select select "calculated-value"
select select "2"
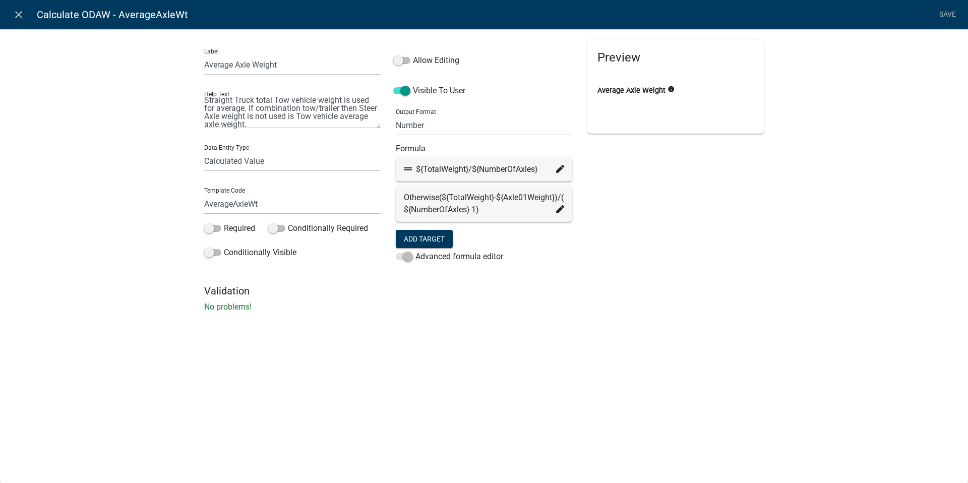
scroll to position [16, 0]
click at [314, 112] on textarea "If Vehicle type is a Self Propelled Crane or a Straight Truck total Tow vehicle…" at bounding box center [292, 112] width 177 height 31
type textarea "If Vehicle type is a Self Propelled Crane or a Straight Truck total Tow vehicle…"
click at [887, 14] on li "Save" at bounding box center [947, 14] width 25 height 19
click at [887, 11] on li "Save" at bounding box center [947, 14] width 25 height 19
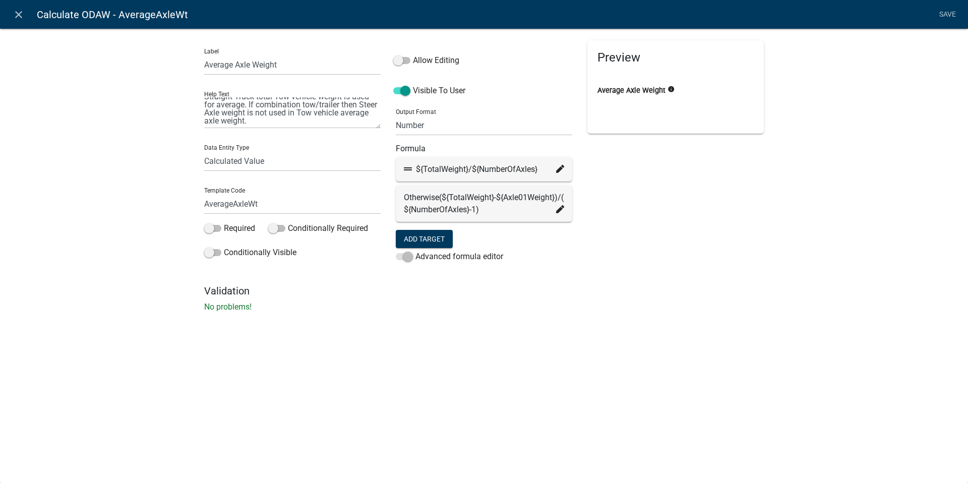
drag, startPoint x: 903, startPoint y: 66, endPoint x: 907, endPoint y: 45, distance: 21.7
click at [887, 66] on div "Label Average Axle Weight Help Text If Vehicle type is a Self Propelled Crane o…" at bounding box center [484, 173] width 968 height 322
click at [887, 14] on li "Save" at bounding box center [947, 14] width 25 height 19
click at [284, 203] on input "AverageAxleWt" at bounding box center [292, 204] width 177 height 21
click at [441, 332] on div "Label Average Axle Weight Help Text If Vehicle type is a Self Propelled Crane o…" at bounding box center [484, 173] width 968 height 322
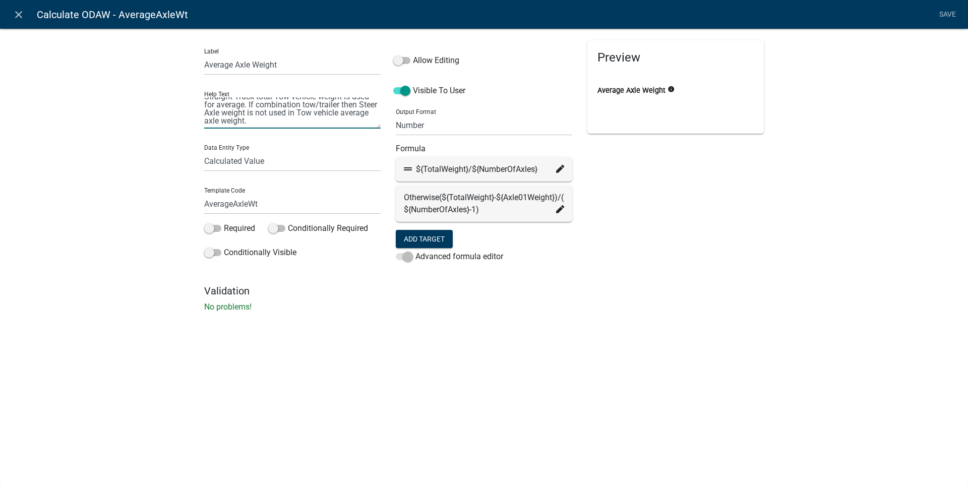
click at [309, 115] on textarea "If Vehicle type is a Self Propelled Crane or a Straight Truck total Tow vehicle…" at bounding box center [292, 112] width 177 height 31
click at [279, 120] on textarea "If Vehicle type is a Self Propelled Crane or a Straight Truck total Tow vehicle…" at bounding box center [292, 112] width 177 height 31
click at [280, 122] on textarea "If Vehicle type is a Self Propelled Crane or a Straight Truck total Tow vehicle…" at bounding box center [292, 112] width 177 height 31
click at [285, 158] on select "Free Form Text Document Display Entity Value Fee Numeric Data Date Map Sketch D…" at bounding box center [292, 161] width 177 height 21
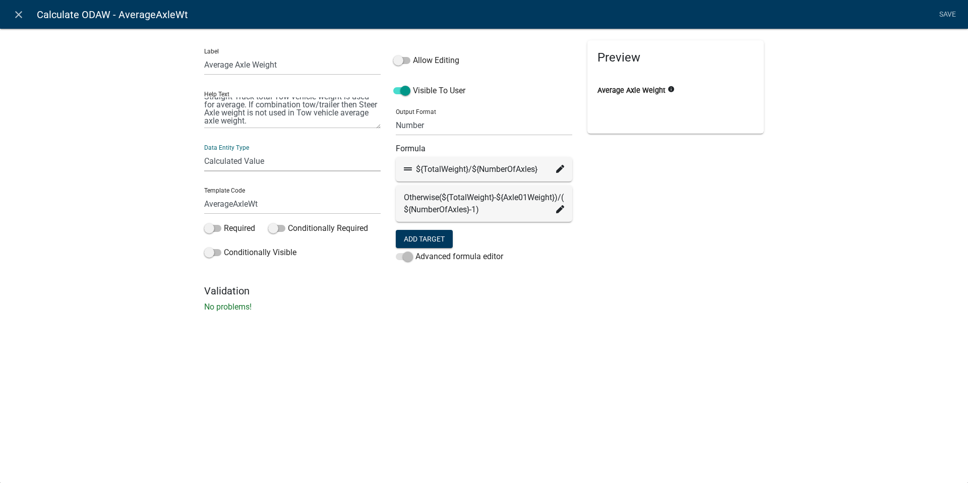
click at [351, 331] on div "Label Average Axle Weight Help Text If Vehicle type is a Self Propelled Crane o…" at bounding box center [484, 173] width 968 height 322
click at [887, 17] on li "Save" at bounding box center [947, 14] width 25 height 19
click at [18, 17] on icon "close" at bounding box center [19, 15] width 12 height 12
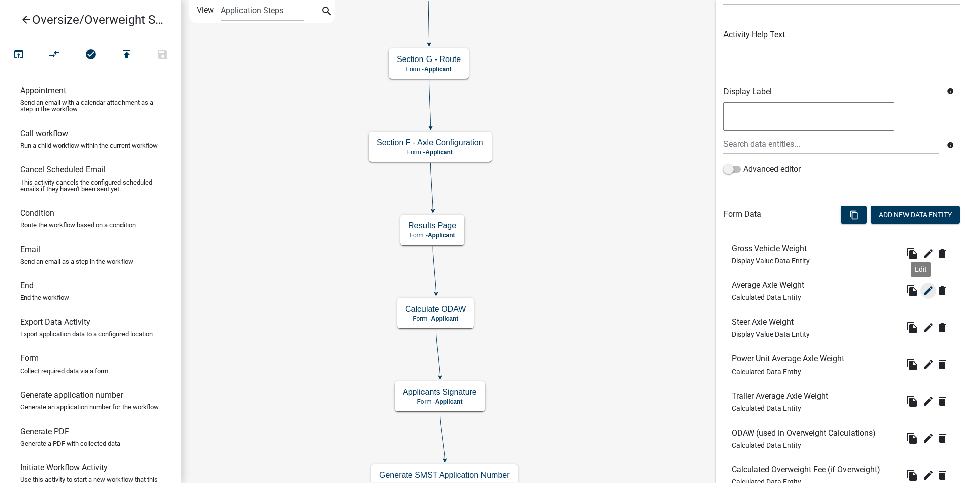
click at [887, 292] on icon "edit" at bounding box center [928, 291] width 12 height 12
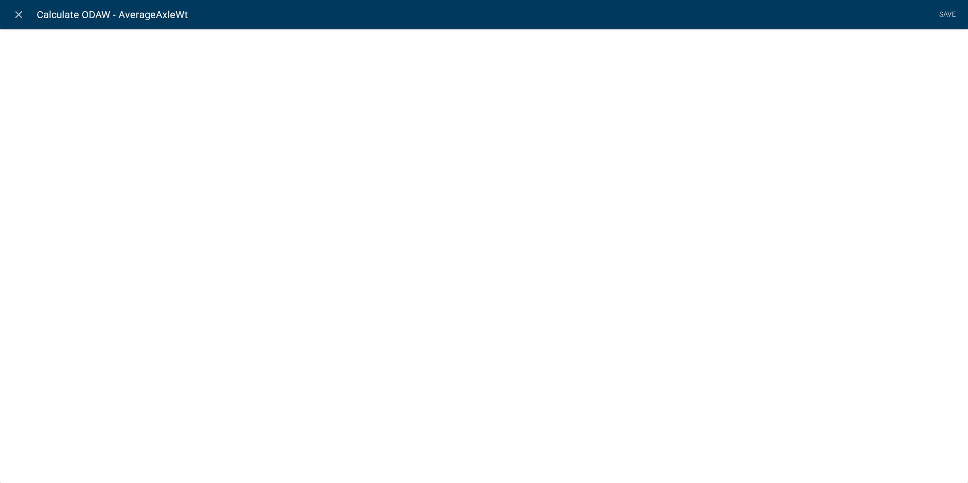
select select "calculated-value"
select select "2"
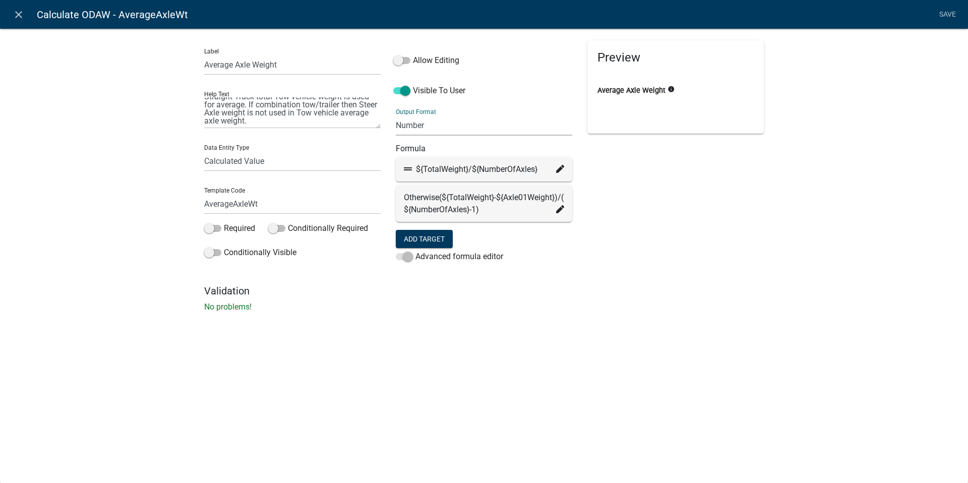
click at [470, 119] on select "General Text Number Decimal Date Date & Time" at bounding box center [484, 125] width 177 height 21
click at [475, 119] on select "General Text Number Decimal Date Date & Time" at bounding box center [484, 125] width 177 height 21
click at [887, 14] on li "Save" at bounding box center [947, 14] width 25 height 19
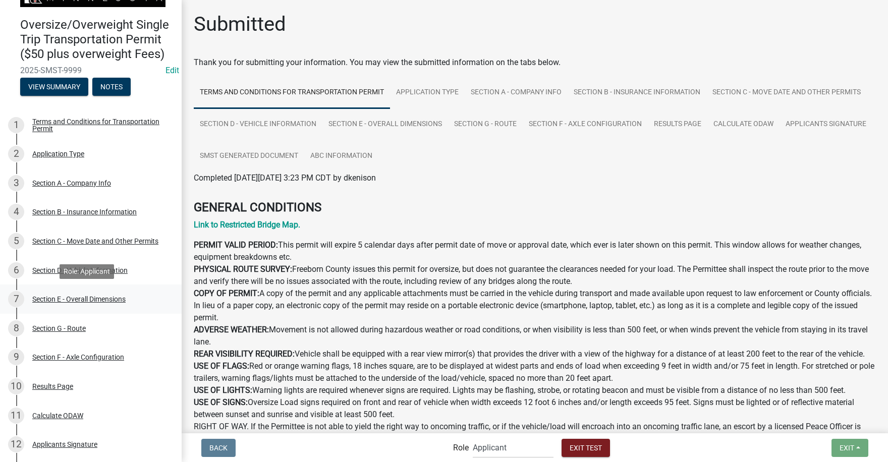
scroll to position [151, 0]
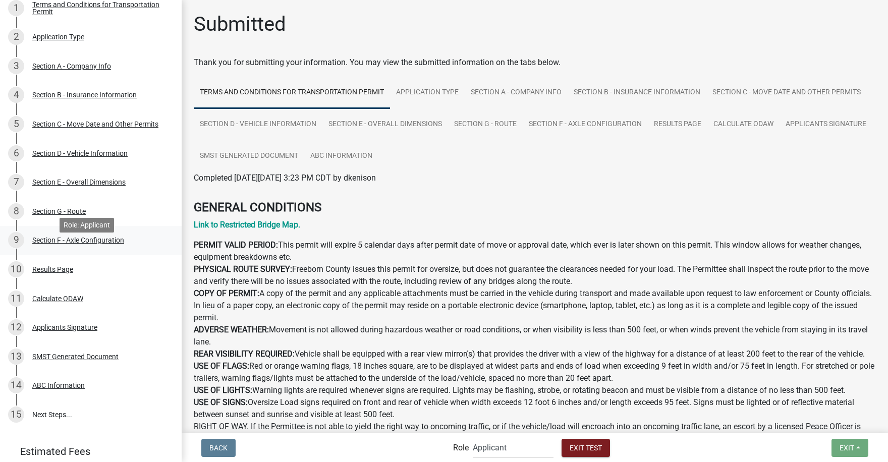
click at [89, 244] on div "Section F - Axle Configuration" at bounding box center [78, 240] width 92 height 7
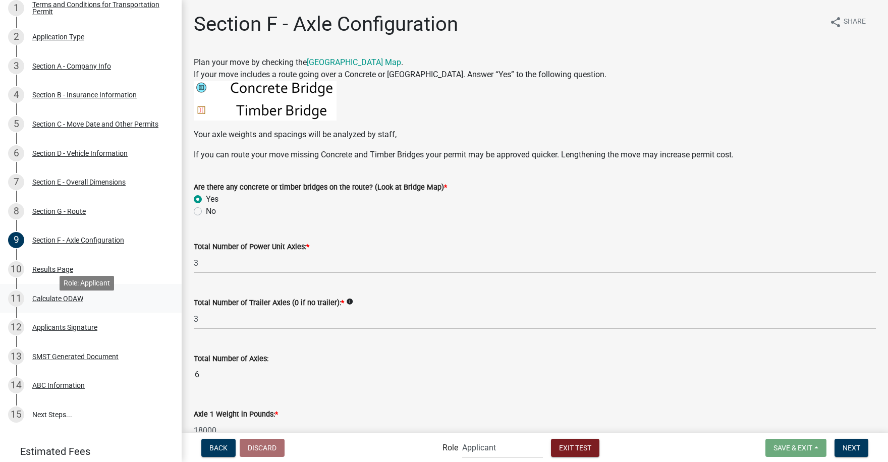
click at [43, 302] on div "Calculate ODAW" at bounding box center [57, 298] width 51 height 7
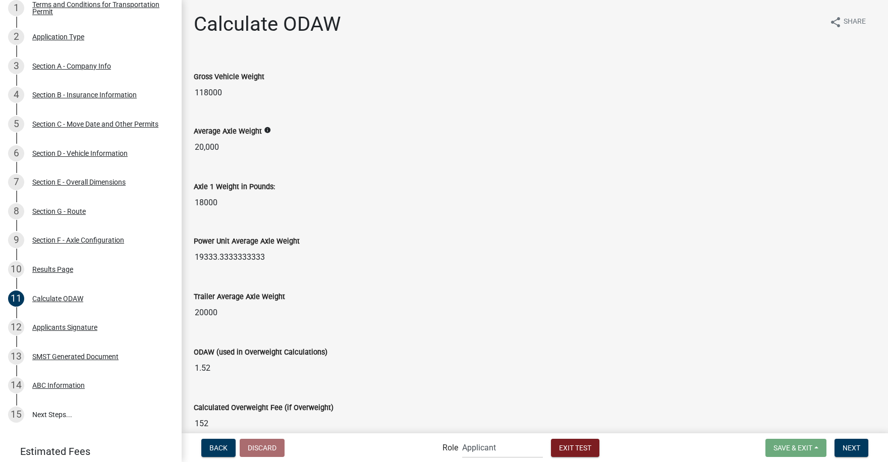
click at [267, 130] on icon "info" at bounding box center [267, 130] width 7 height 7
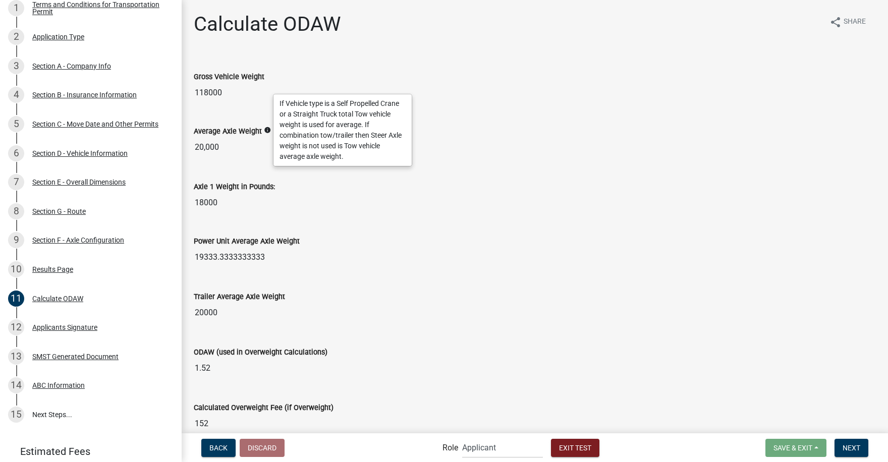
click at [472, 214] on wm-data-entity-input "Axle 1 Weight in Pounds: 18000" at bounding box center [535, 193] width 682 height 54
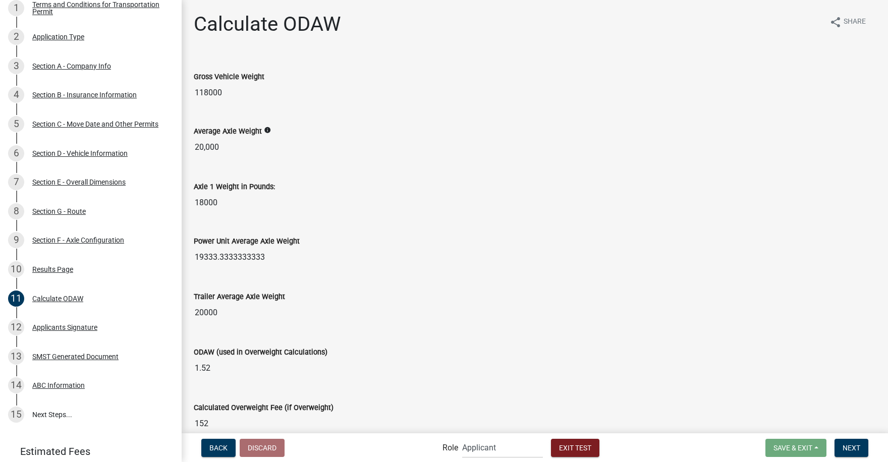
click at [265, 131] on icon "info" at bounding box center [267, 130] width 7 height 7
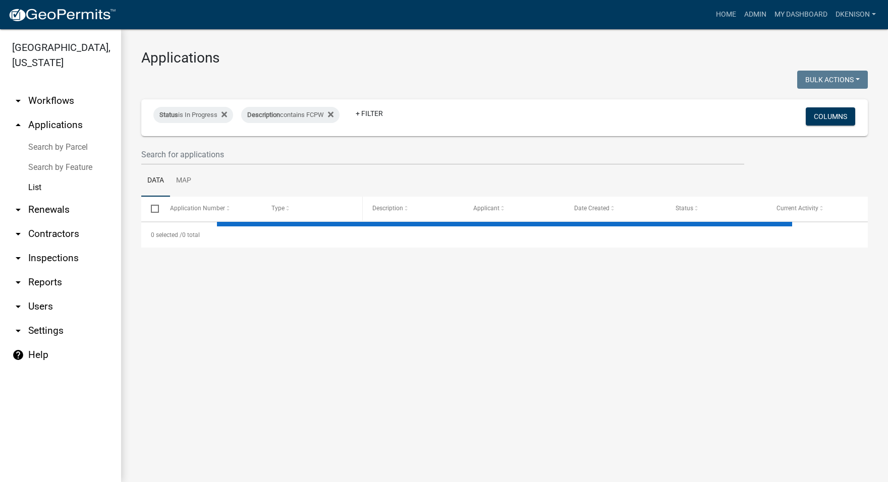
select select "3: 100"
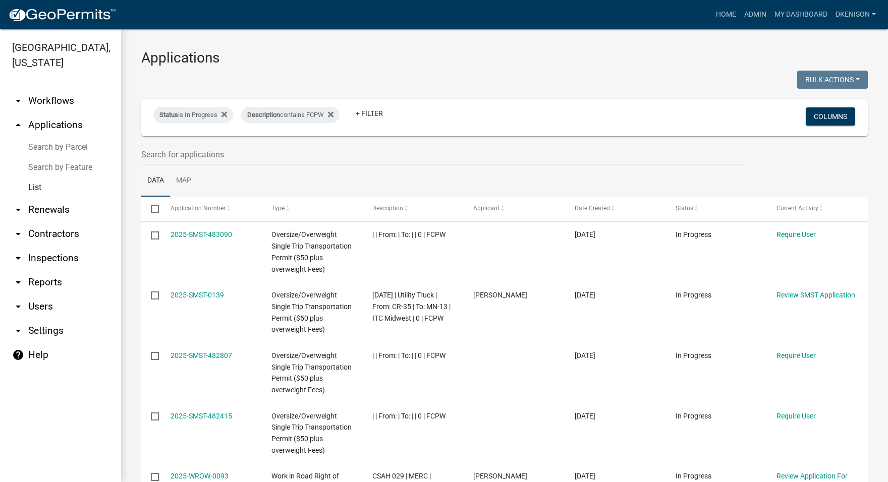
click at [54, 98] on link "arrow_drop_down Workflows" at bounding box center [60, 101] width 121 height 24
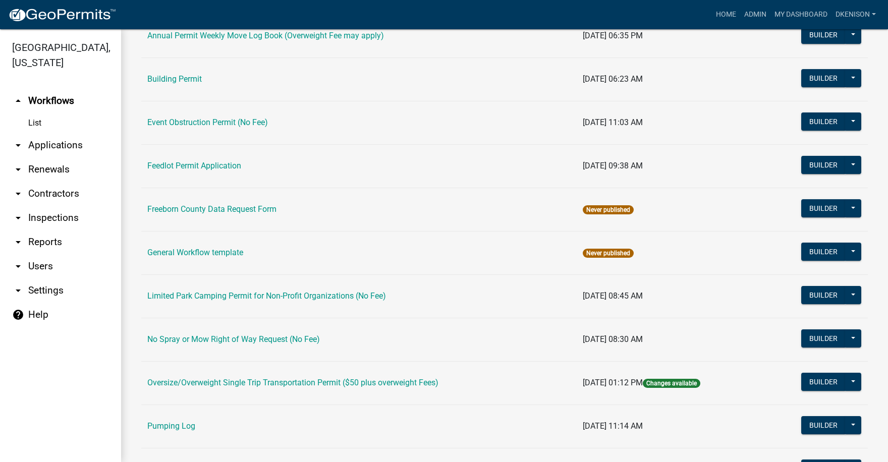
scroll to position [202, 0]
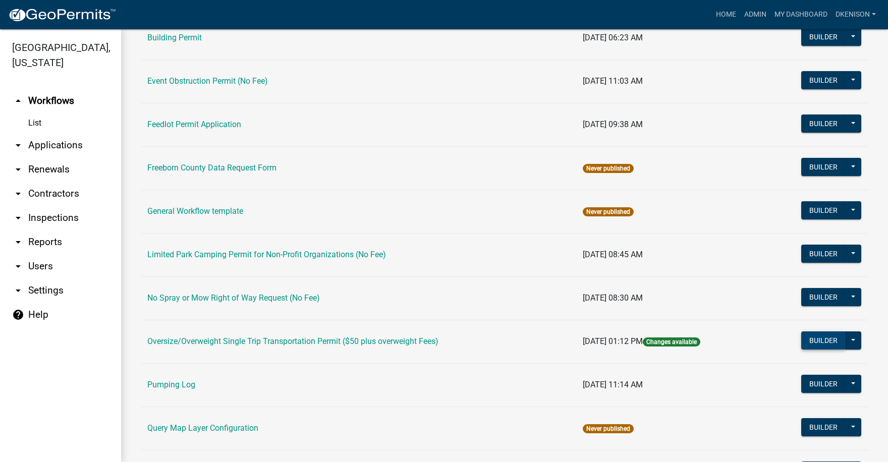
click at [813, 338] on button "Builder" at bounding box center [823, 340] width 44 height 18
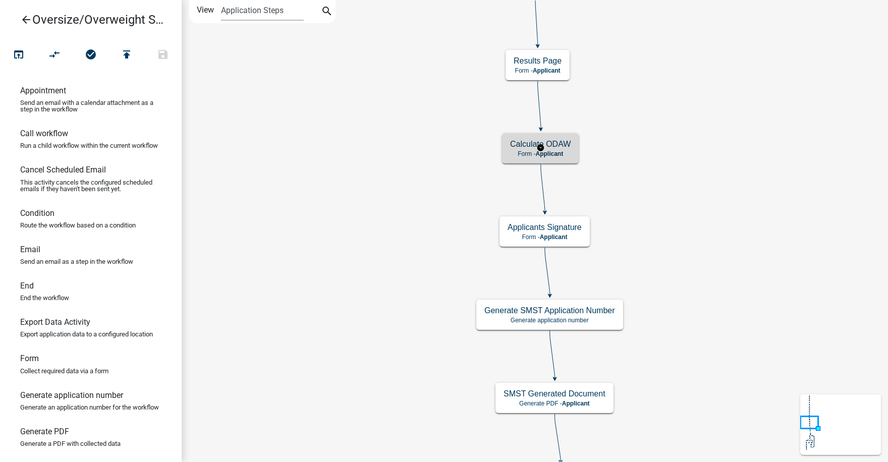
click at [559, 145] on h5 "Calculate ODAW" at bounding box center [540, 144] width 61 height 10
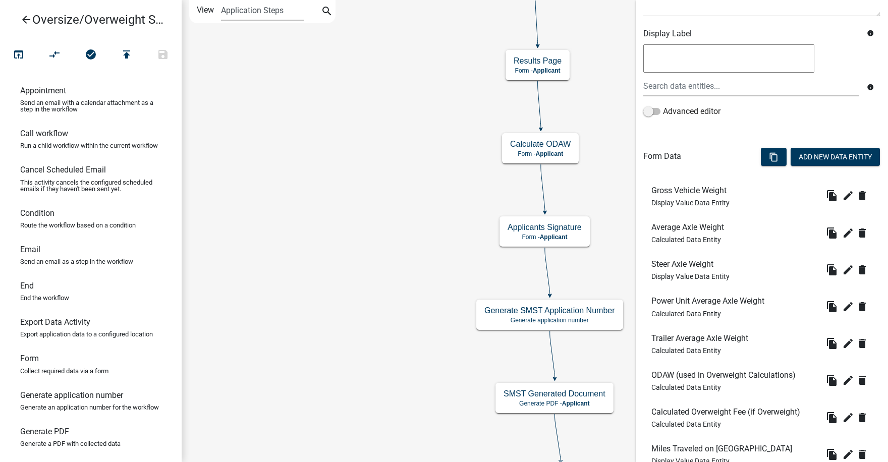
scroll to position [202, 0]
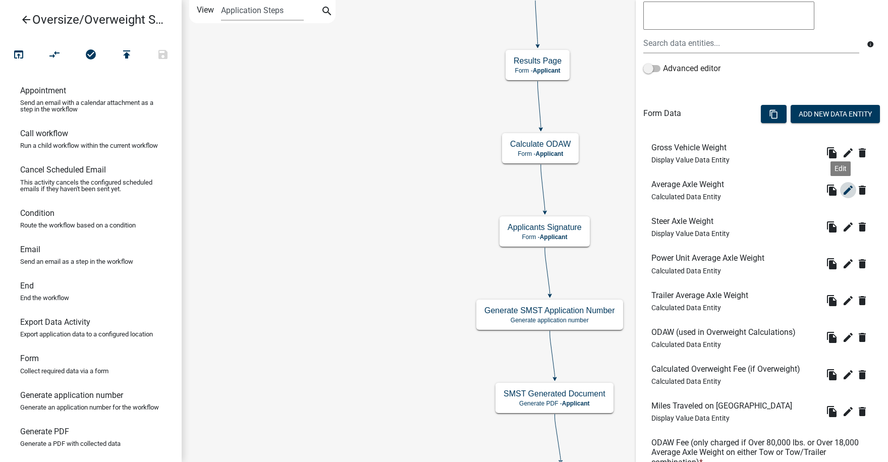
click at [842, 188] on icon "edit" at bounding box center [848, 190] width 12 height 12
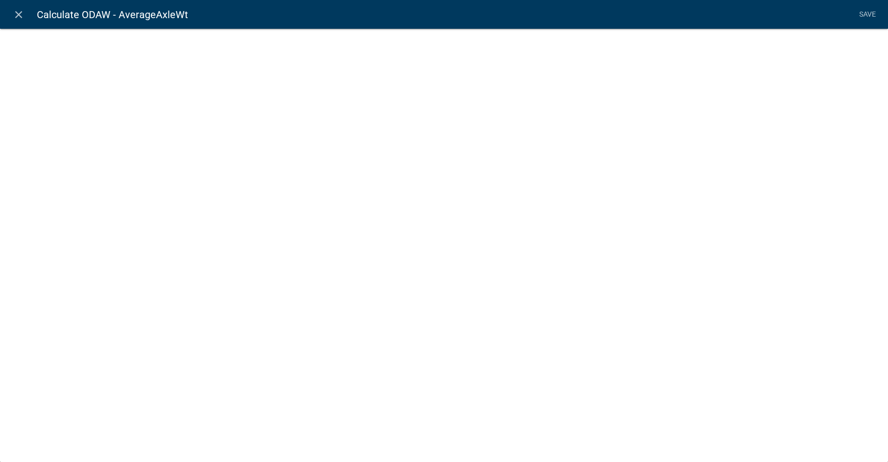
select select "calculated-value"
select select "2"
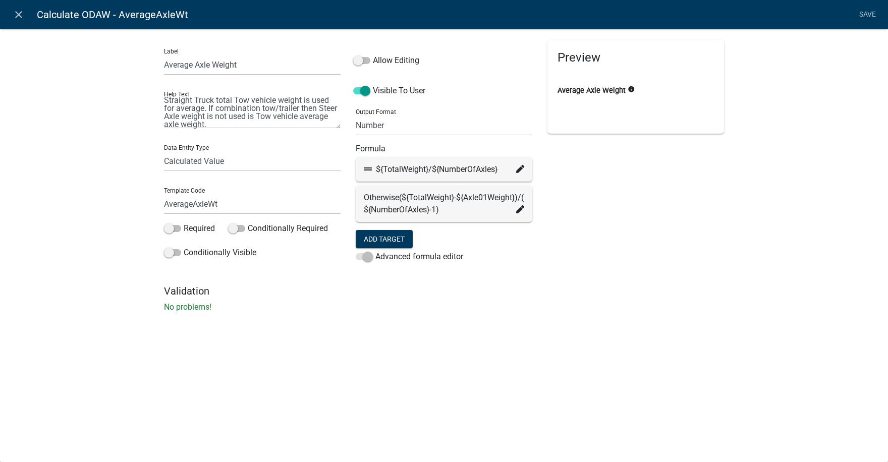
scroll to position [16, 0]
drag, startPoint x: 273, startPoint y: 111, endPoint x: 273, endPoint y: 123, distance: 12.1
click at [273, 113] on textarea "If Vehicle type is a Self Propelled Crane or a Straight Truck total Tow vehicle…" at bounding box center [252, 112] width 177 height 31
type textarea "If Vehicle type is a Self Propelled Crane or a Straight Truck total Tow vehicle…"
click at [848, 39] on div "Label Average Axle Weight Help Text If Vehicle type is a Self Propelled Crane o…" at bounding box center [444, 173] width 888 height 322
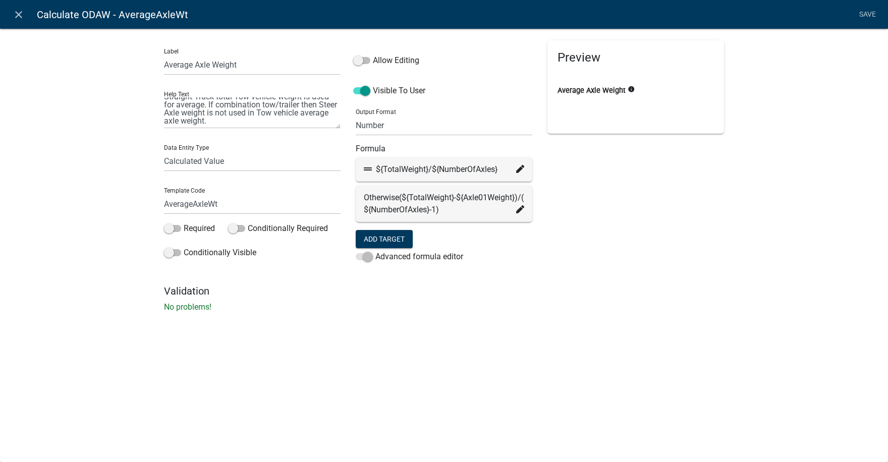
drag, startPoint x: 509, startPoint y: 269, endPoint x: 483, endPoint y: 274, distance: 27.2
click at [505, 267] on div "Advanced formula editor" at bounding box center [444, 259] width 177 height 16
drag, startPoint x: 242, startPoint y: 271, endPoint x: 404, endPoint y: 202, distance: 177.2
click at [242, 271] on div "Label Average Axle Weight Help Text If Vehicle type is a Self Propelled Crane o…" at bounding box center [252, 162] width 192 height 245
click at [866, 15] on li "Save" at bounding box center [866, 14] width 25 height 19
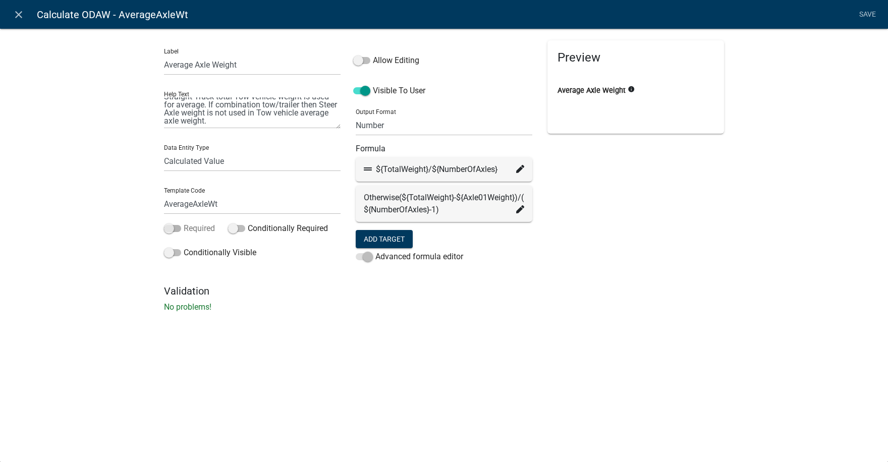
click at [176, 228] on span at bounding box center [172, 228] width 17 height 7
click at [184, 222] on input "Required" at bounding box center [184, 222] width 0 height 0
click at [168, 229] on span at bounding box center [172, 228] width 17 height 7
click at [184, 222] on input "Required" at bounding box center [184, 222] width 0 height 0
click at [866, 13] on li "Save" at bounding box center [866, 14] width 25 height 19
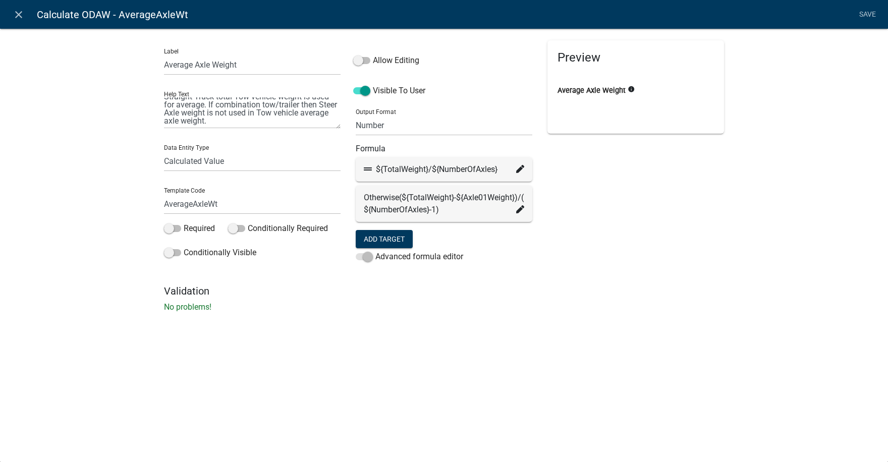
drag, startPoint x: 866, startPoint y: 13, endPoint x: 807, endPoint y: 62, distance: 76.3
click at [866, 14] on li "Save" at bounding box center [866, 14] width 25 height 19
click at [364, 61] on span at bounding box center [361, 60] width 17 height 7
click at [373, 54] on input "Allow Editing" at bounding box center [373, 54] width 0 height 0
click at [867, 14] on li "Save" at bounding box center [866, 14] width 25 height 19
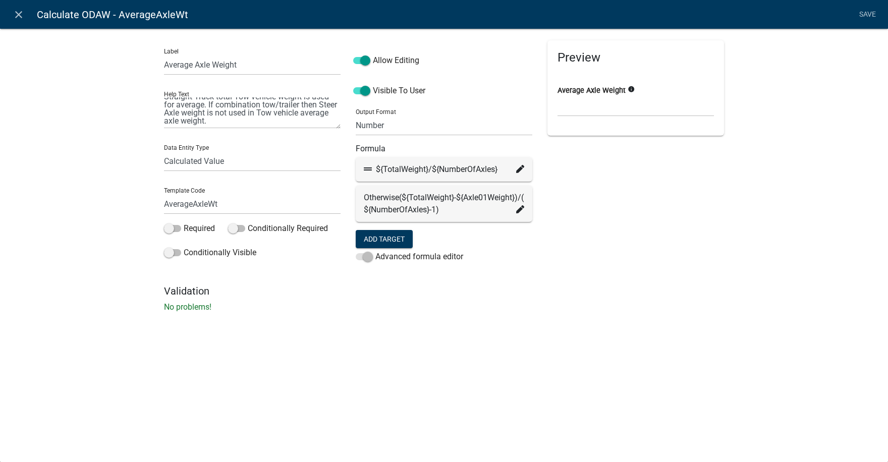
click at [866, 14] on li "Save" at bounding box center [866, 14] width 25 height 19
click at [358, 63] on span at bounding box center [361, 60] width 17 height 7
click at [373, 54] on input "Allow Editing" at bounding box center [373, 54] width 0 height 0
click at [276, 154] on select "Free Form Text Document Display Entity Value Fee Numeric Data Date Map Sketch D…" at bounding box center [252, 161] width 177 height 21
click at [280, 148] on div "Data Entity Type Free Form Text Document Display Entity Value Fee Numeric Data …" at bounding box center [252, 154] width 177 height 35
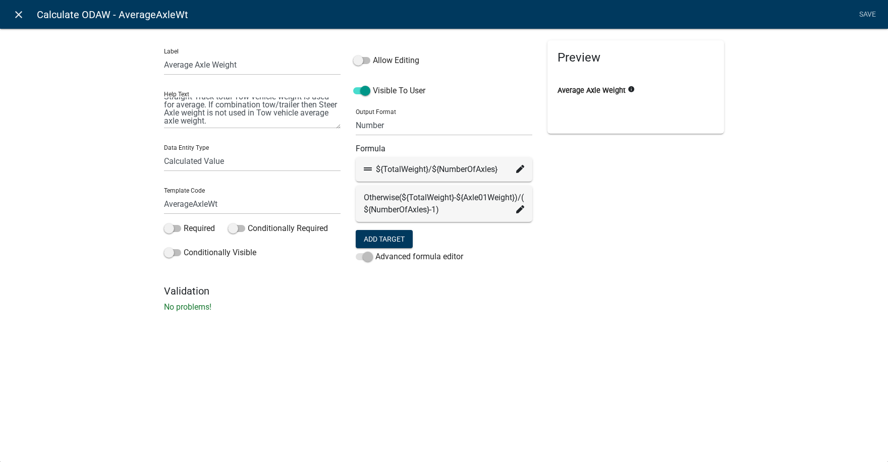
click at [16, 14] on icon "close" at bounding box center [19, 15] width 12 height 12
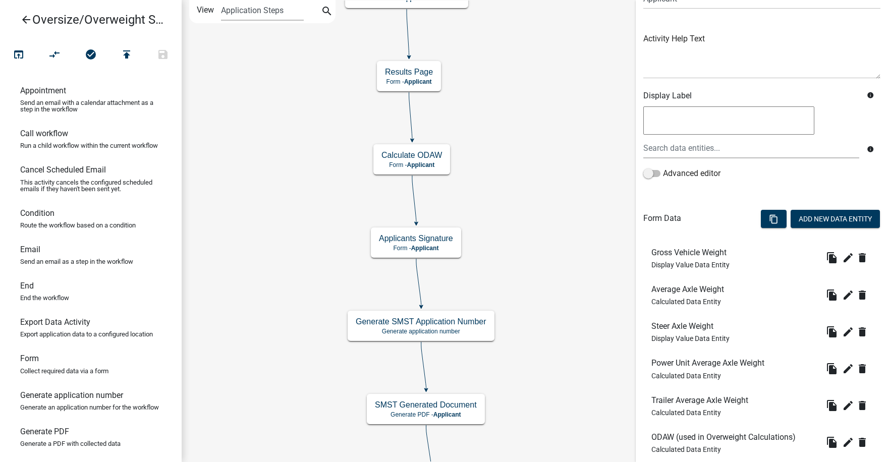
scroll to position [101, 0]
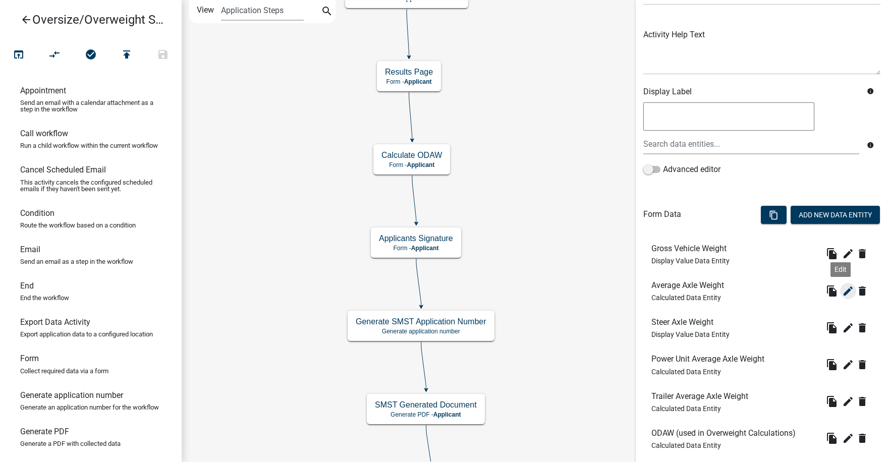
click at [842, 291] on icon "edit" at bounding box center [848, 291] width 12 height 12
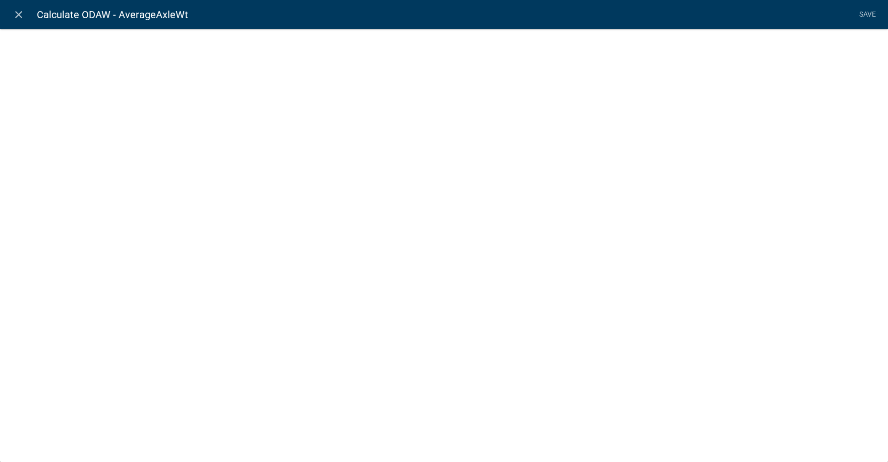
select select "calculated-value"
select select "2"
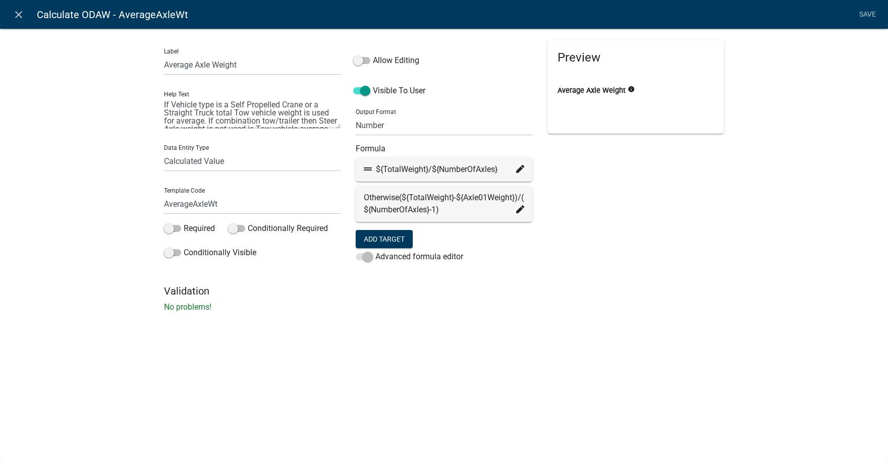
scroll to position [16, 0]
click at [270, 113] on textarea "If Vehicle type is a Self Propelled Crane or a Straight Truck total Tow vehicle…" at bounding box center [252, 112] width 177 height 31
drag, startPoint x: 269, startPoint y: 112, endPoint x: 276, endPoint y: 117, distance: 8.4
click at [276, 117] on textarea "If Vehicle type is a Self Propelled Crane or a Straight Truck total Tow vehicle…" at bounding box center [252, 112] width 177 height 31
type textarea "If Vehicle type is a Self Propelled Crane or a Straight Truck total Tow vehicle…"
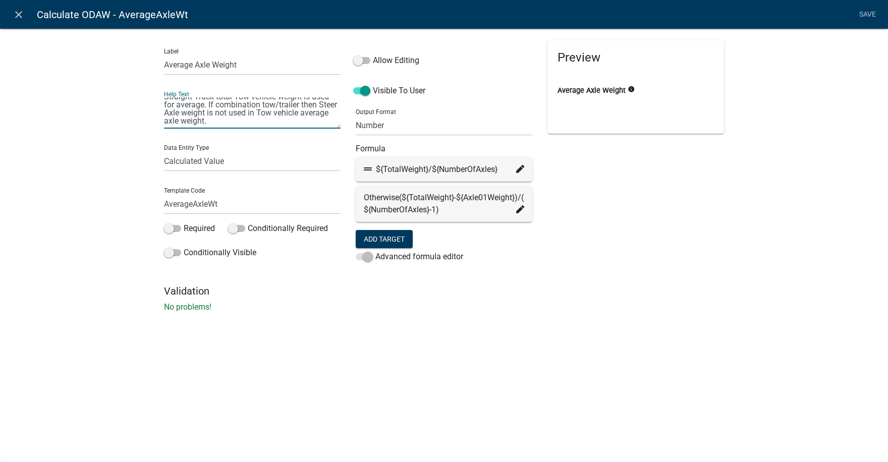
click at [866, 14] on li "Save" at bounding box center [866, 14] width 25 height 19
click at [867, 12] on li "Save" at bounding box center [866, 14] width 25 height 19
click at [866, 16] on li "Save" at bounding box center [866, 14] width 25 height 19
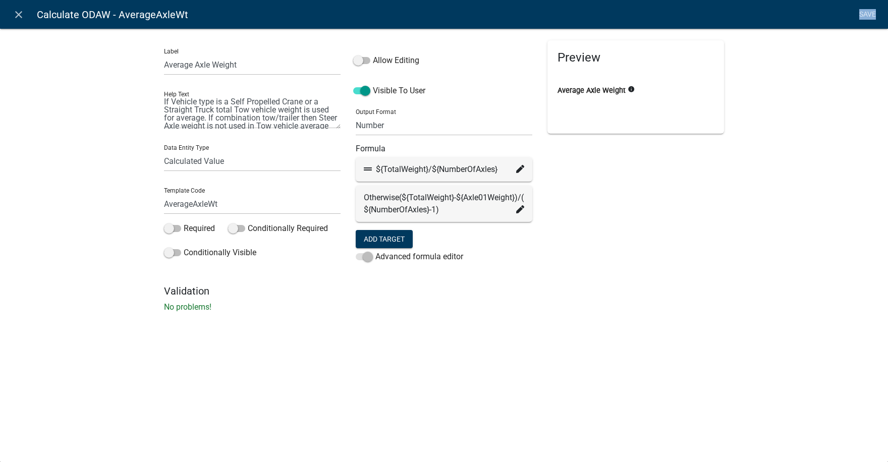
scroll to position [0, 0]
click at [250, 61] on input "Average Axle Weight" at bounding box center [252, 64] width 177 height 21
type input "Average Axle Weight."
click at [871, 16] on li "Save" at bounding box center [866, 14] width 25 height 19
click at [870, 14] on li "Save" at bounding box center [866, 14] width 25 height 19
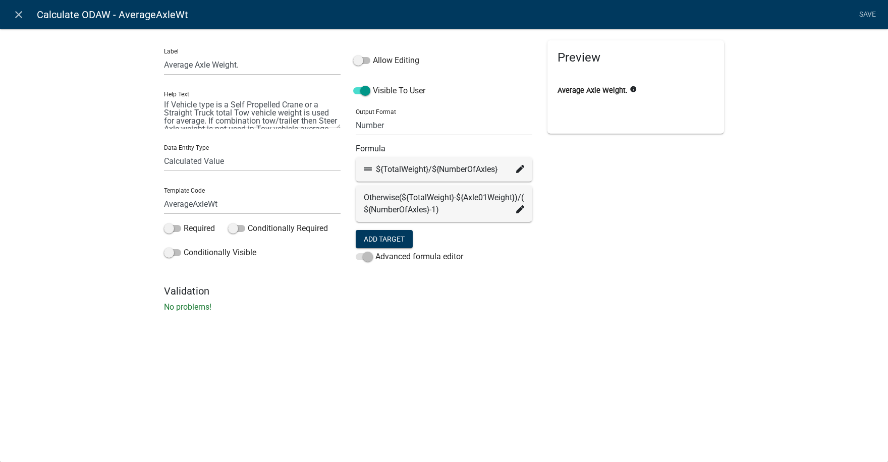
click at [870, 14] on li "Save" at bounding box center [866, 14] width 25 height 19
click at [867, 14] on li "Save" at bounding box center [866, 14] width 25 height 19
click at [870, 15] on li "Save" at bounding box center [866, 14] width 25 height 19
click at [246, 68] on input "Average Axle Weight." at bounding box center [252, 64] width 177 height 21
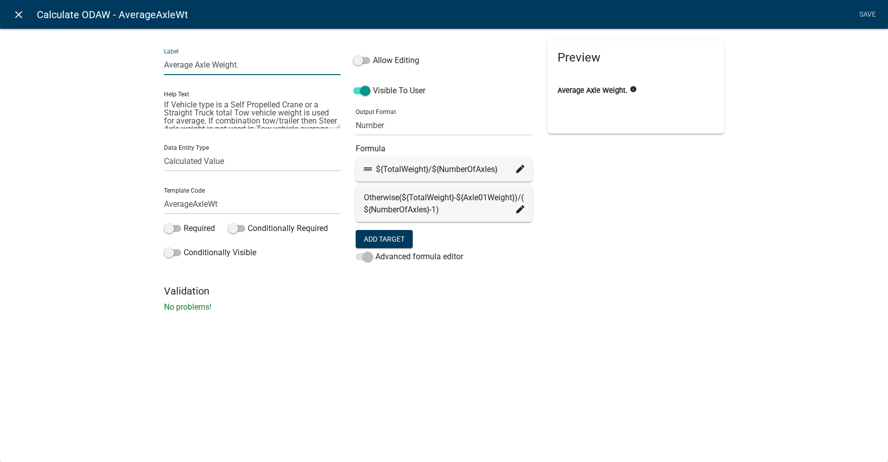
click at [18, 15] on icon "close" at bounding box center [19, 15] width 12 height 12
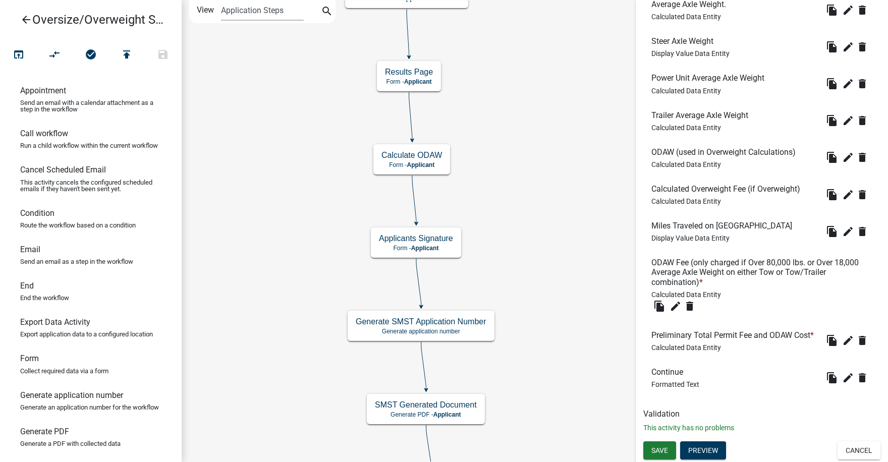
scroll to position [398, 0]
click at [661, 444] on button "Save" at bounding box center [659, 450] width 33 height 18
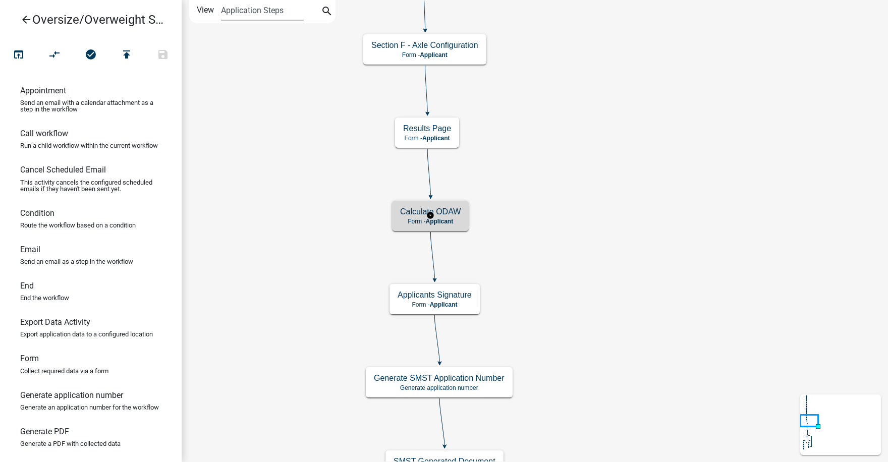
click at [449, 217] on div "Calculate ODAW Form - Applicant" at bounding box center [430, 216] width 77 height 30
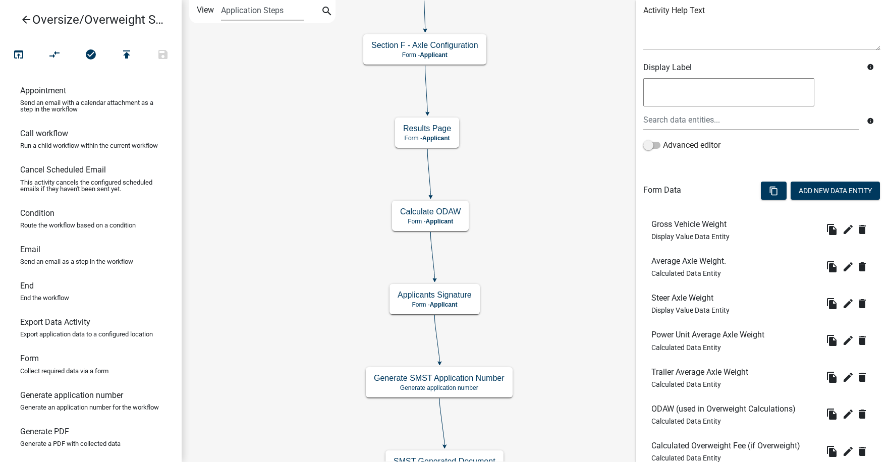
scroll to position [151, 0]
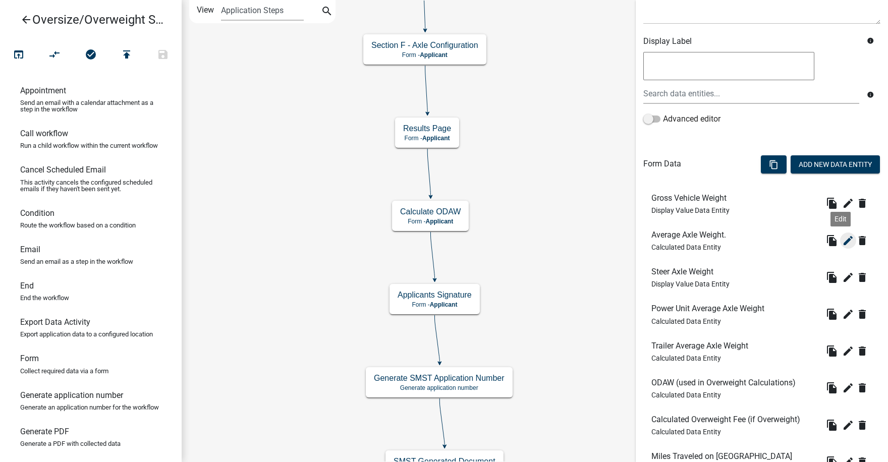
click at [842, 240] on icon "edit" at bounding box center [848, 241] width 12 height 12
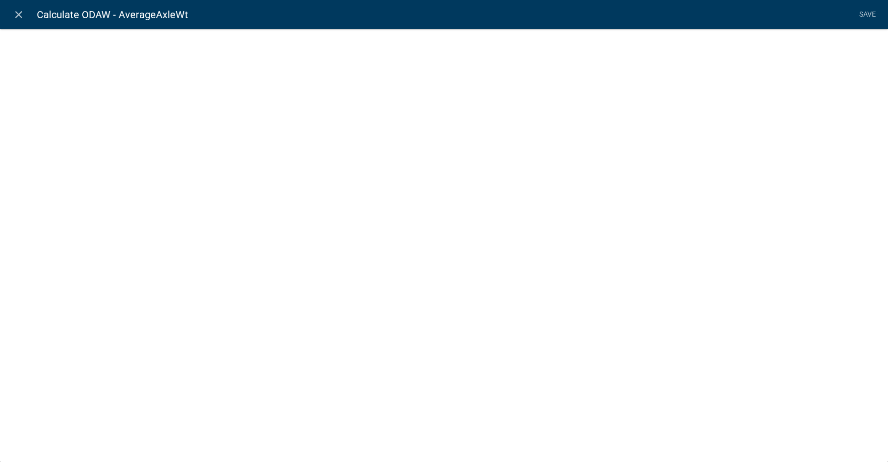
select select "calculated-value"
select select "2"
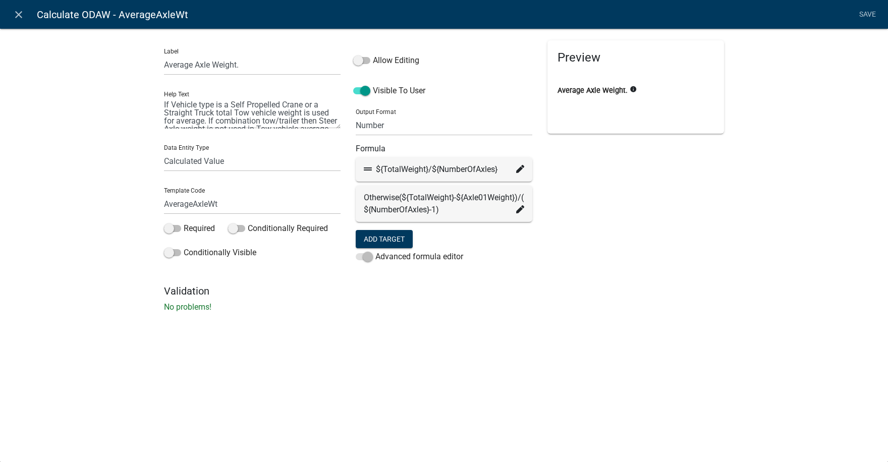
scroll to position [16, 0]
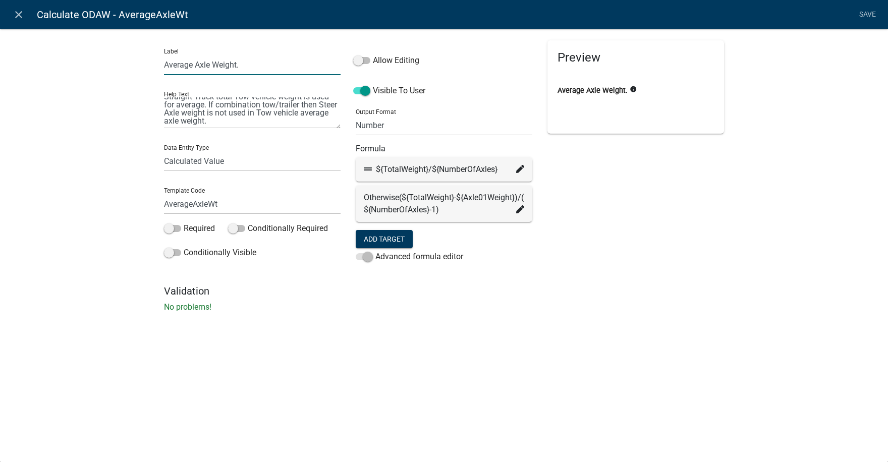
click at [246, 65] on input "Average Axle Weight." at bounding box center [252, 64] width 177 height 21
type input "Average Axle Weight"
click at [866, 12] on li "Save" at bounding box center [866, 14] width 25 height 19
click at [17, 14] on icon "close" at bounding box center [19, 15] width 12 height 12
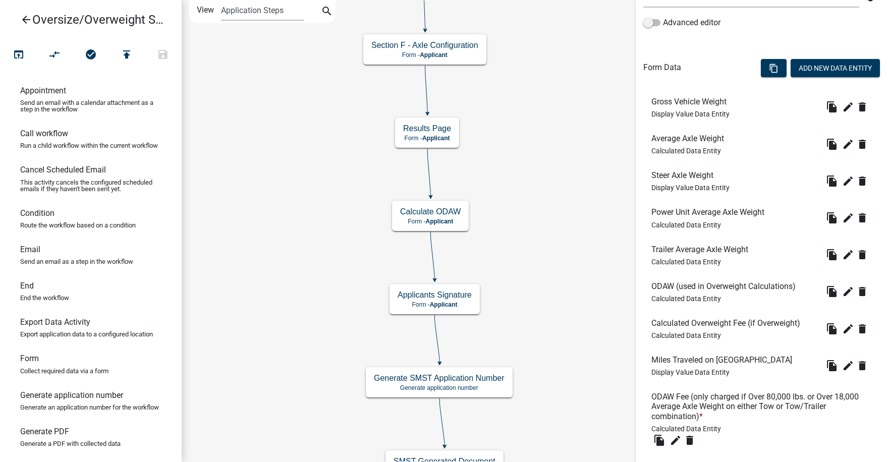
scroll to position [398, 0]
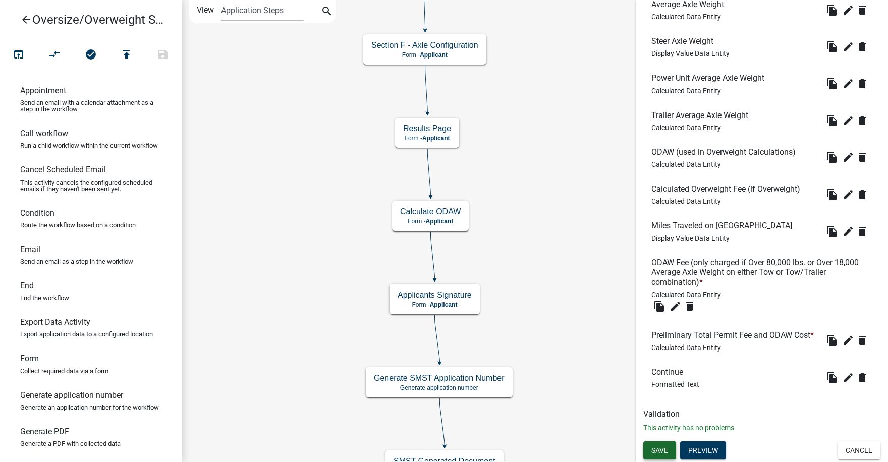
click at [663, 453] on span "Save" at bounding box center [659, 450] width 17 height 8
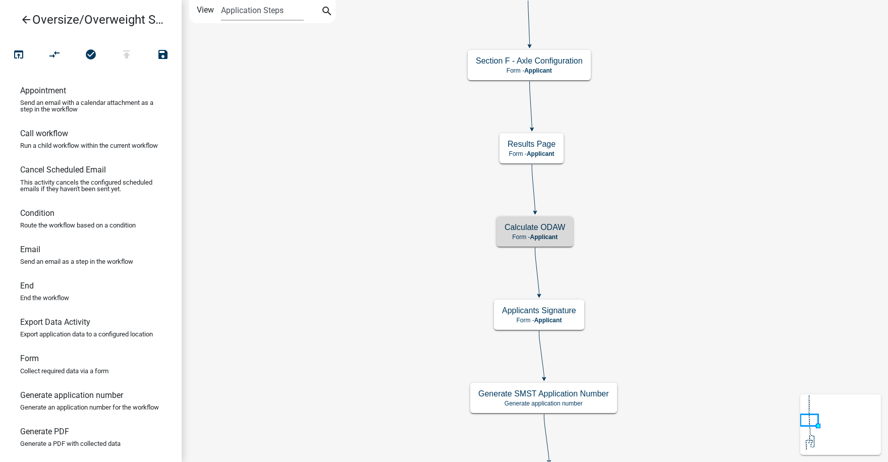
scroll to position [0, 0]
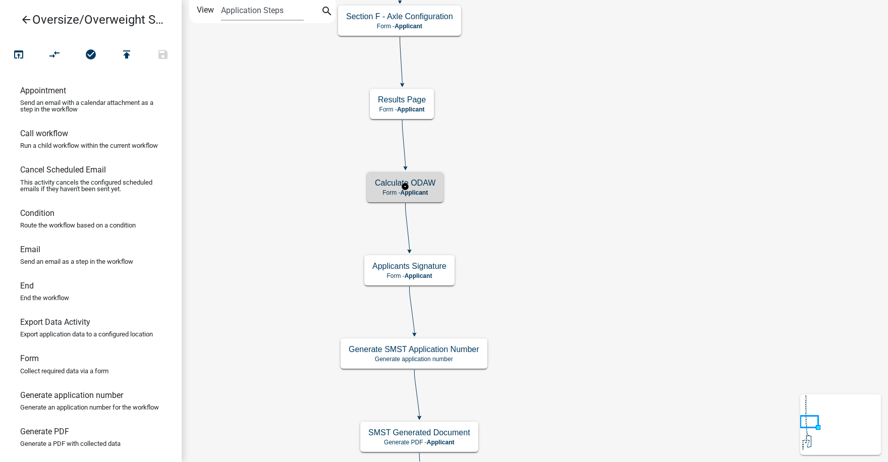
click at [418, 186] on h5 "Calculate ODAW" at bounding box center [405, 183] width 61 height 10
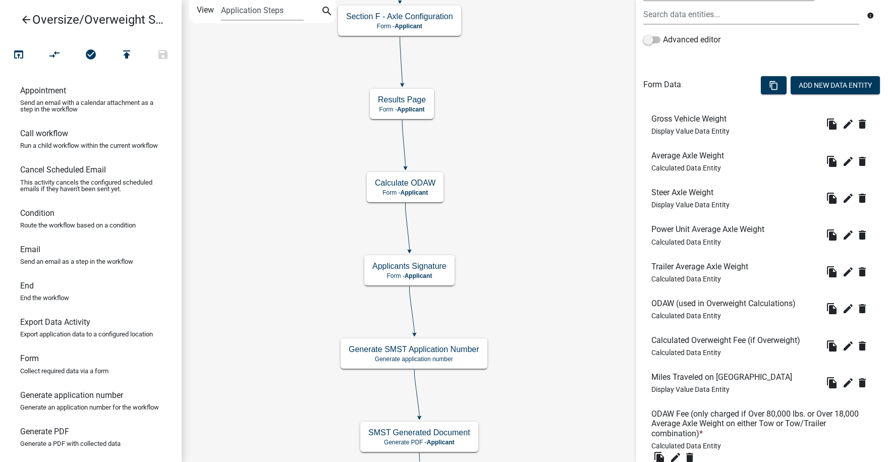
scroll to position [252, 0]
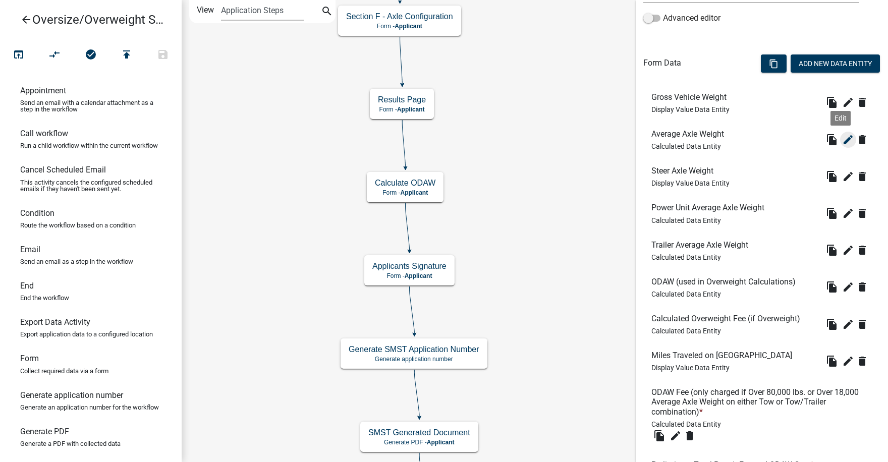
click at [842, 139] on icon "edit" at bounding box center [848, 140] width 12 height 12
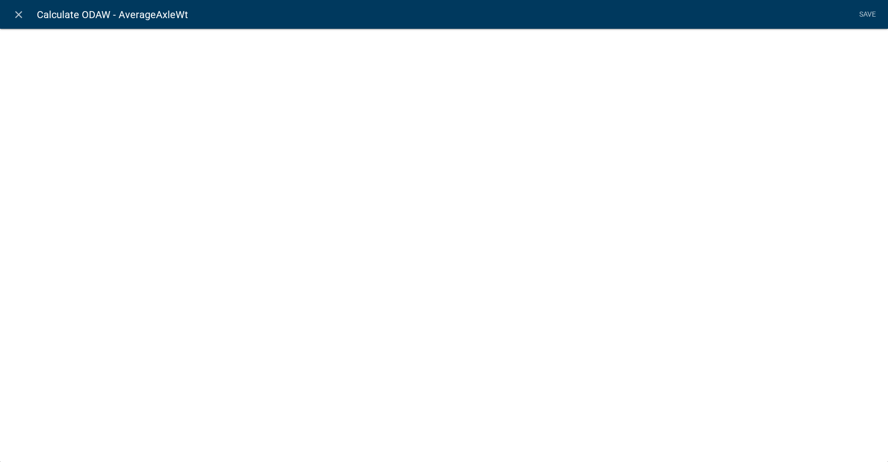
select select "calculated-value"
select select "2"
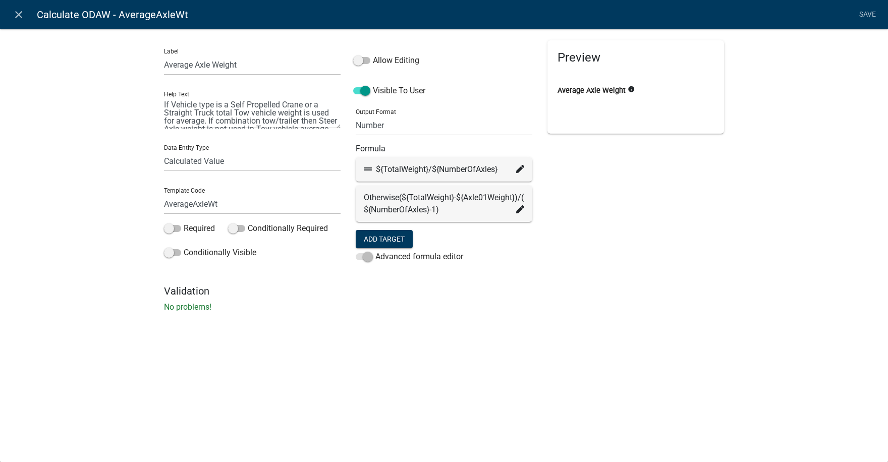
click at [519, 169] on icon at bounding box center [520, 169] width 8 height 8
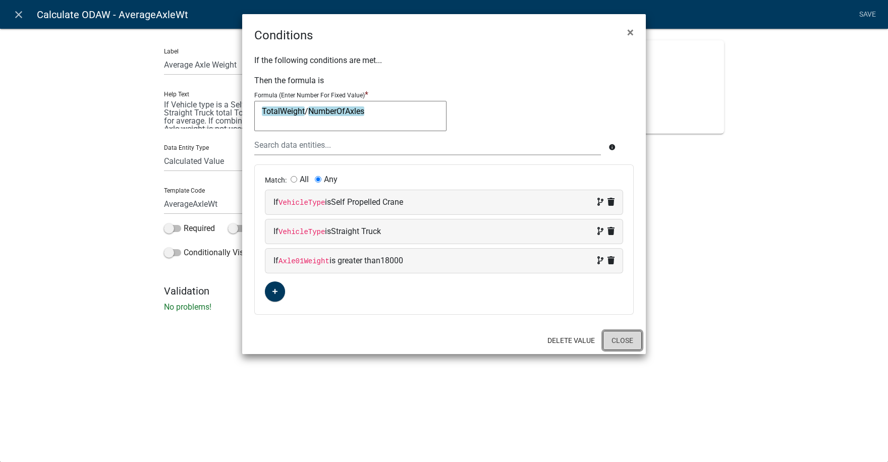
click at [623, 337] on button "Close" at bounding box center [622, 340] width 39 height 19
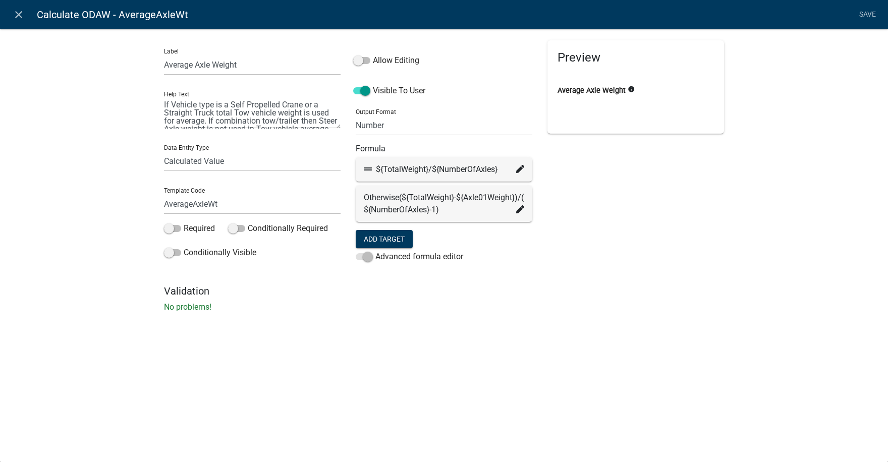
click at [520, 213] on icon at bounding box center [520, 209] width 8 height 8
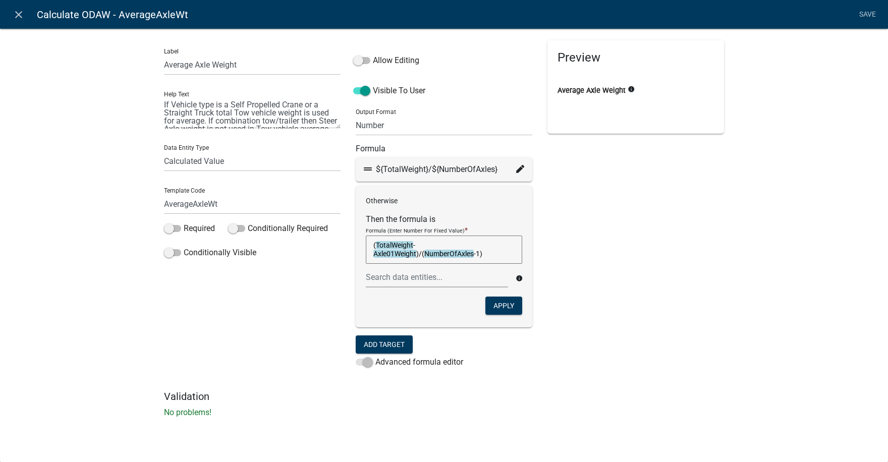
click at [520, 170] on icon at bounding box center [520, 169] width 8 height 8
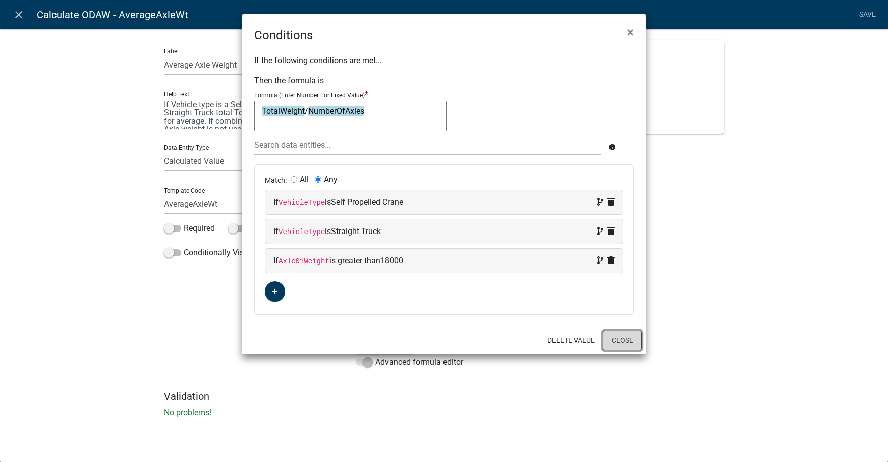
click at [629, 340] on button "Close" at bounding box center [622, 340] width 39 height 19
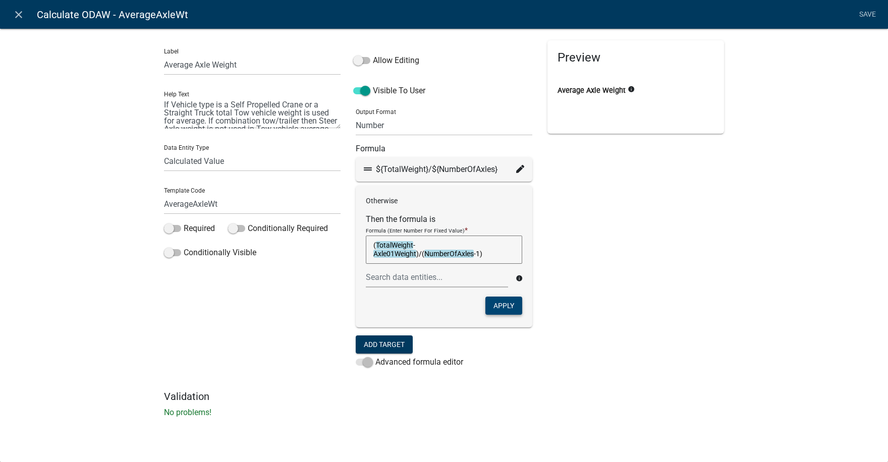
click at [506, 302] on button "Apply" at bounding box center [503, 306] width 37 height 18
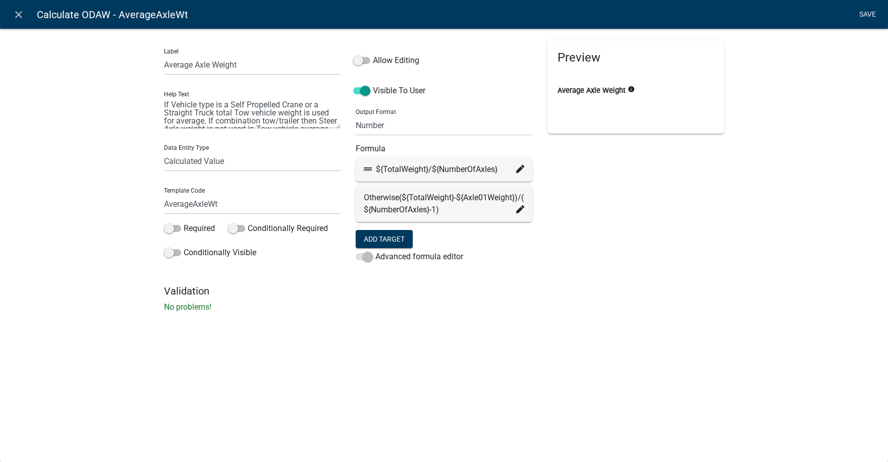
click at [868, 14] on link "Save" at bounding box center [866, 14] width 25 height 19
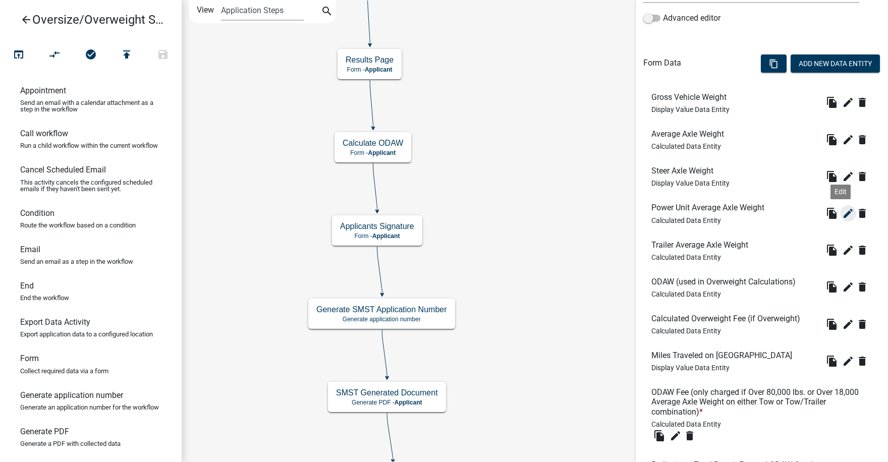
click at [842, 214] on icon "edit" at bounding box center [848, 213] width 12 height 12
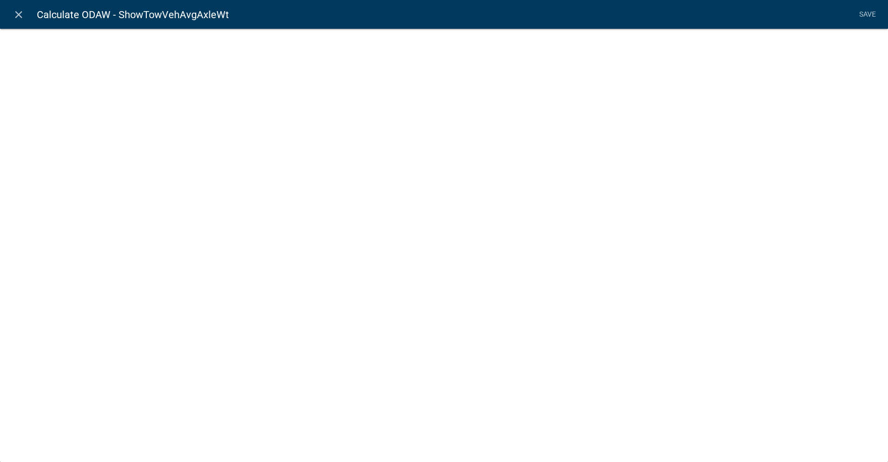
select select "calculated-value"
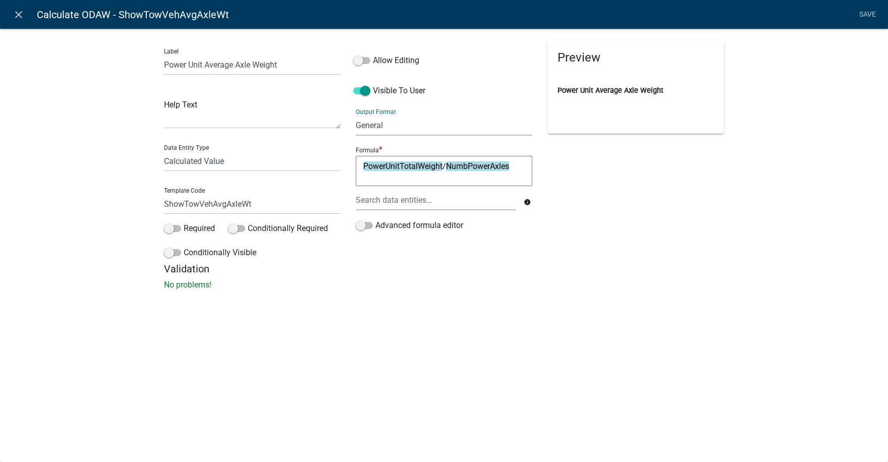
click at [372, 124] on select "General Text Number Decimal Date Date & Time" at bounding box center [444, 125] width 177 height 21
click at [356, 115] on select "General Text Number Decimal Date Date & Time" at bounding box center [444, 125] width 177 height 21
click at [378, 124] on select "General Text Number Decimal Date Date & Time" at bounding box center [444, 125] width 177 height 21
click at [356, 115] on select "General Text Number Decimal Date Date & Time" at bounding box center [444, 125] width 177 height 21
click at [383, 124] on select "General Text Number Decimal Date Date & Time" at bounding box center [444, 125] width 177 height 21
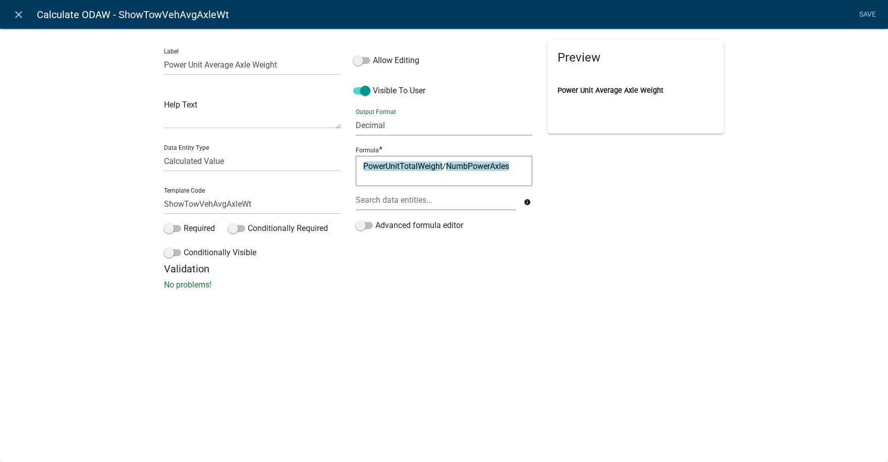
click at [356, 115] on select "General Text Number Decimal Date Date & Time" at bounding box center [444, 125] width 177 height 21
click at [369, 227] on span at bounding box center [364, 225] width 17 height 7
click at [375, 219] on input "Advanced formula editor" at bounding box center [375, 219] width 0 height 0
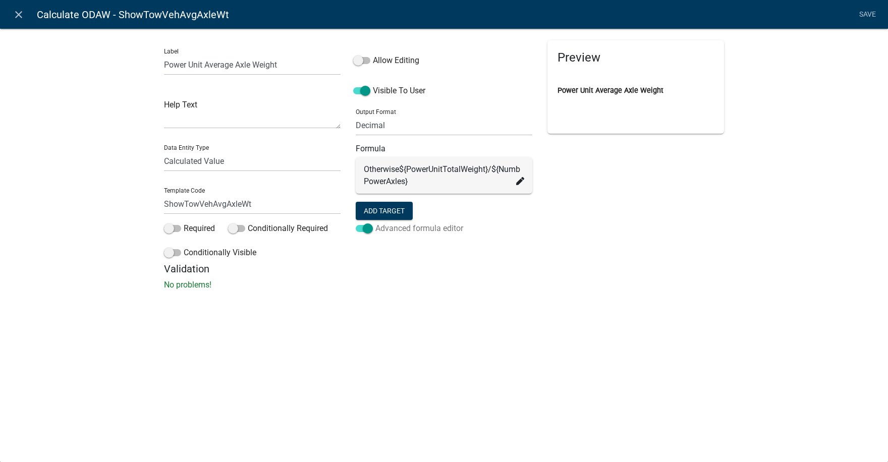
click at [359, 232] on span at bounding box center [364, 228] width 17 height 7
click at [375, 222] on input "Advanced formula editor" at bounding box center [375, 222] width 0 height 0
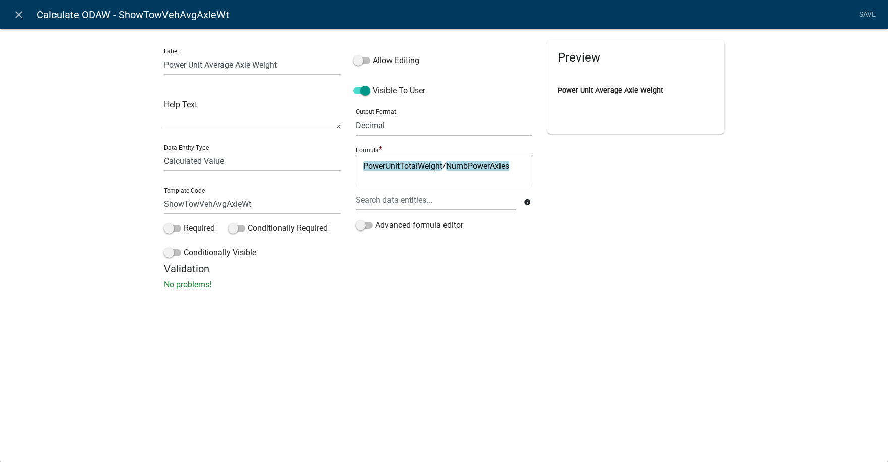
click at [390, 126] on select "General Text Number Decimal Date Date & Time" at bounding box center [444, 125] width 177 height 21
select select "2"
click at [356, 115] on select "General Text Number Decimal Date Date & Time" at bounding box center [444, 125] width 177 height 21
click at [864, 14] on link "Save" at bounding box center [866, 14] width 25 height 19
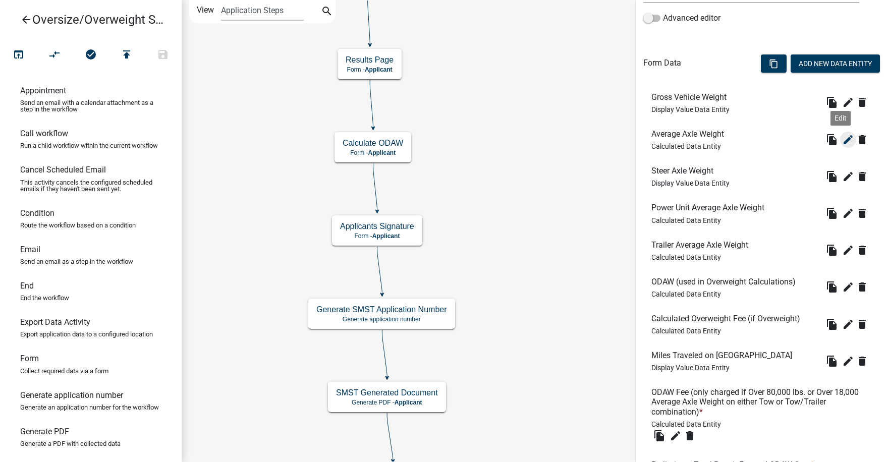
click at [842, 142] on icon "edit" at bounding box center [848, 140] width 12 height 12
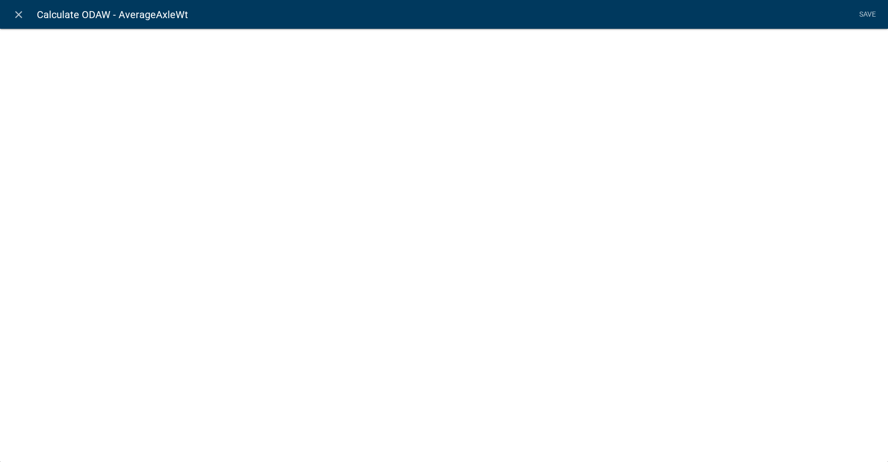
select select "calculated-value"
select select "2"
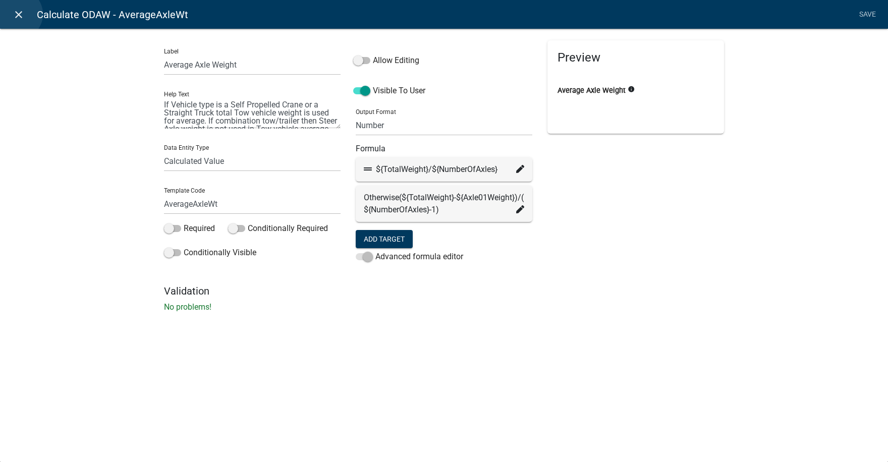
click at [17, 14] on icon "close" at bounding box center [19, 15] width 12 height 12
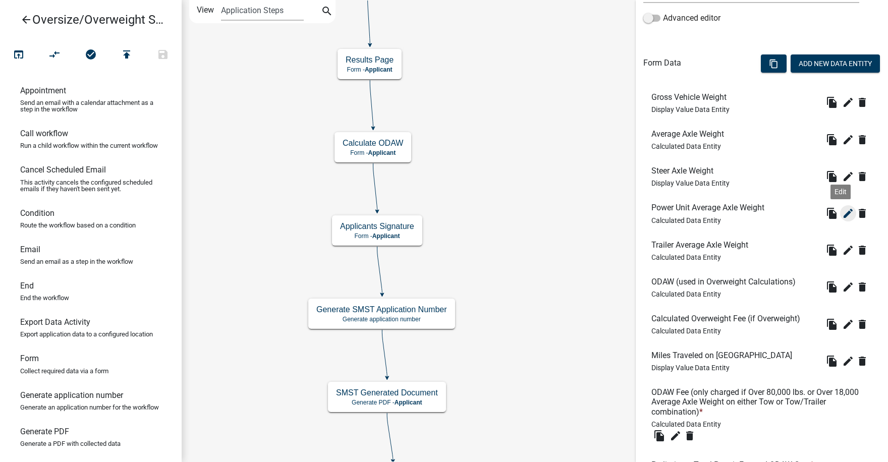
click at [842, 212] on icon "edit" at bounding box center [848, 213] width 12 height 12
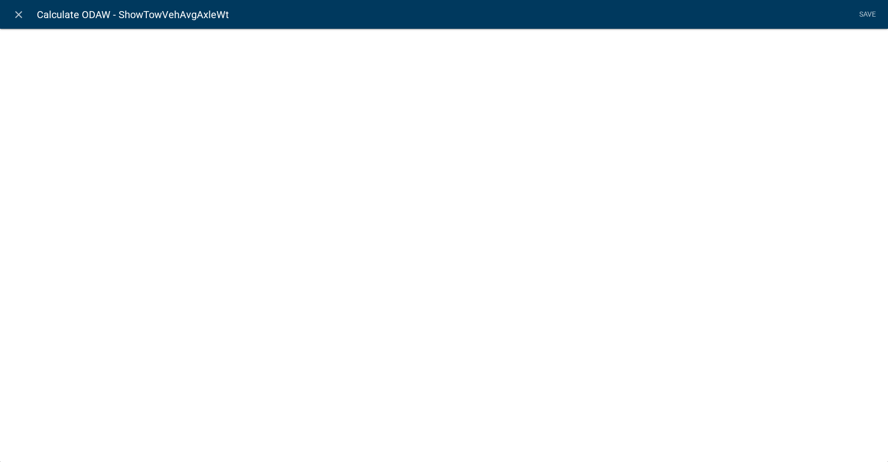
select select "calculated-value"
select select "2"
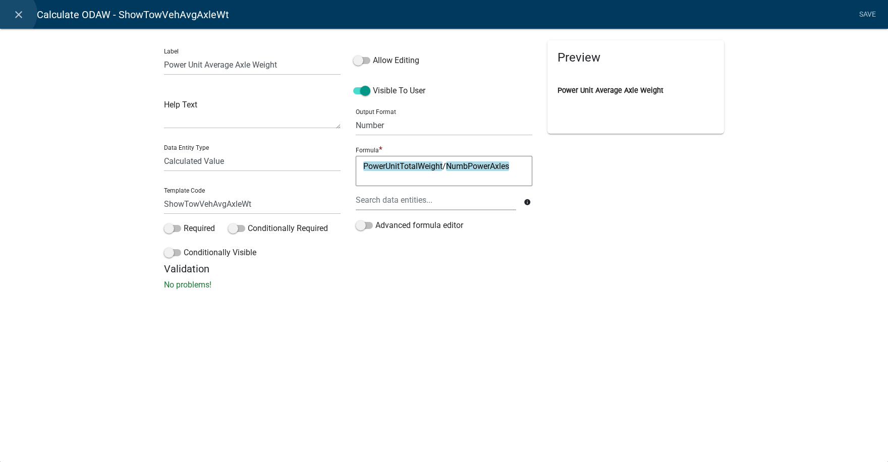
drag, startPoint x: 12, startPoint y: 14, endPoint x: 33, endPoint y: 35, distance: 30.7
click at [12, 15] on link "close" at bounding box center [18, 14] width 21 height 21
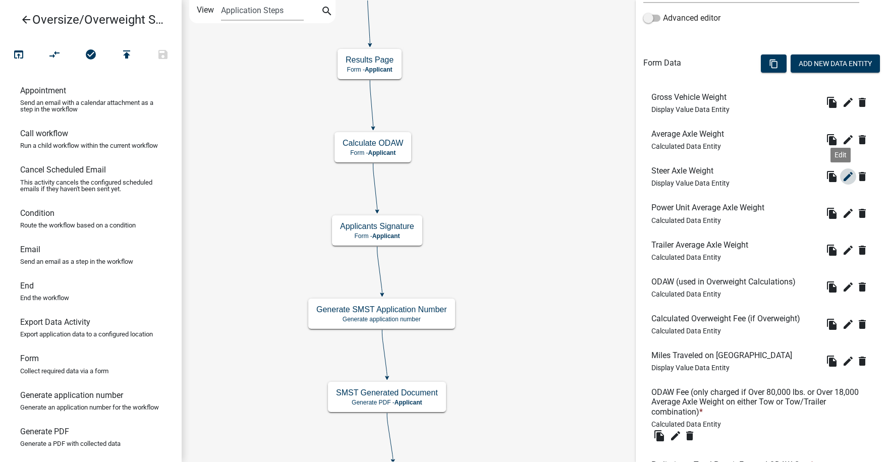
click at [842, 177] on icon "edit" at bounding box center [848, 176] width 12 height 12
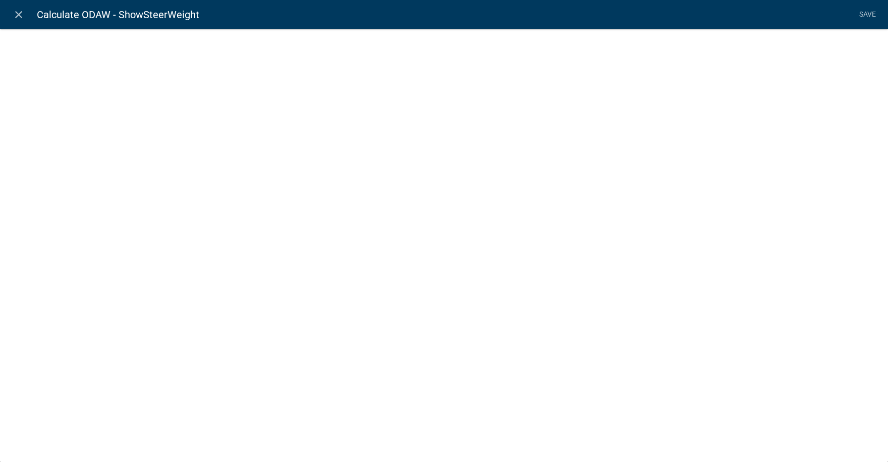
select select "display-entity-value"
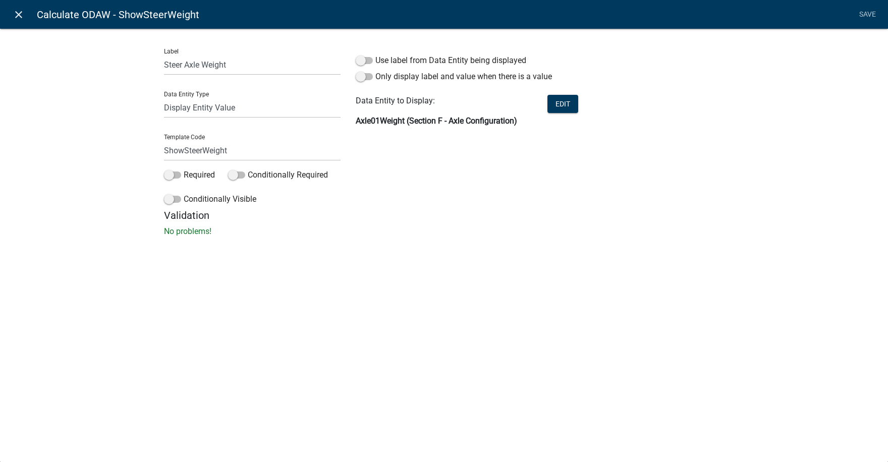
click at [19, 13] on icon "close" at bounding box center [19, 15] width 12 height 12
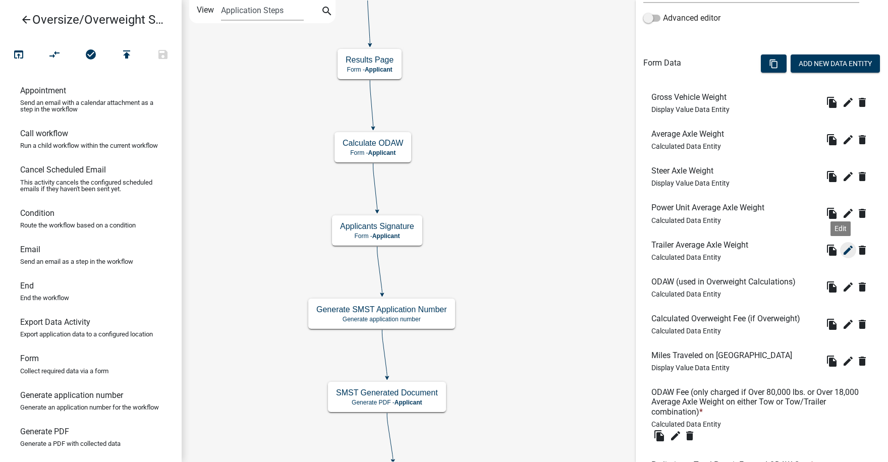
click at [842, 250] on icon "edit" at bounding box center [848, 250] width 12 height 12
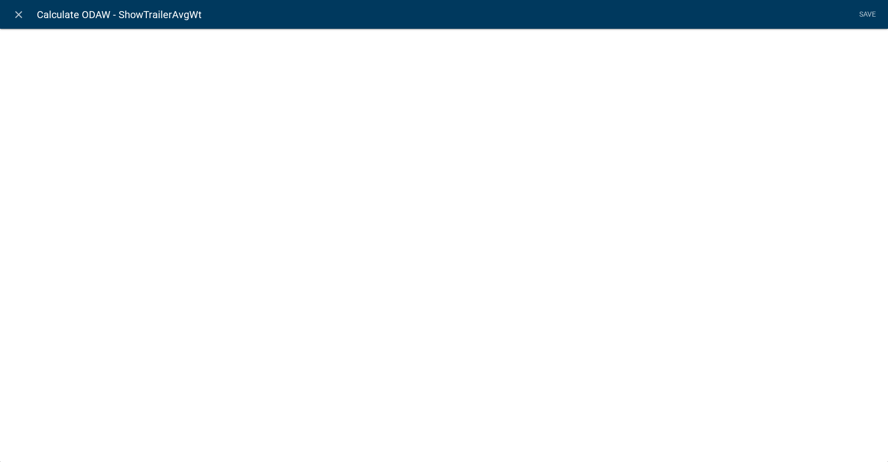
select select "calculated-value"
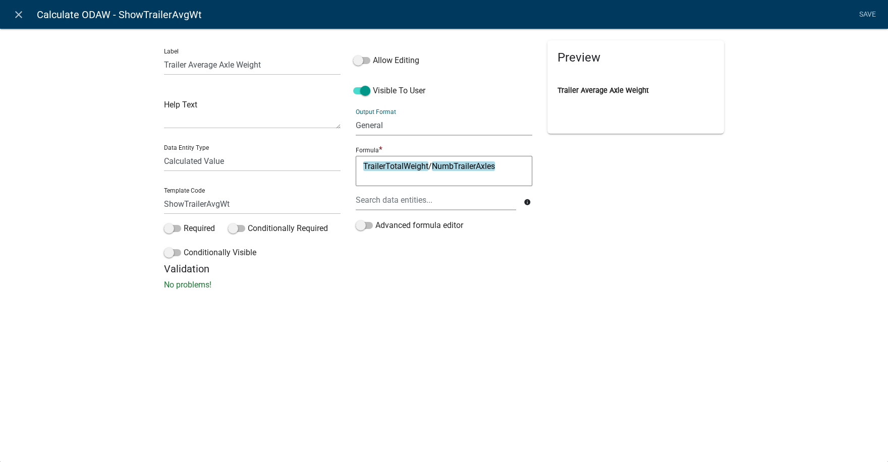
click at [385, 124] on select "General Text Number Decimal Date Date & Time" at bounding box center [444, 125] width 177 height 21
select select "2"
click at [356, 115] on select "General Text Number Decimal Date Date & Time" at bounding box center [444, 125] width 177 height 21
click at [869, 16] on link "Save" at bounding box center [866, 14] width 25 height 19
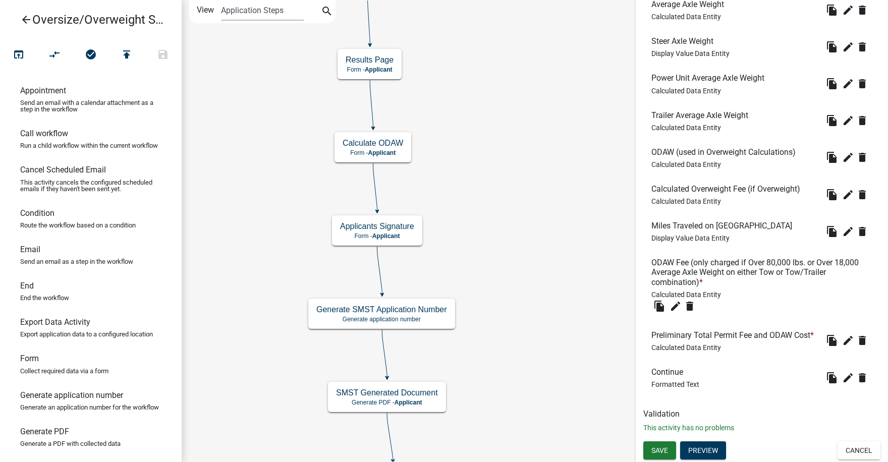
scroll to position [398, 0]
click at [661, 450] on span "Save" at bounding box center [659, 450] width 17 height 8
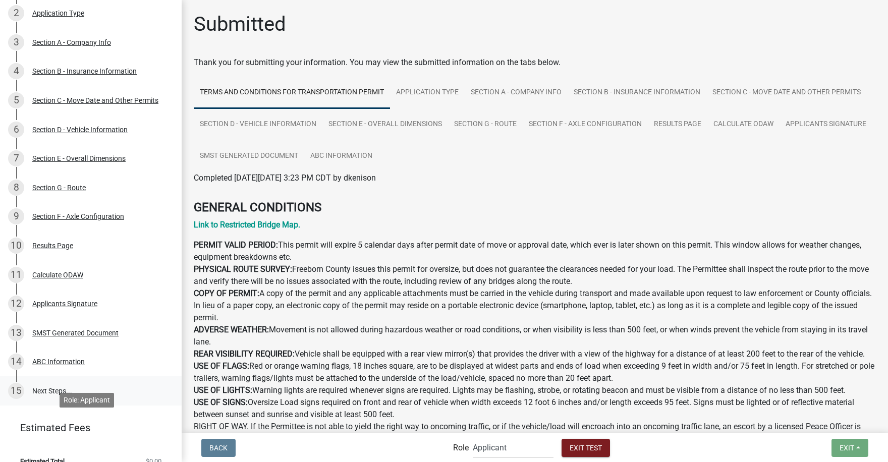
scroll to position [202, 0]
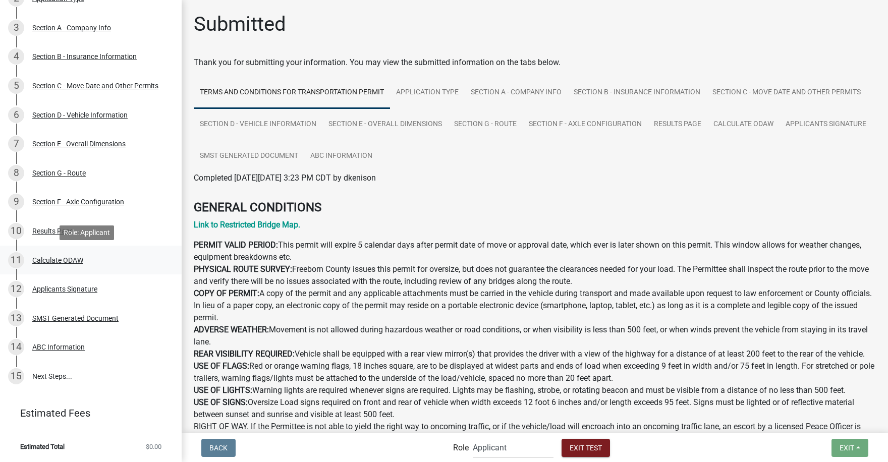
click at [48, 258] on div "Calculate ODAW" at bounding box center [57, 260] width 51 height 7
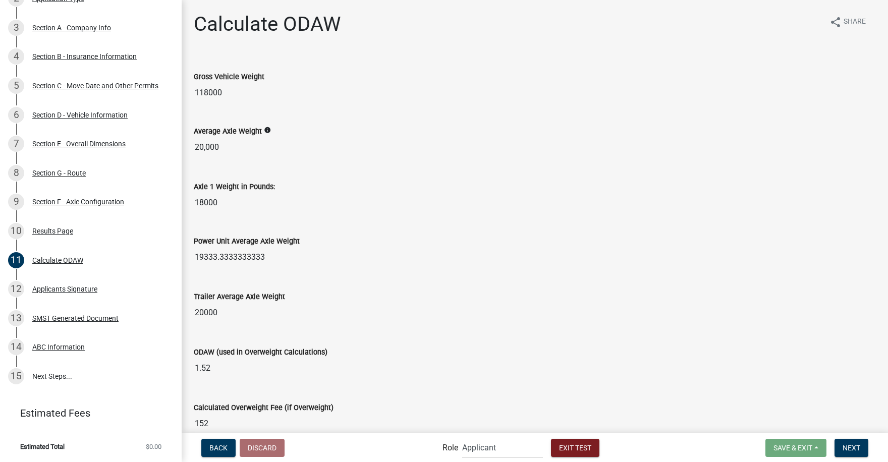
click at [266, 128] on icon "info" at bounding box center [267, 130] width 7 height 7
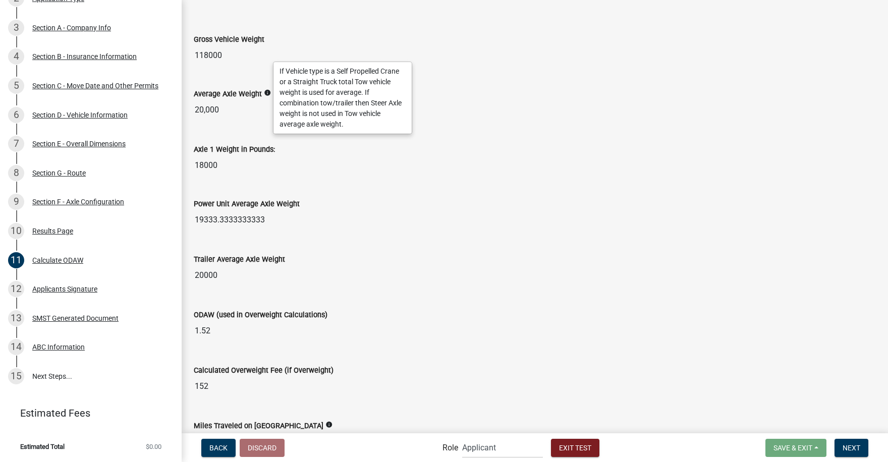
scroll to position [0, 0]
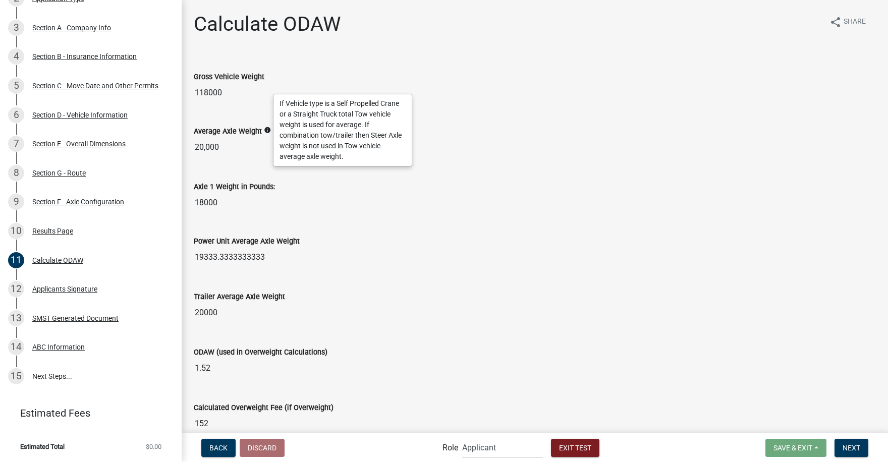
click at [499, 168] on div "Axle 1 Weight in Pounds: 18000" at bounding box center [535, 189] width 682 height 46
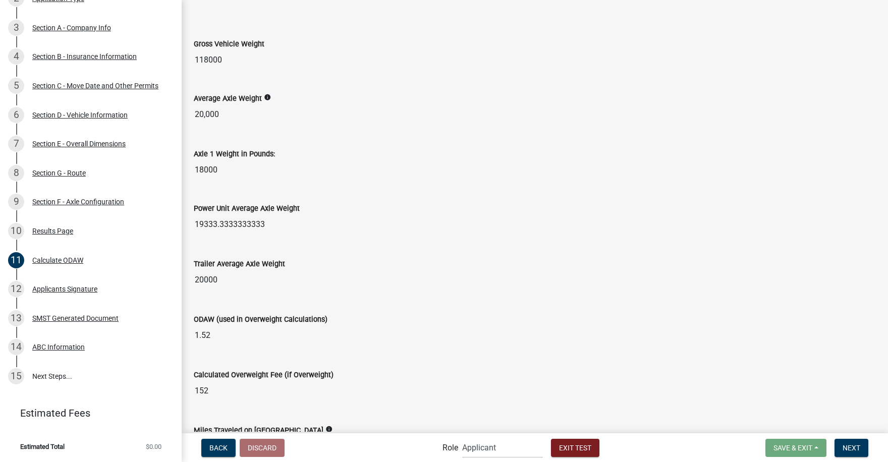
scroll to position [50, 0]
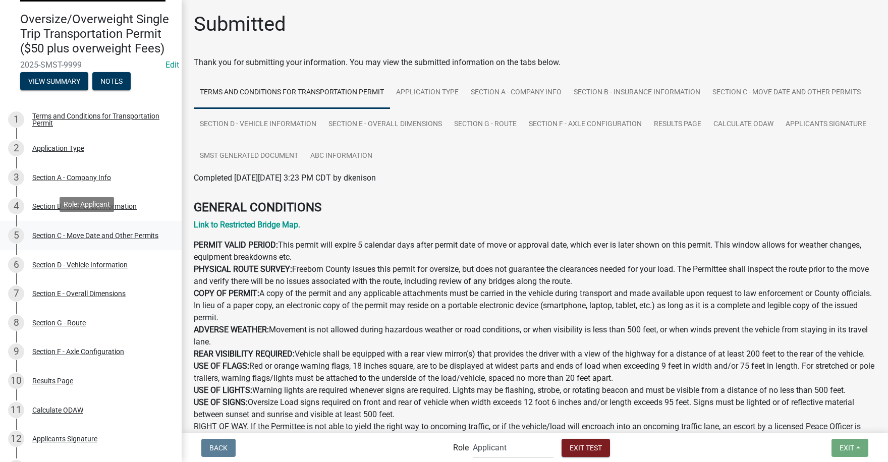
scroll to position [202, 0]
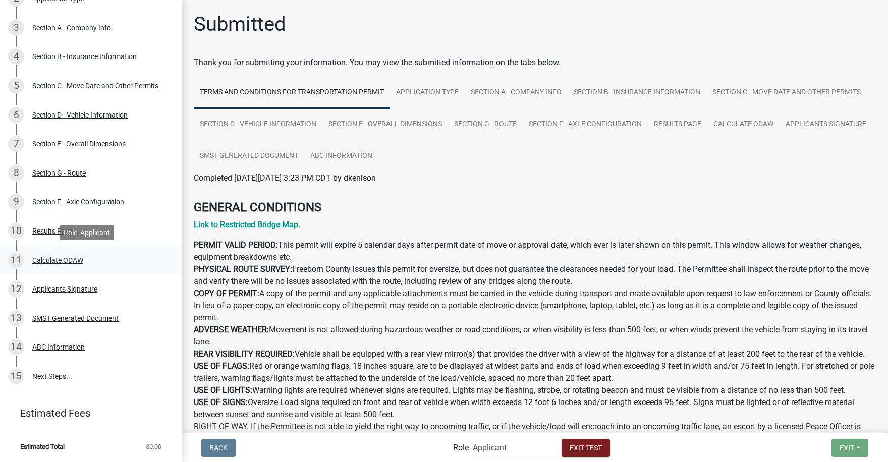
click at [49, 259] on div "Calculate ODAW" at bounding box center [57, 260] width 51 height 7
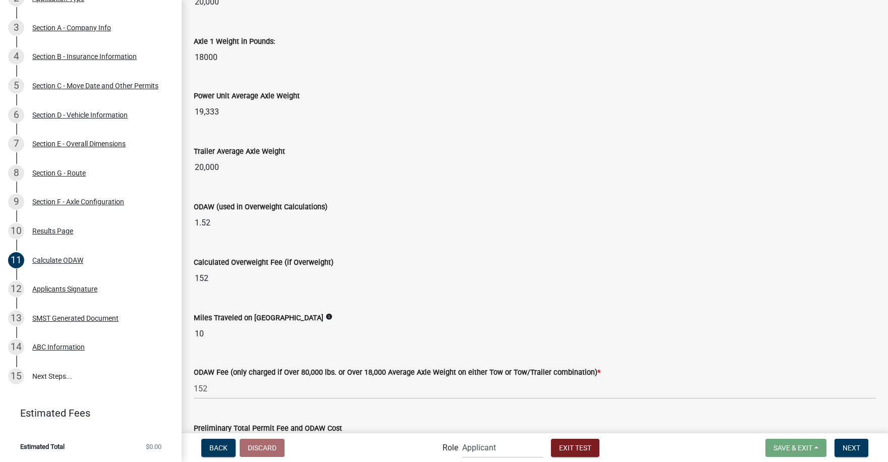
scroll to position [151, 0]
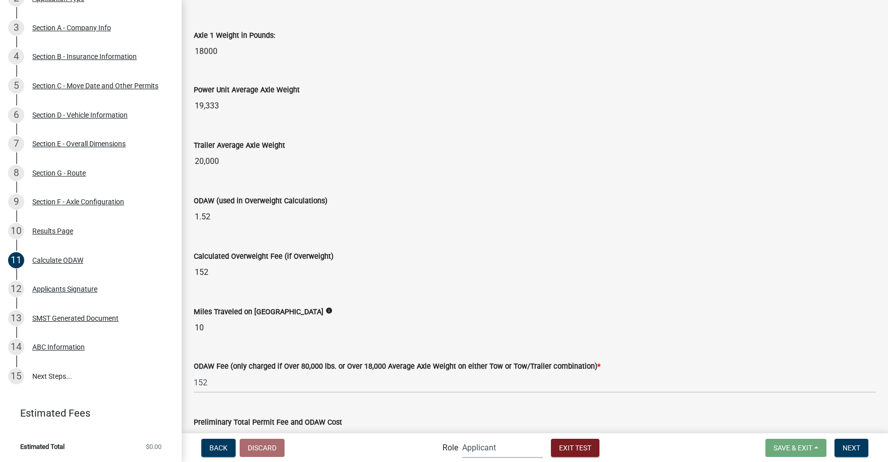
click at [479, 447] on select "Applicant FCPW Oversize Agents Admin" at bounding box center [502, 447] width 81 height 21
select select "ab98fc7c-eb93-44b0-b78a-244536d9d147"
click at [462, 437] on select "Applicant FCPW Oversize Agents Admin" at bounding box center [502, 447] width 81 height 21
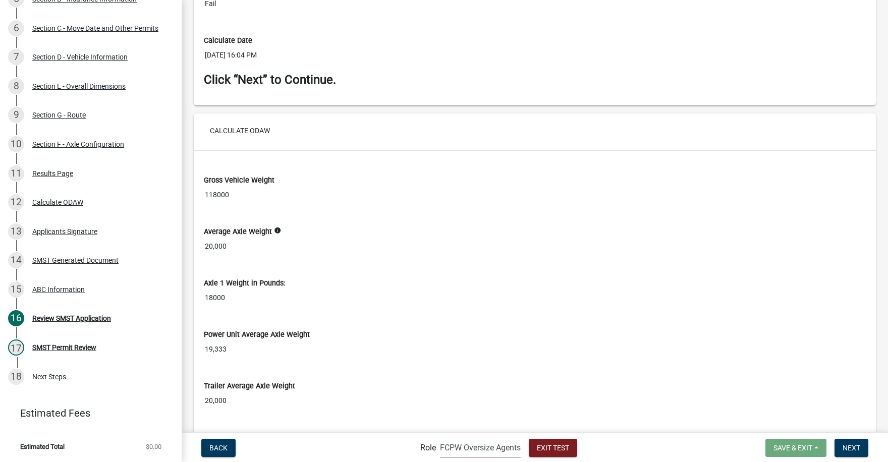
scroll to position [5296, 0]
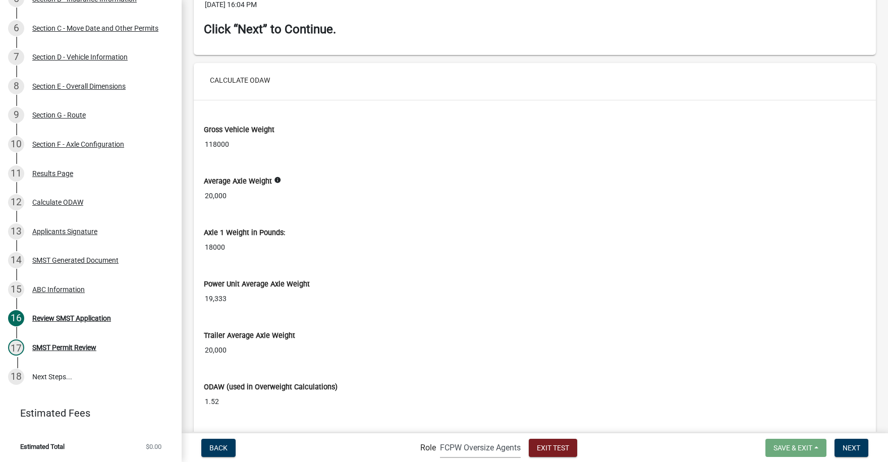
click at [275, 179] on icon "info" at bounding box center [277, 180] width 7 height 7
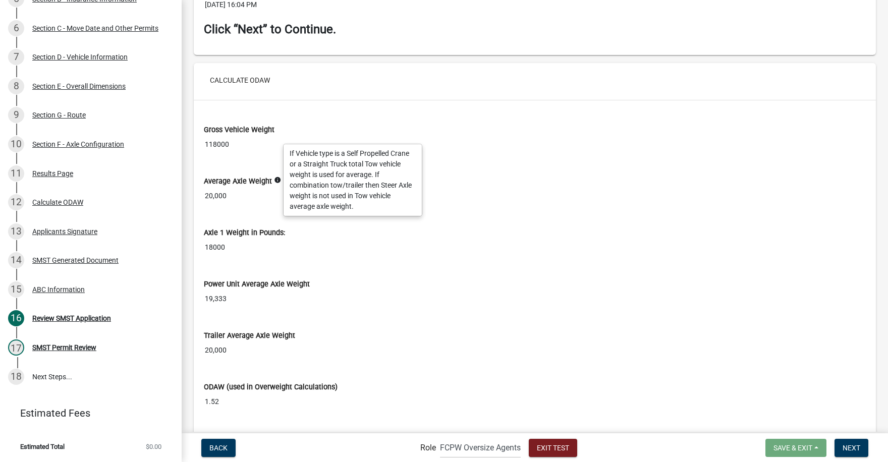
click at [381, 255] on input "18000" at bounding box center [535, 247] width 662 height 19
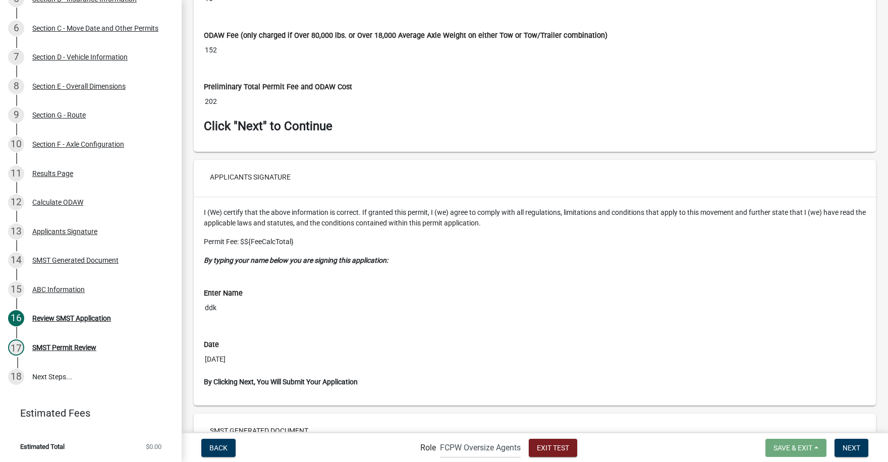
scroll to position [5816, 0]
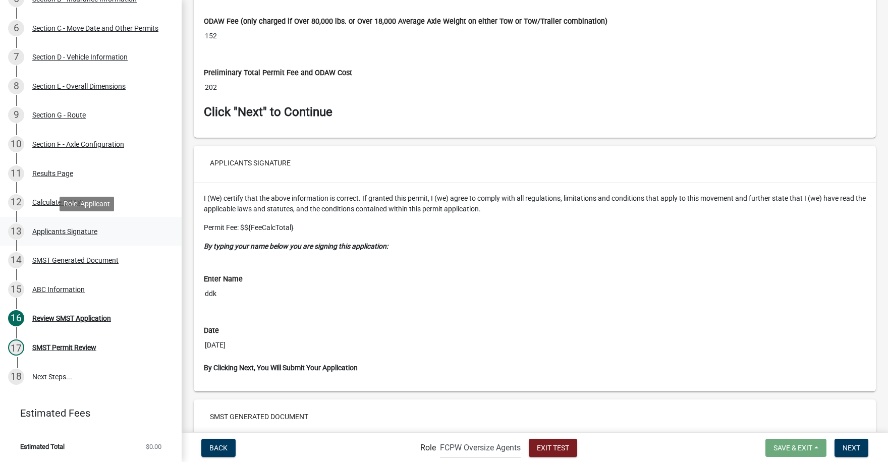
click at [46, 231] on div "Applicants Signature" at bounding box center [64, 231] width 65 height 7
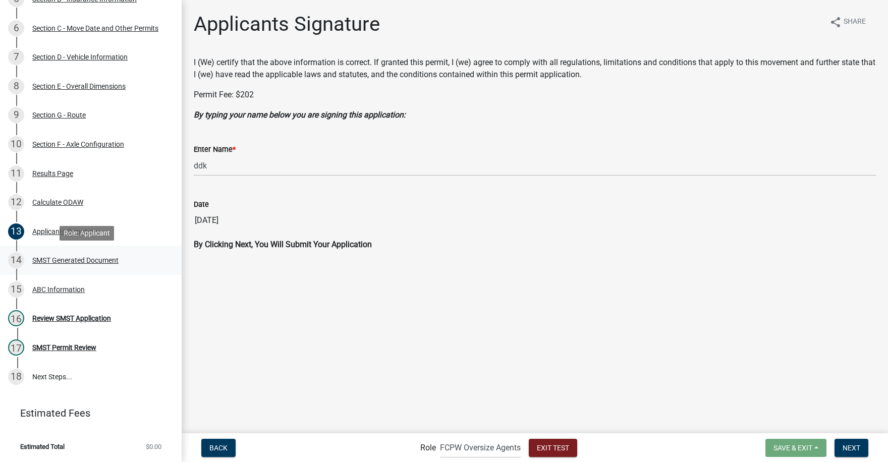
click at [58, 261] on div "SMST Generated Document" at bounding box center [75, 260] width 86 height 7
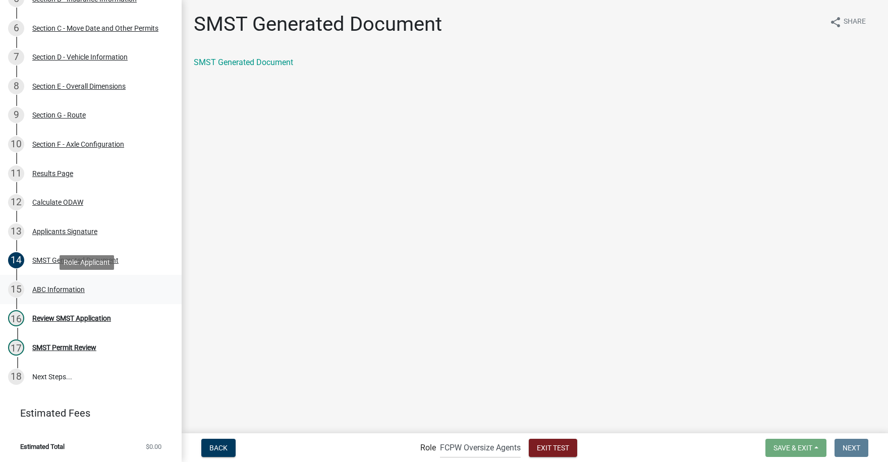
click at [62, 289] on div "ABC Information" at bounding box center [58, 289] width 52 height 7
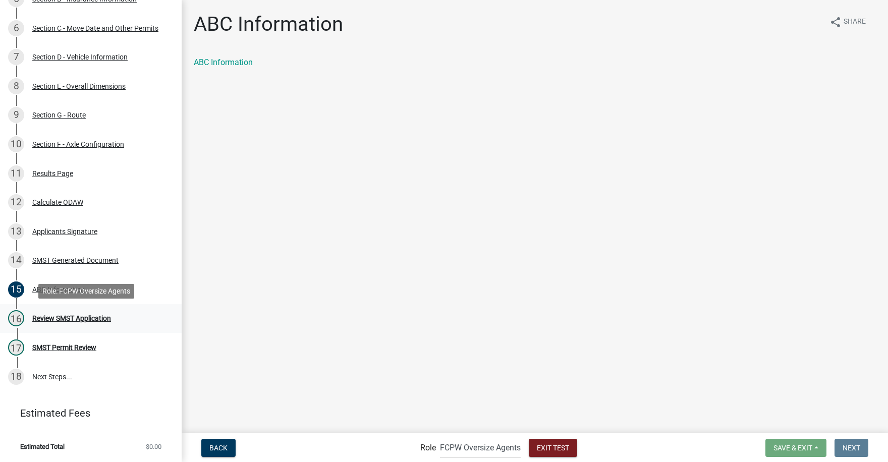
click at [50, 317] on div "Review SMST Application" at bounding box center [71, 318] width 79 height 7
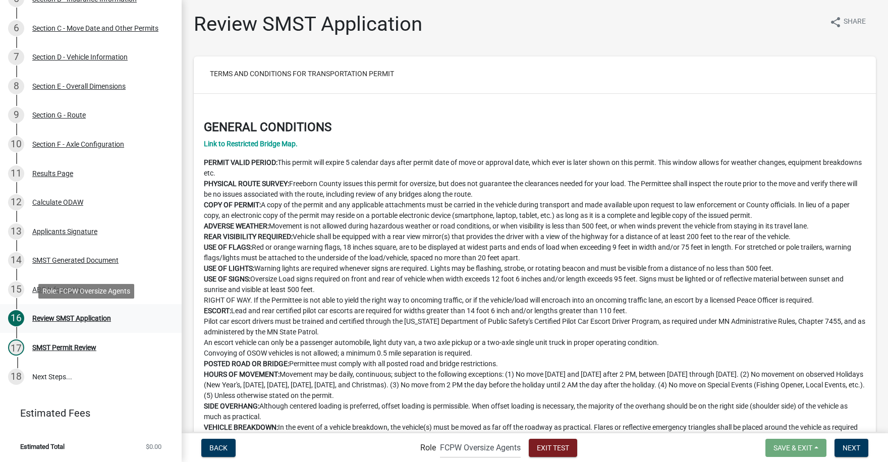
scroll to position [310, 0]
click at [57, 347] on div "SMST Permit Review" at bounding box center [64, 347] width 64 height 7
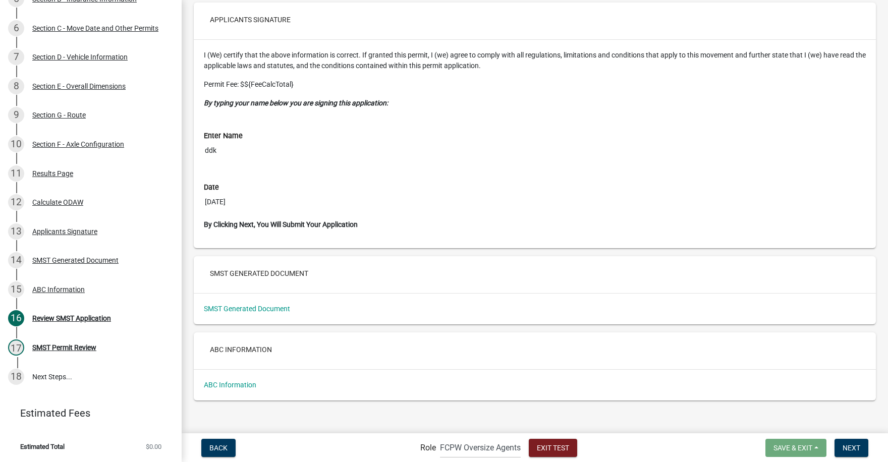
scroll to position [5967, 0]
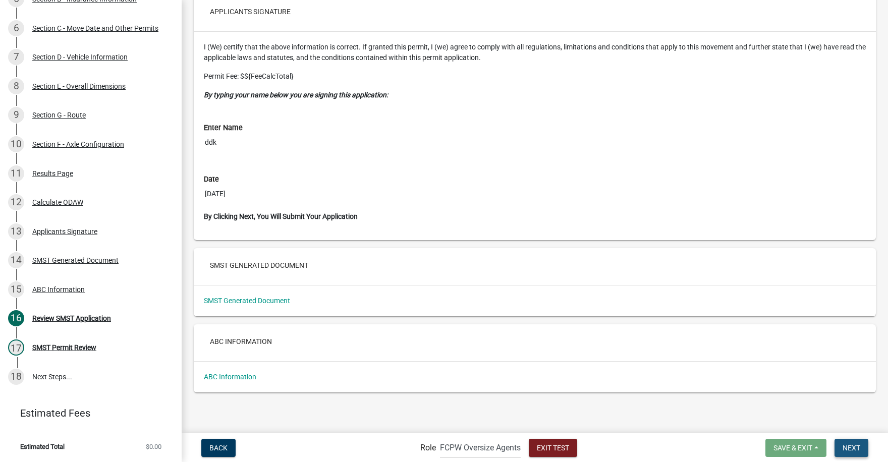
click at [855, 446] on span "Next" at bounding box center [851, 447] width 18 height 8
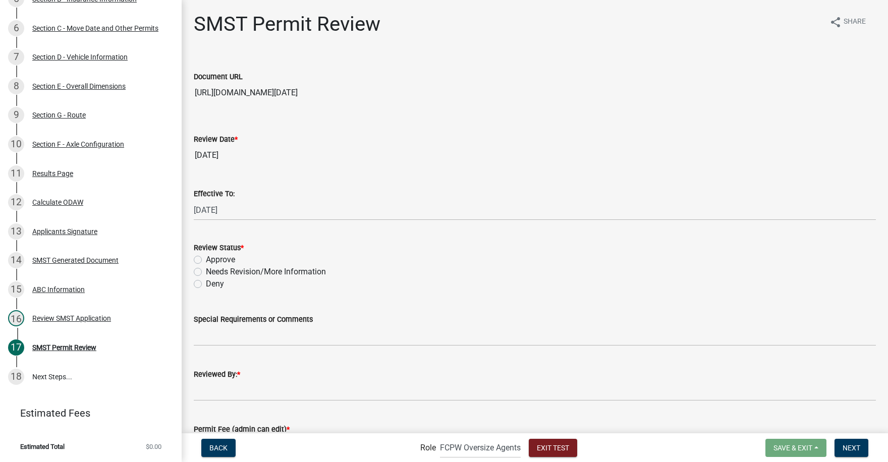
click at [206, 259] on label "Approve" at bounding box center [220, 260] width 29 height 12
click at [206, 259] on input "Approve" at bounding box center [209, 257] width 7 height 7
radio input "true"
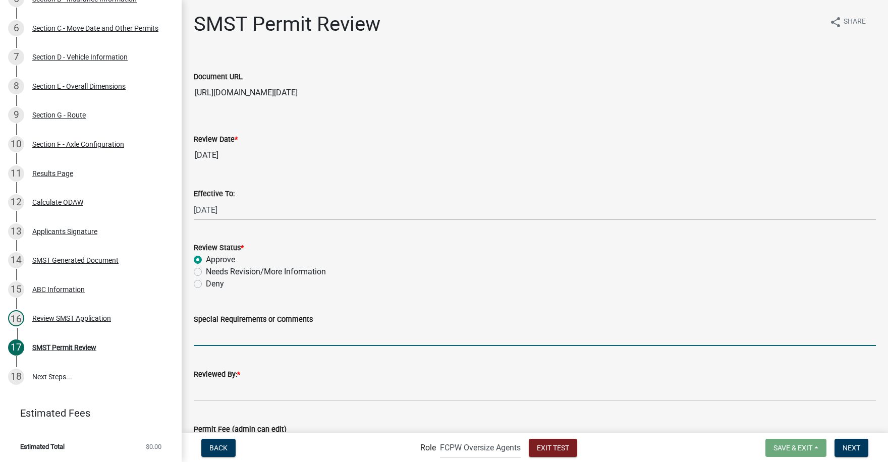
click at [209, 337] on input "Special Requirements or Comments" at bounding box center [535, 335] width 682 height 21
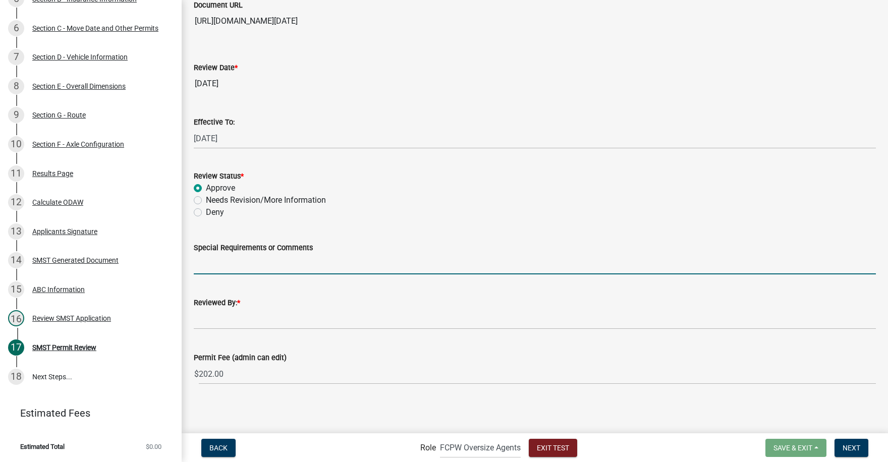
scroll to position [73, 0]
type input "no special requirements"
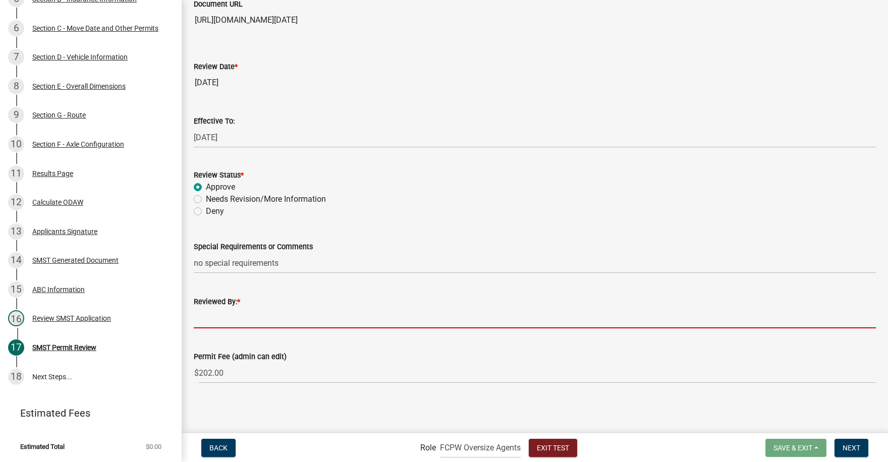
click at [219, 323] on input "Reviewed By: *" at bounding box center [535, 318] width 682 height 21
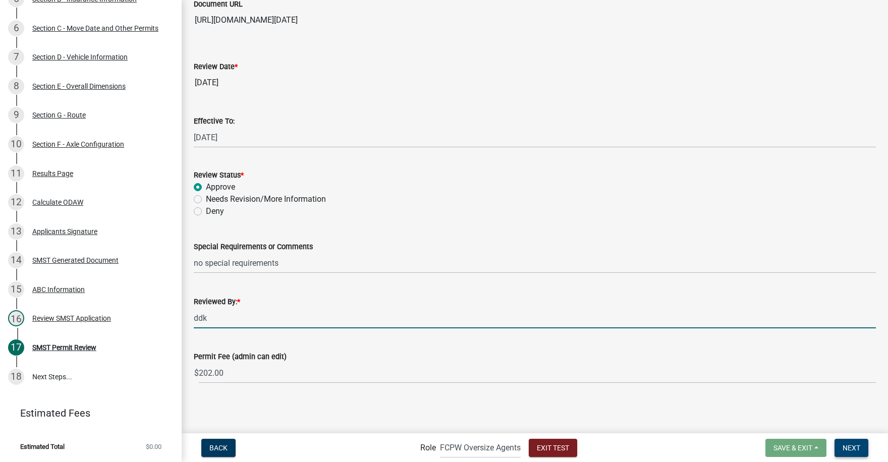
type input "ddk"
click at [851, 448] on span "Next" at bounding box center [851, 447] width 18 height 8
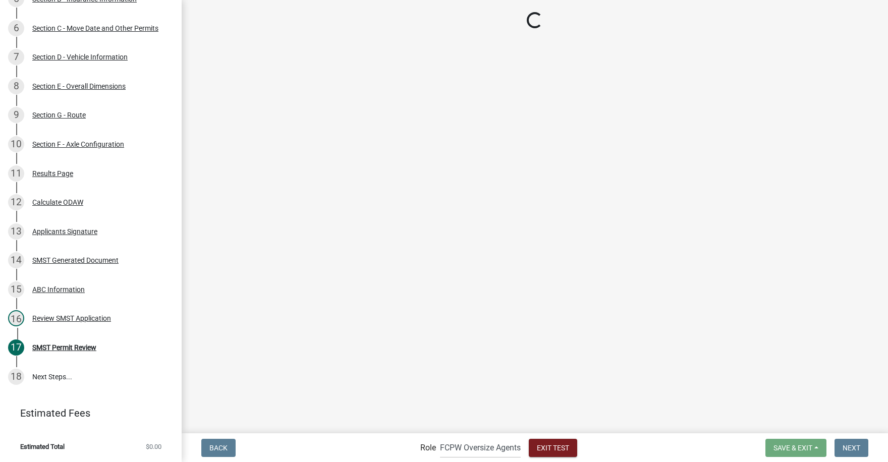
scroll to position [368, 0]
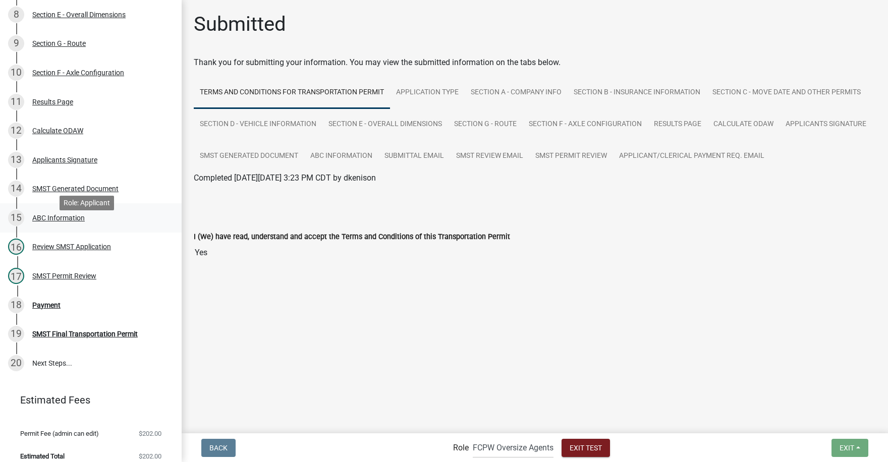
click at [62, 221] on div "ABC Information" at bounding box center [58, 217] width 52 height 7
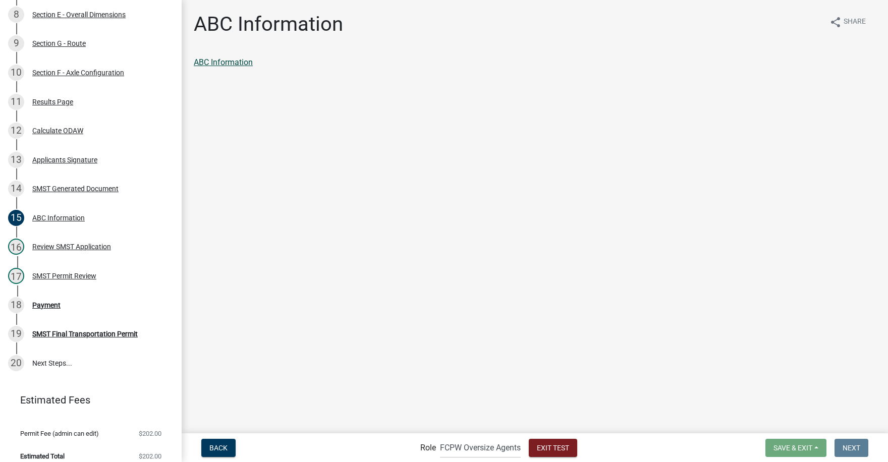
click at [230, 62] on link "ABC Information" at bounding box center [223, 62] width 59 height 10
click at [60, 279] on div "SMST Permit Review" at bounding box center [64, 275] width 64 height 7
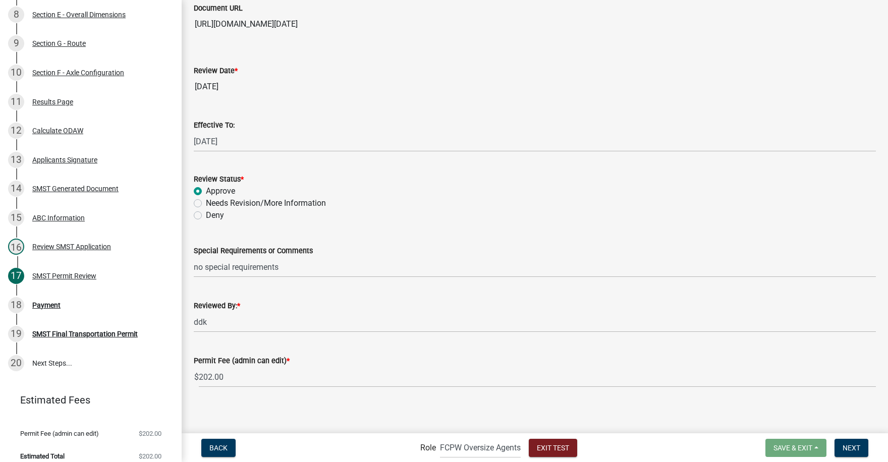
scroll to position [73, 0]
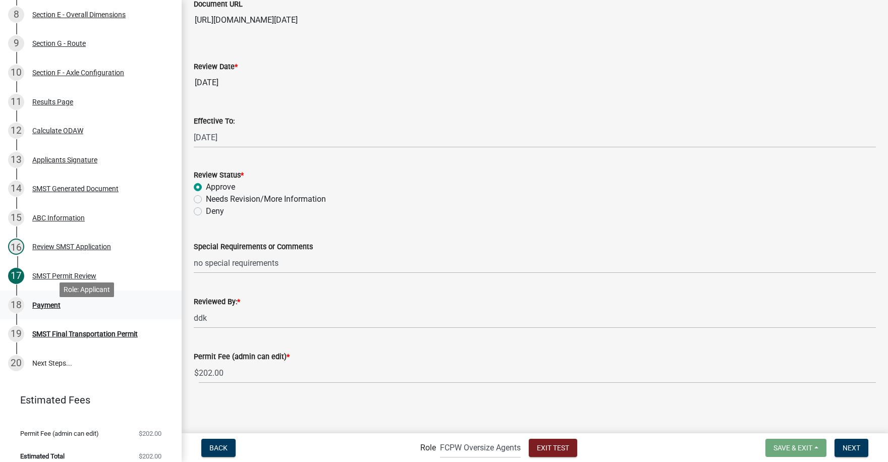
click at [41, 309] on div "Payment" at bounding box center [46, 305] width 28 height 7
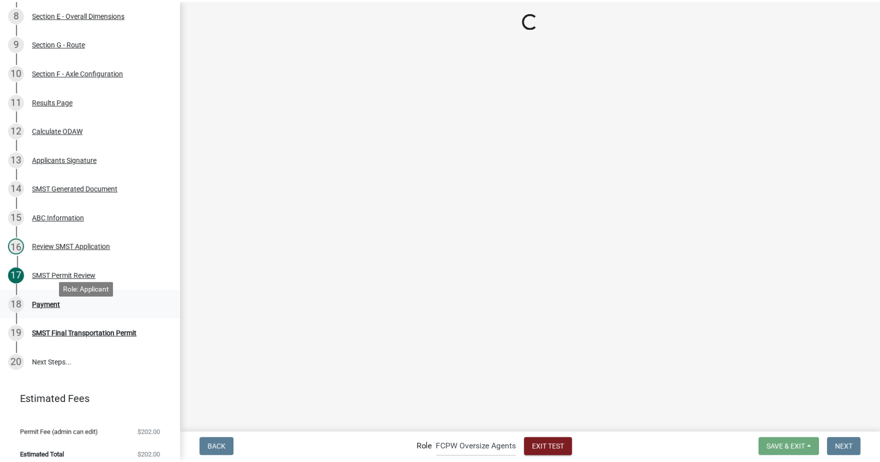
scroll to position [0, 0]
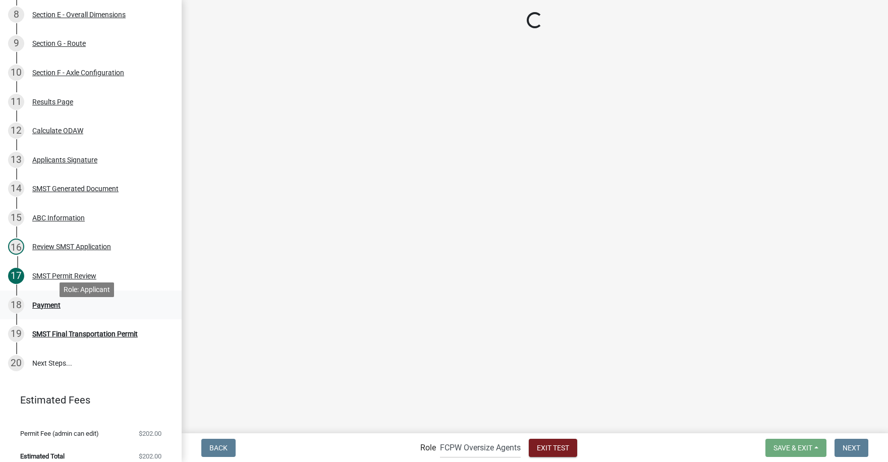
select select "2: 1"
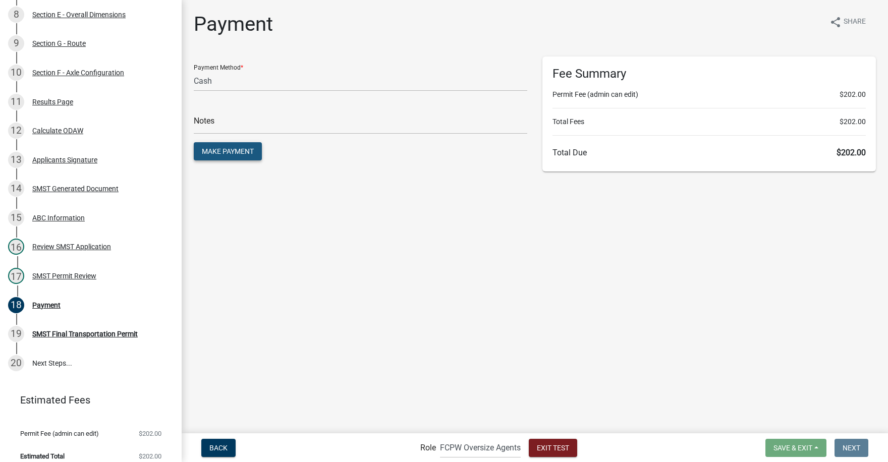
click at [230, 147] on span "Make Payment" at bounding box center [228, 151] width 52 height 8
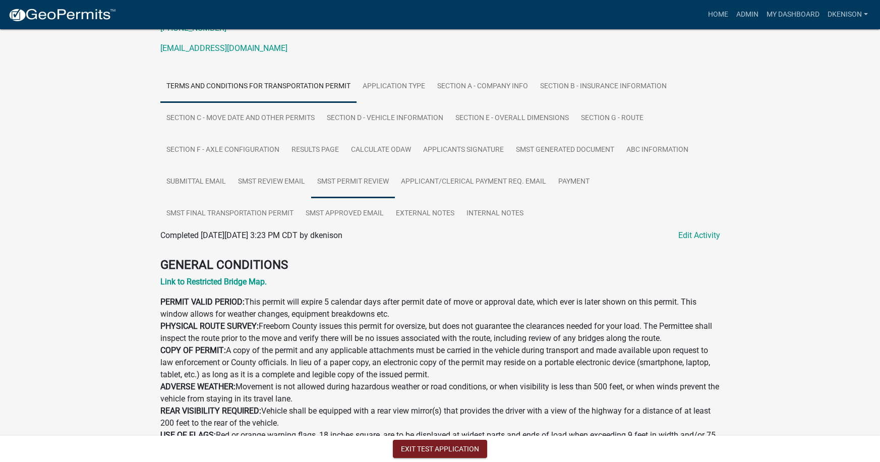
scroll to position [202, 0]
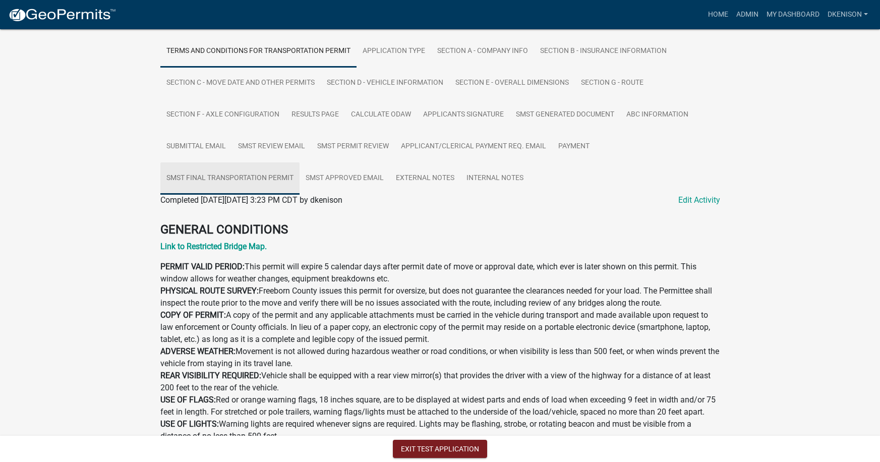
click at [230, 189] on link "SMST Final Transportation Permit" at bounding box center [229, 178] width 139 height 32
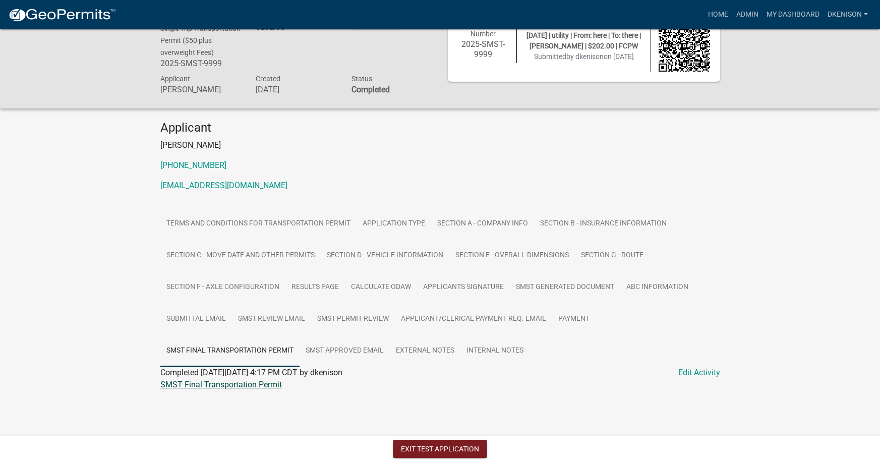
click at [224, 389] on link "SMST Final Transportation Permit" at bounding box center [221, 385] width 122 height 10
click at [444, 446] on button "Exit Test Application" at bounding box center [440, 449] width 94 height 18
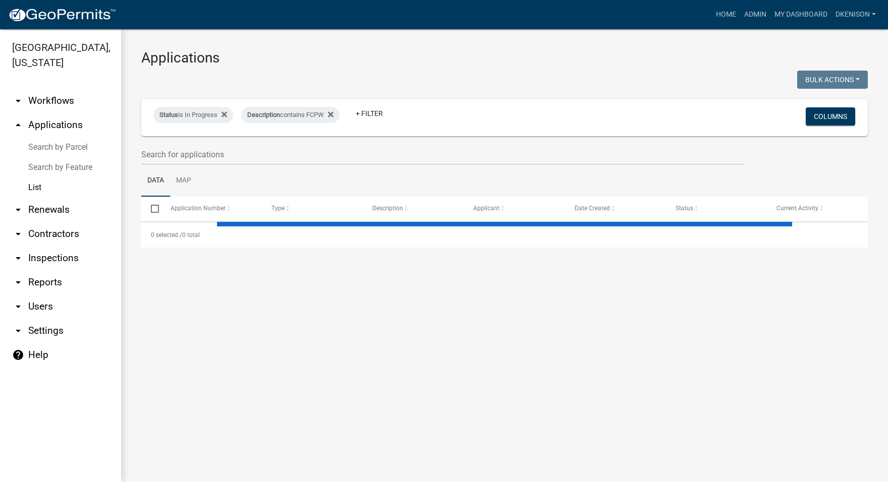
select select "3: 100"
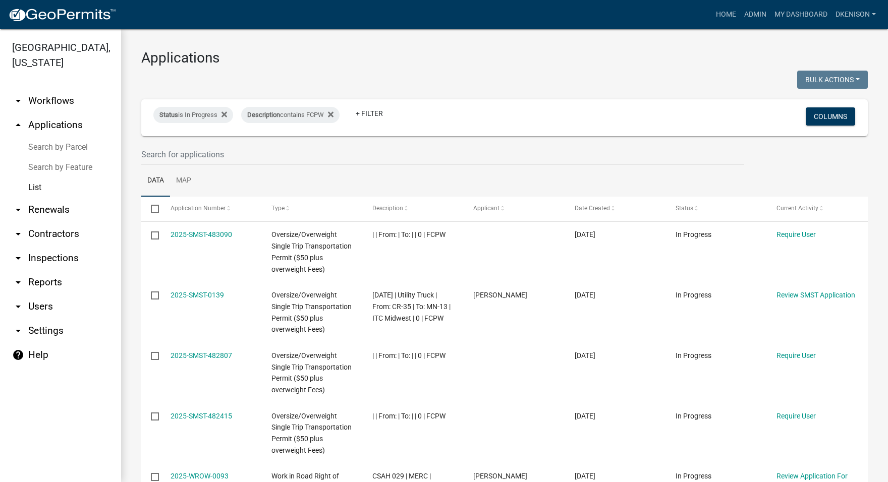
click at [53, 99] on link "arrow_drop_down Workflows" at bounding box center [60, 101] width 121 height 24
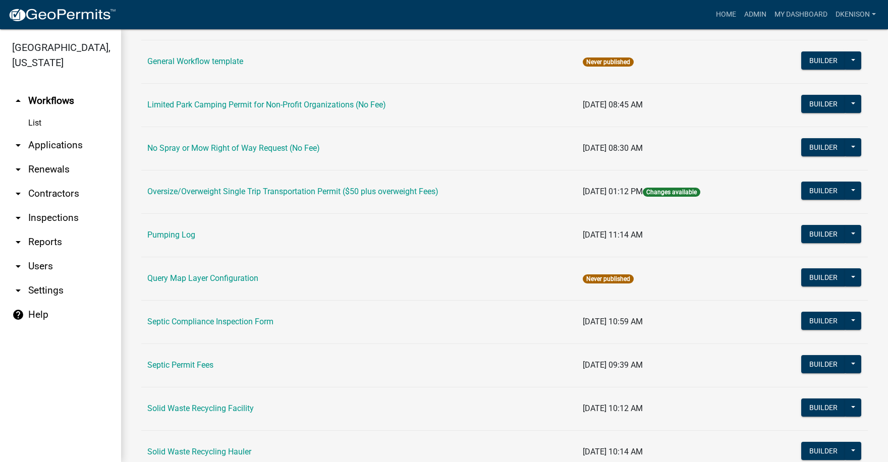
scroll to position [353, 0]
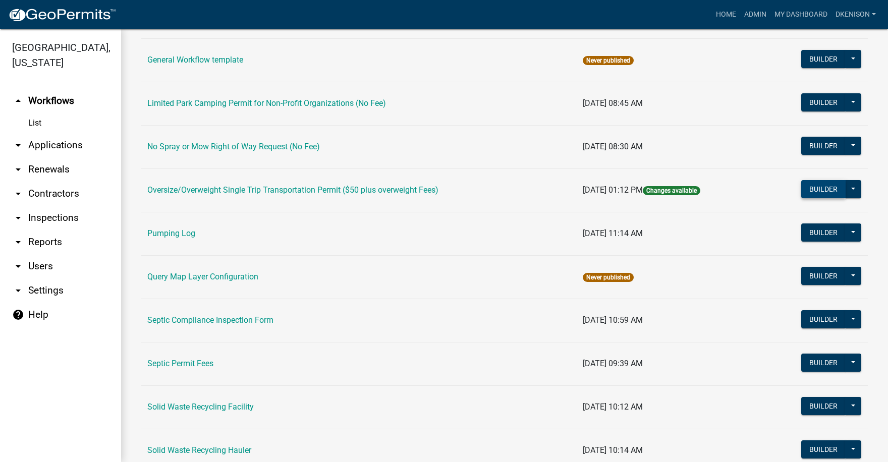
click at [818, 188] on button "Builder" at bounding box center [823, 189] width 44 height 18
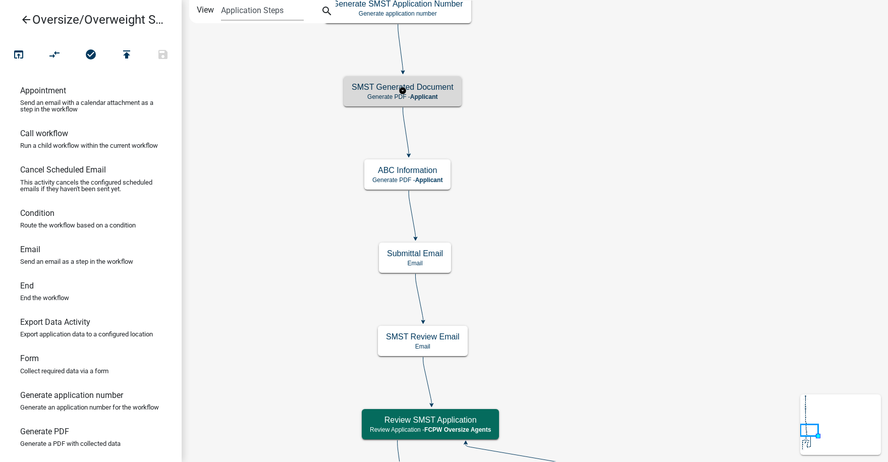
click at [429, 93] on span "Applicant" at bounding box center [424, 96] width 28 height 7
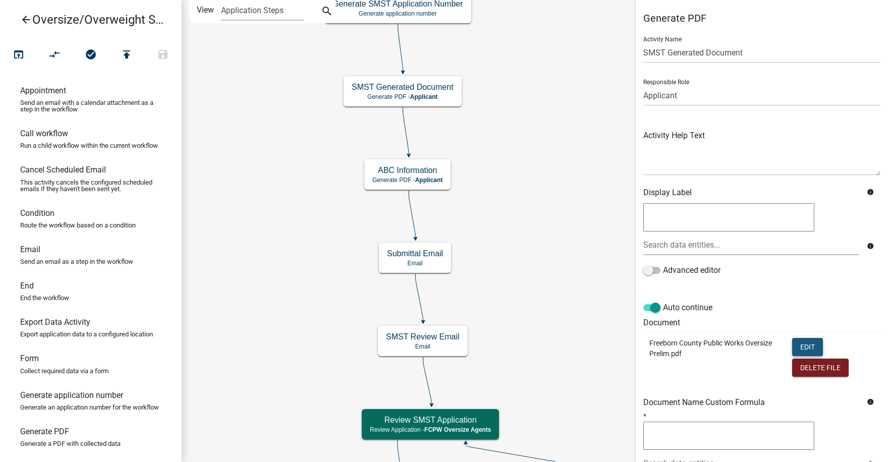
click at [802, 345] on button "Edit" at bounding box center [807, 347] width 31 height 18
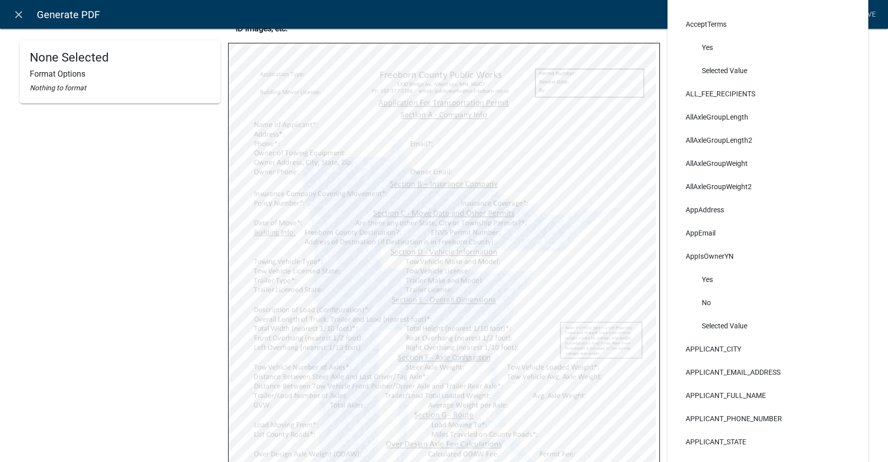
scroll to position [202, 0]
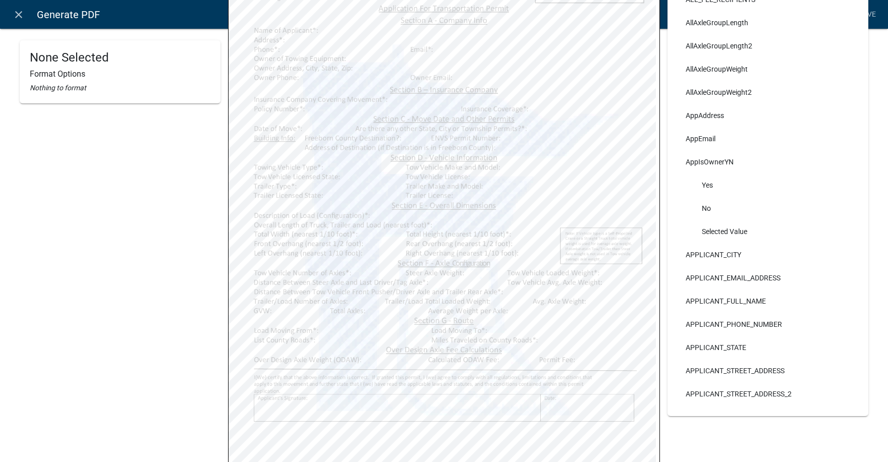
select select
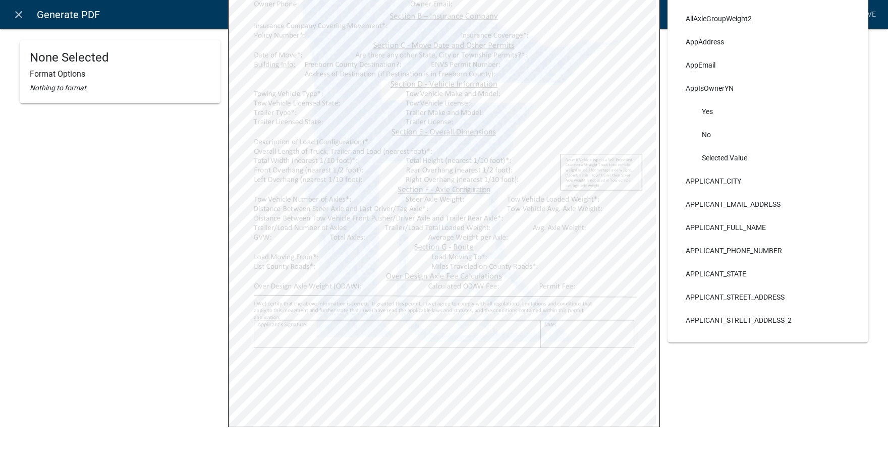
scroll to position [278, 0]
